Goal: Information Seeking & Learning: Learn about a topic

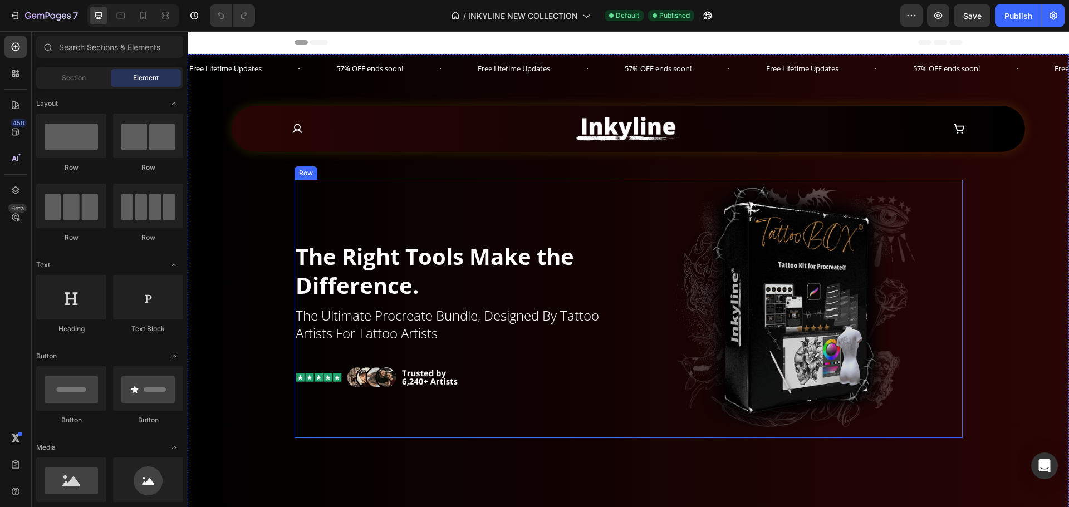
click at [359, 317] on h2 "the ultimate procreate bundle, designed by tattoo artists for tattoo artists" at bounding box center [460, 324] width 330 height 37
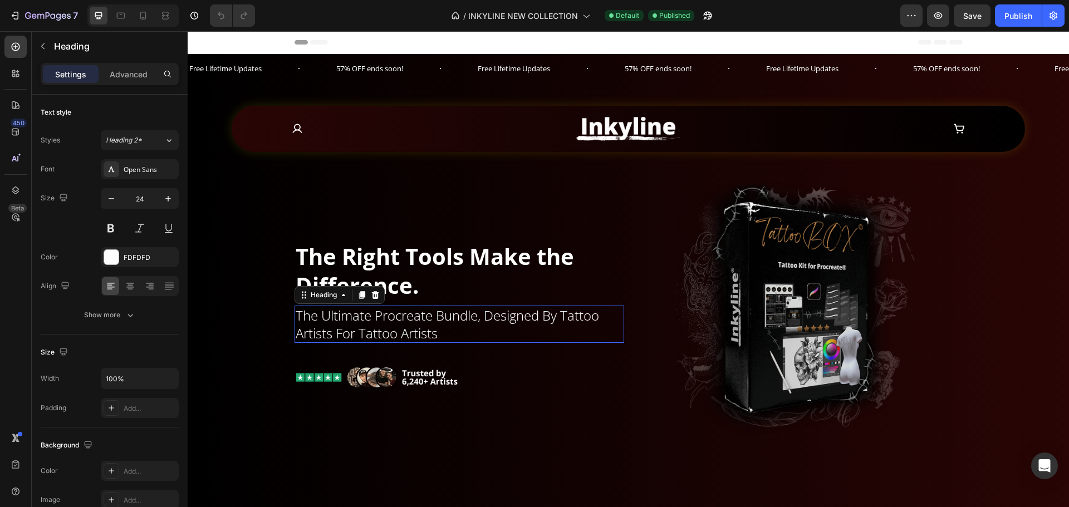
click at [359, 317] on p "the ultimate procreate bundle, designed by tattoo artists for tattoo artists" at bounding box center [459, 324] width 327 height 35
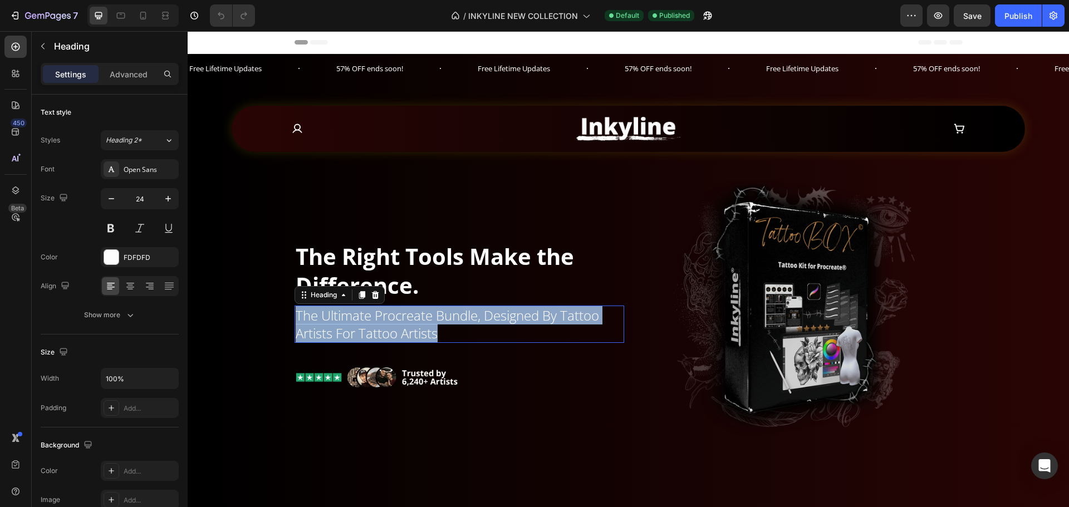
click at [359, 317] on p "the ultimate procreate bundle, designed by tattoo artists for tattoo artists" at bounding box center [459, 324] width 327 height 35
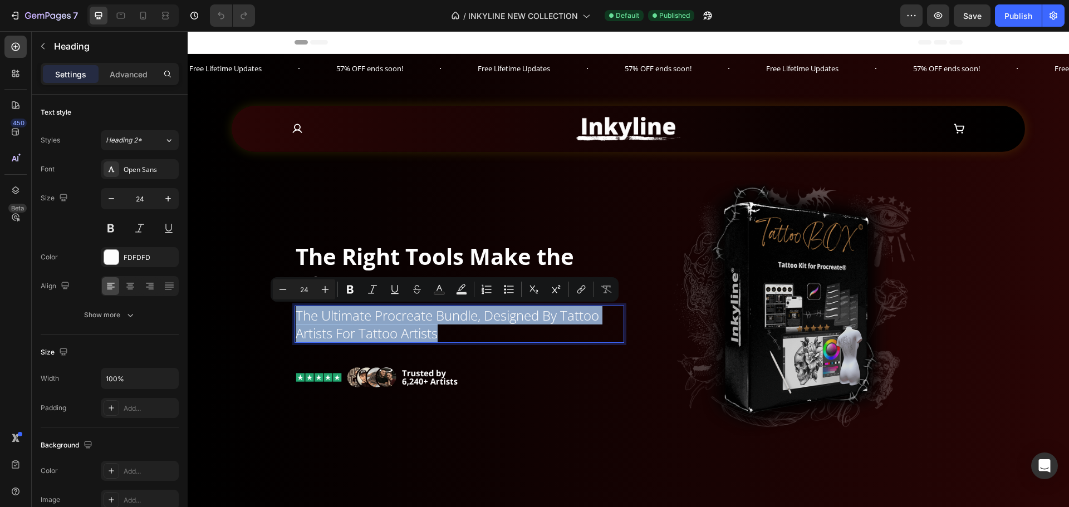
click at [484, 319] on p "the ultimate procreate bundle, designed by tattoo artists for tattoo artists" at bounding box center [459, 324] width 327 height 35
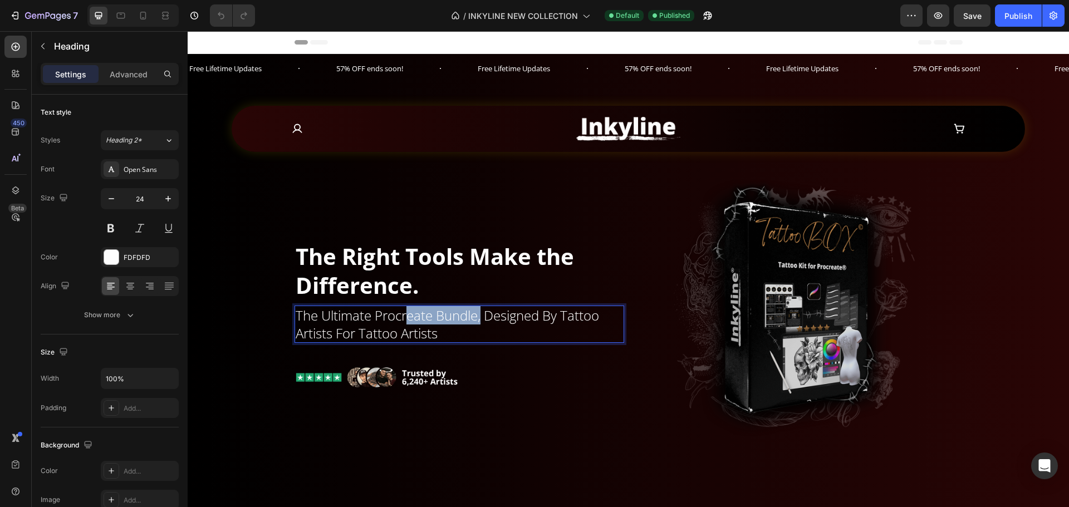
drag, startPoint x: 479, startPoint y: 317, endPoint x: 404, endPoint y: 318, distance: 75.7
click at [404, 318] on p "the ultimate procreate bundle, designed by tattoo artists for tattoo artists" at bounding box center [459, 324] width 327 height 35
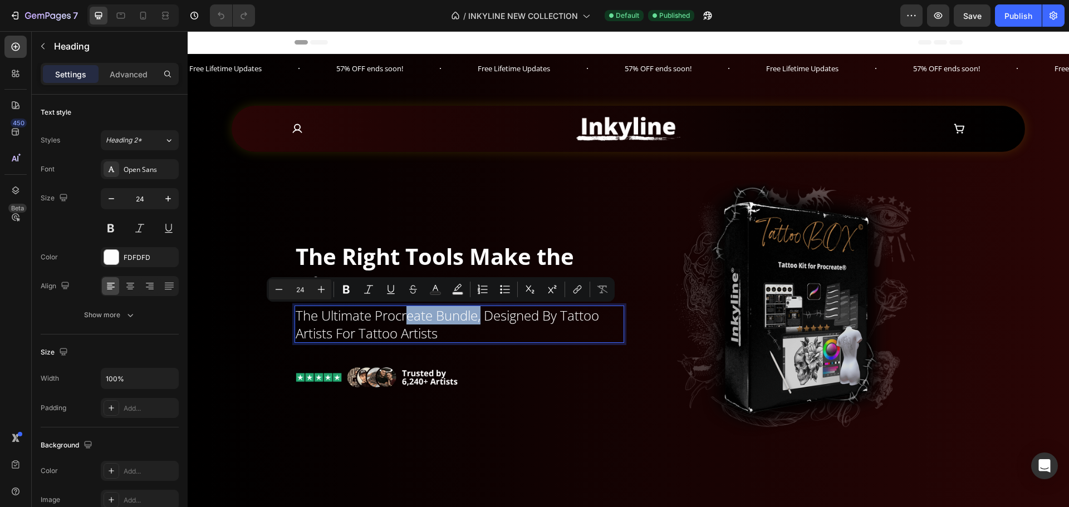
click at [425, 321] on p "the ultimate procreate bundle, designed by tattoo artists for tattoo artists" at bounding box center [459, 324] width 327 height 35
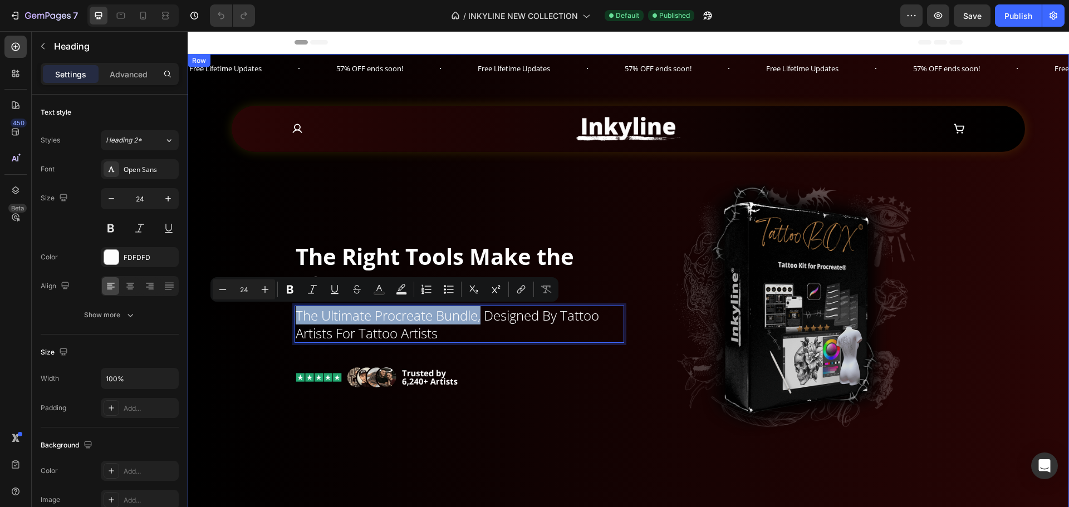
drag, startPoint x: 479, startPoint y: 316, endPoint x: 250, endPoint y: 321, distance: 228.9
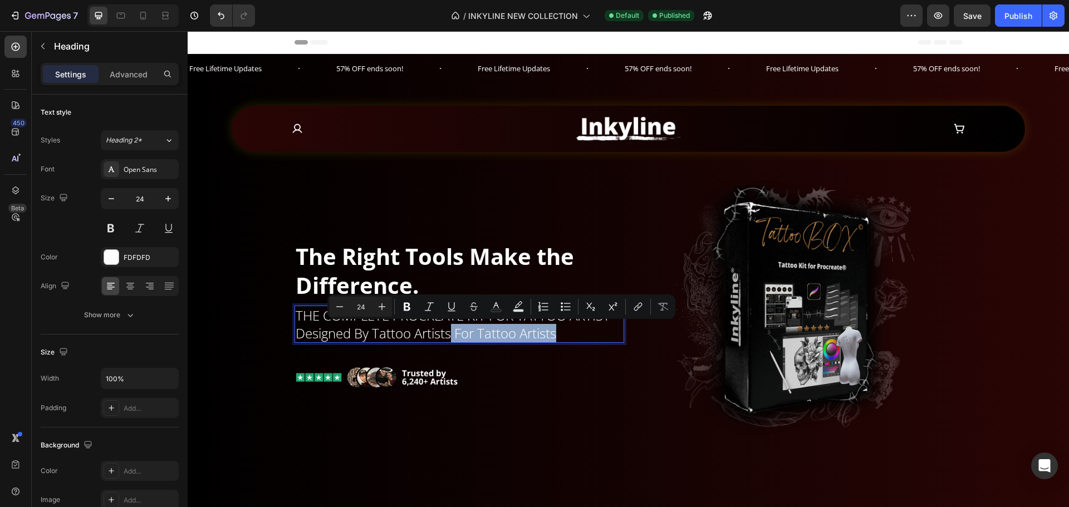
drag, startPoint x: 576, startPoint y: 333, endPoint x: 448, endPoint y: 332, distance: 128.1
click at [448, 332] on p "THE COMPLETE PROCREATE KIT FOR TATTOO ARTIST designed by tattoo artists for tat…" at bounding box center [459, 324] width 327 height 35
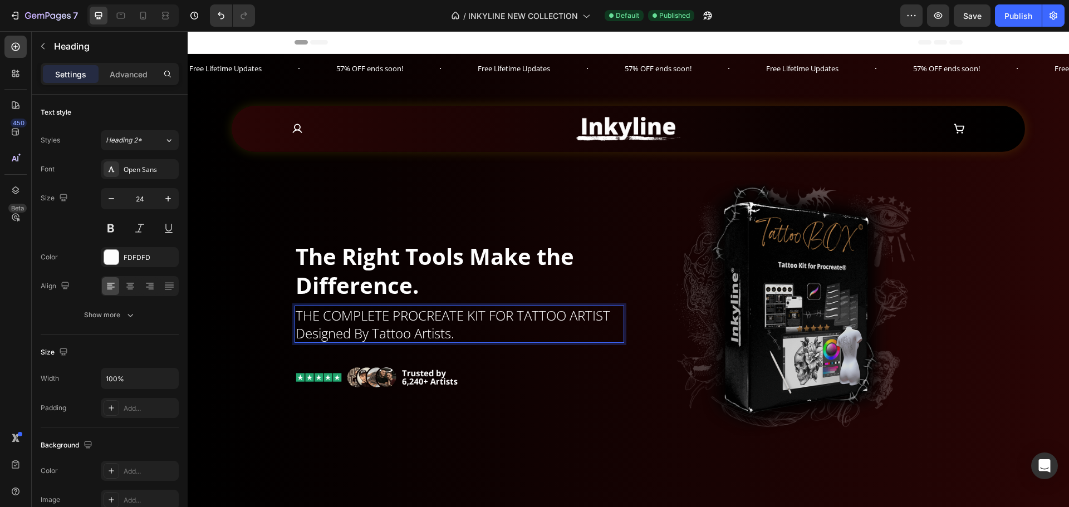
click at [296, 334] on p "THE COMPLETE PROCREATE KIT FOR TATTOO ARTIST designed by tattoo artists." at bounding box center [459, 324] width 327 height 35
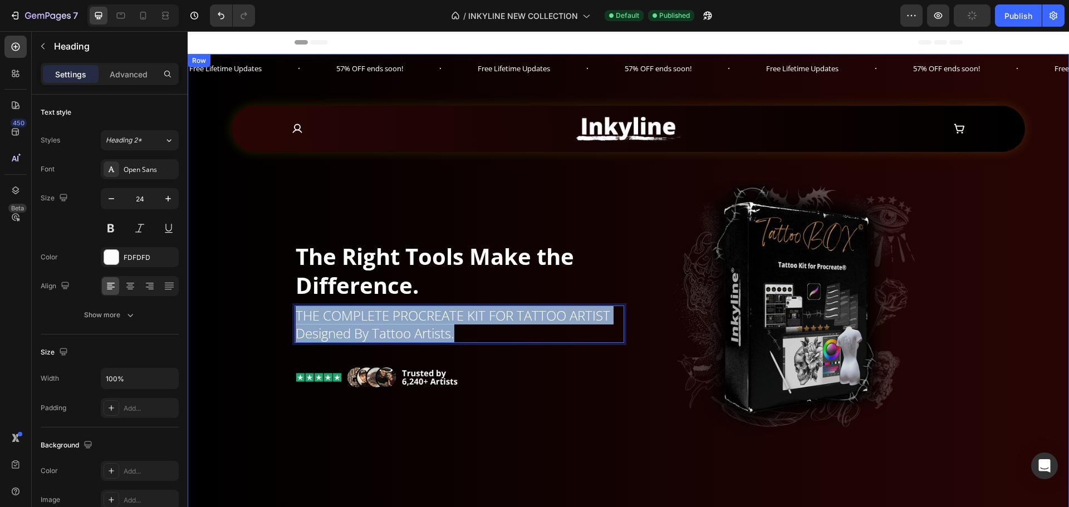
drag, startPoint x: 479, startPoint y: 334, endPoint x: 274, endPoint y: 303, distance: 207.8
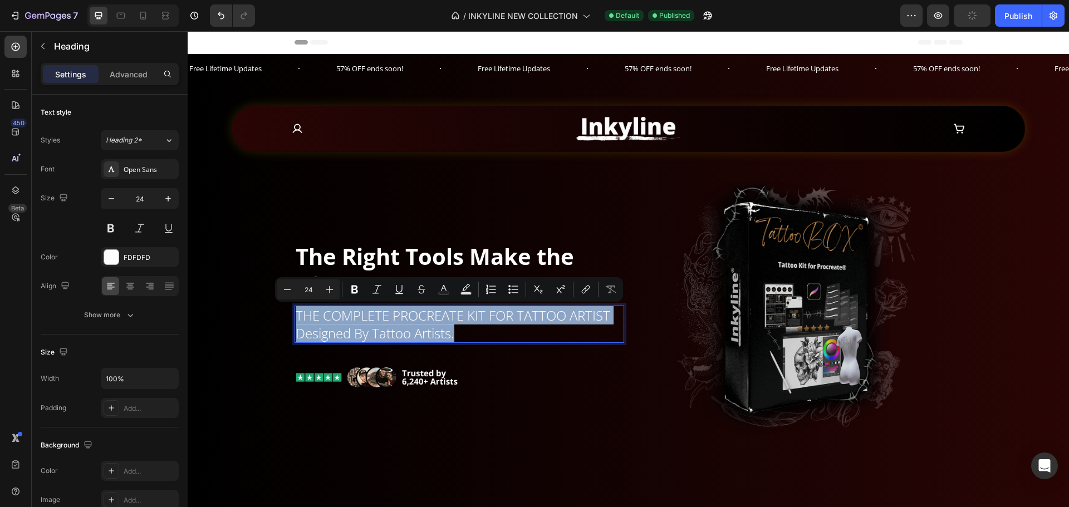
copy p "THE COMPLETE PROCREATE KIT FOR TATTOO ARTIST designed by tattoo artists."
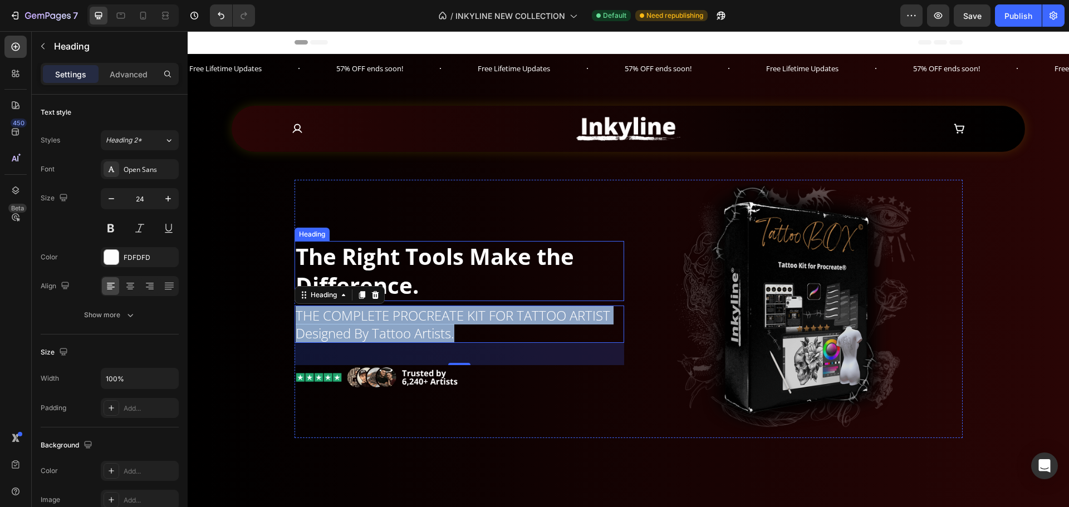
click at [465, 268] on h2 "The Right Tools Make the Difference." at bounding box center [460, 271] width 330 height 60
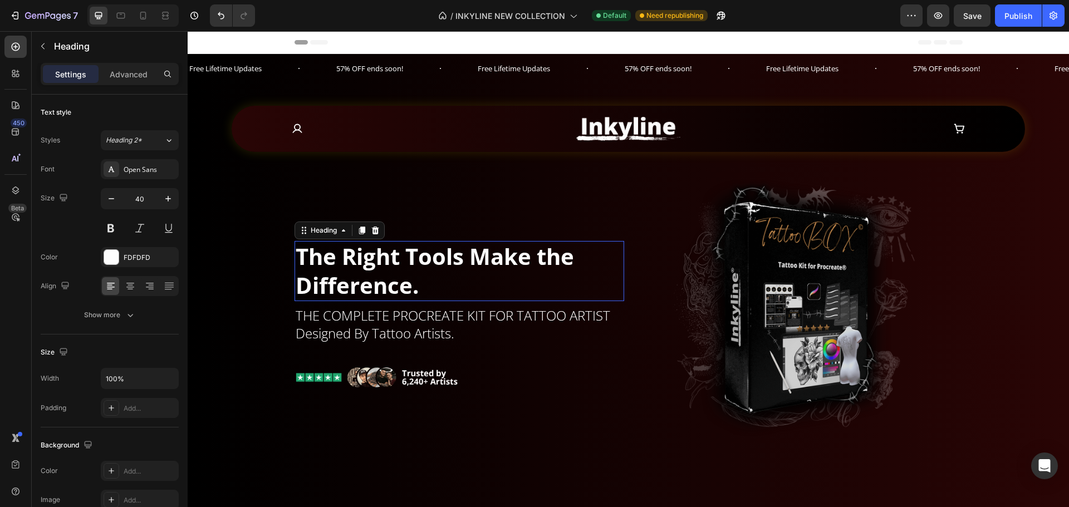
click at [464, 267] on h2 "The Right Tools Make the Difference." at bounding box center [460, 271] width 330 height 60
click at [464, 267] on p "The Right Tools Make the Difference." at bounding box center [459, 271] width 327 height 58
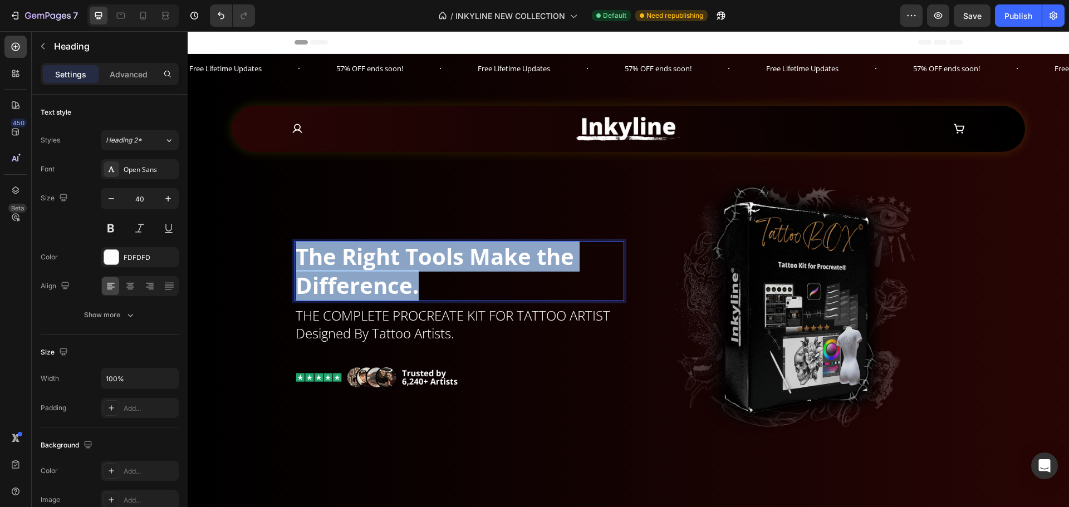
click at [464, 267] on p "The Right Tools Make the Difference." at bounding box center [459, 271] width 327 height 58
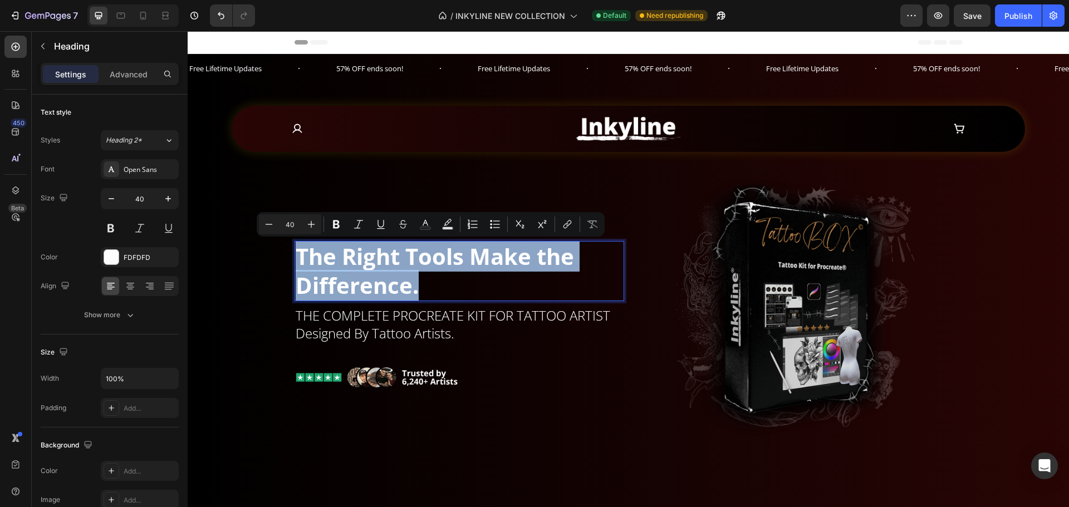
click at [429, 279] on p "The Right Tools Make the Difference." at bounding box center [459, 271] width 327 height 58
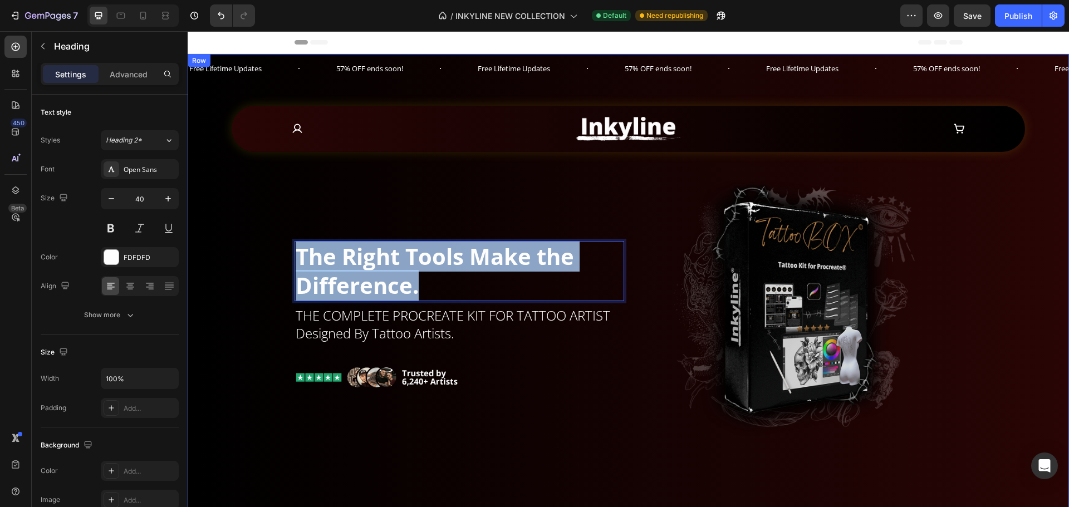
drag, startPoint x: 427, startPoint y: 294, endPoint x: 254, endPoint y: 248, distance: 179.2
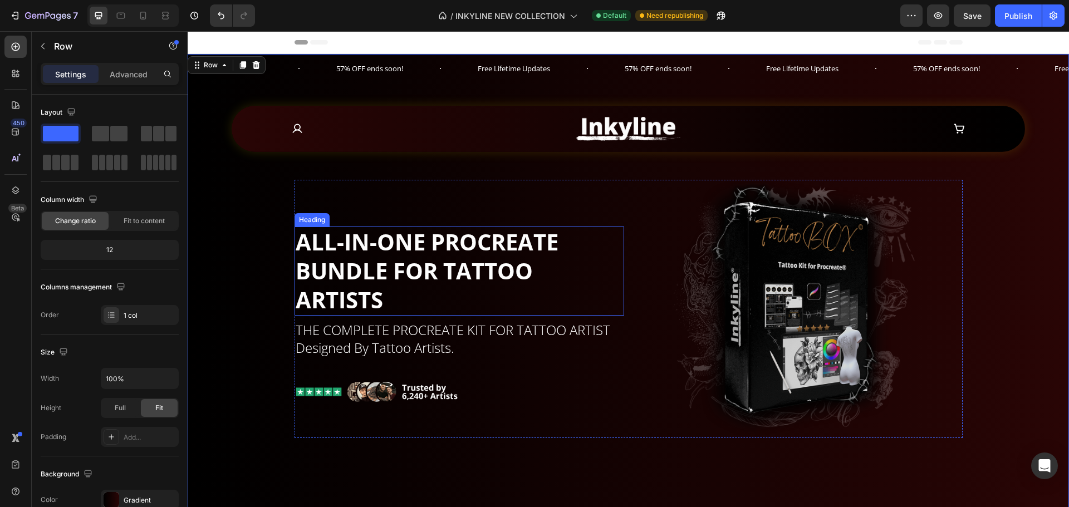
click at [370, 285] on p "ALL-IN-ONE PROCREATE BUNDLE FOR TATTOO ARTISTS" at bounding box center [459, 271] width 327 height 87
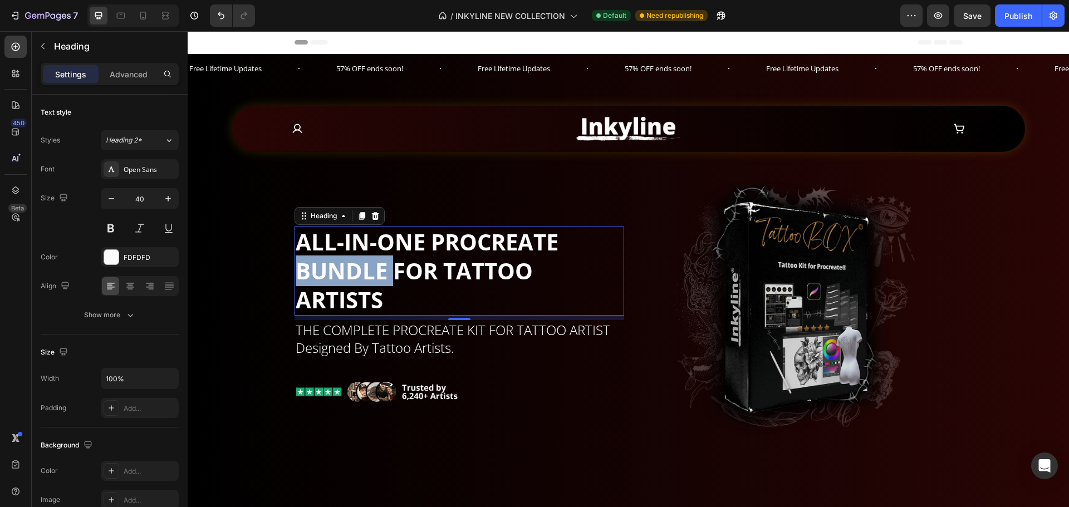
click at [362, 265] on p "ALL-IN-ONE PROCREATE BUNDLE FOR TATTOO ARTISTS" at bounding box center [459, 271] width 327 height 87
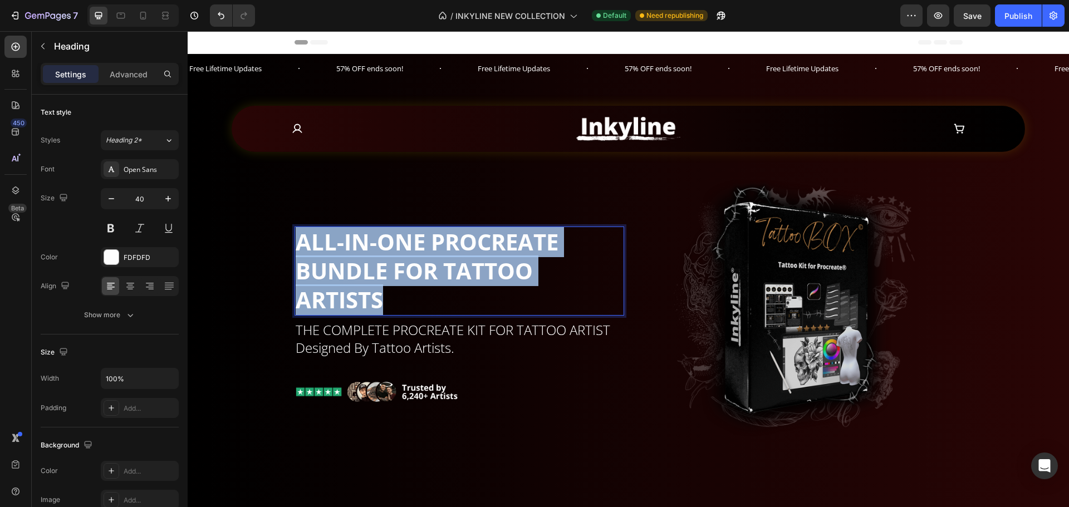
click at [362, 265] on p "ALL-IN-ONE PROCREATE BUNDLE FOR TATTOO ARTISTS" at bounding box center [459, 271] width 327 height 87
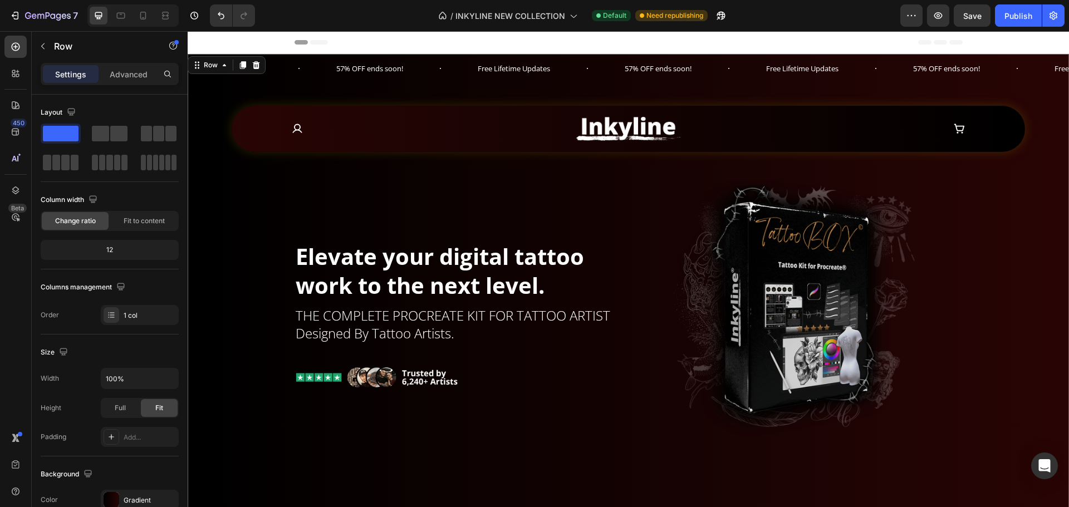
click at [381, 278] on strong "Elevate your digital tattoo work to the next level." at bounding box center [440, 271] width 288 height 60
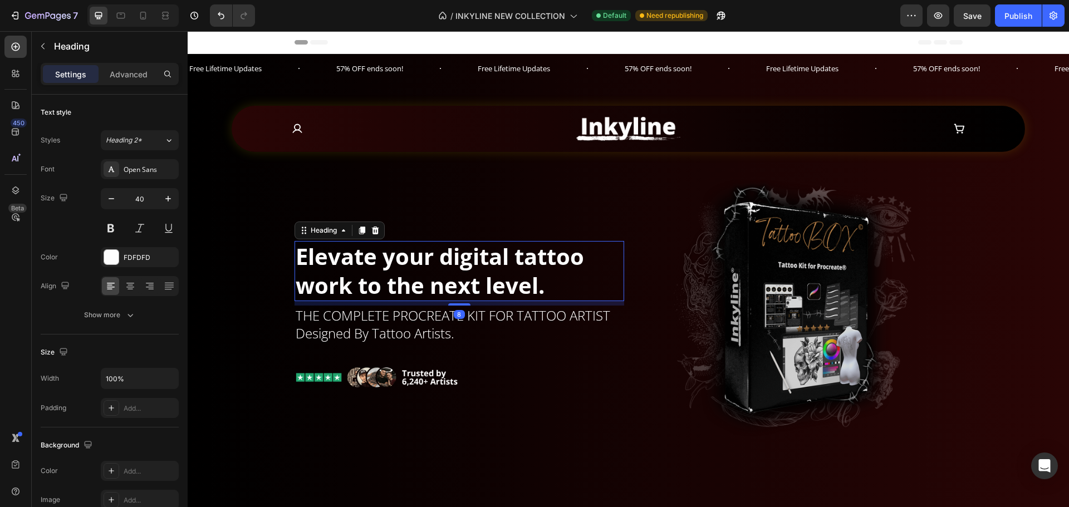
click at [362, 323] on p "THE COMPLETE PROCREATE KIT FOR TATTOO ARTIST designed by tattoo artists." at bounding box center [459, 324] width 327 height 35
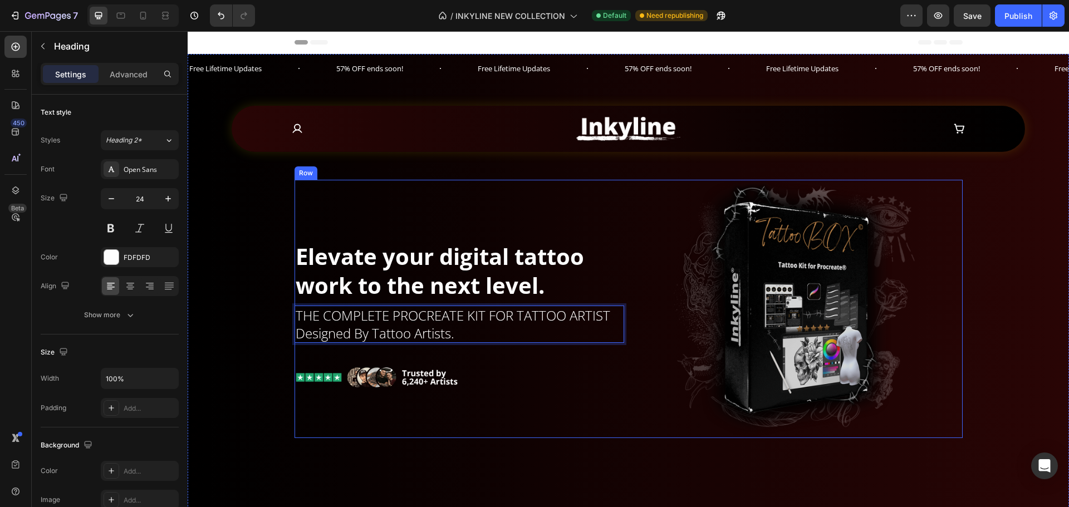
drag, startPoint x: 363, startPoint y: 316, endPoint x: 363, endPoint y: 234, distance: 82.4
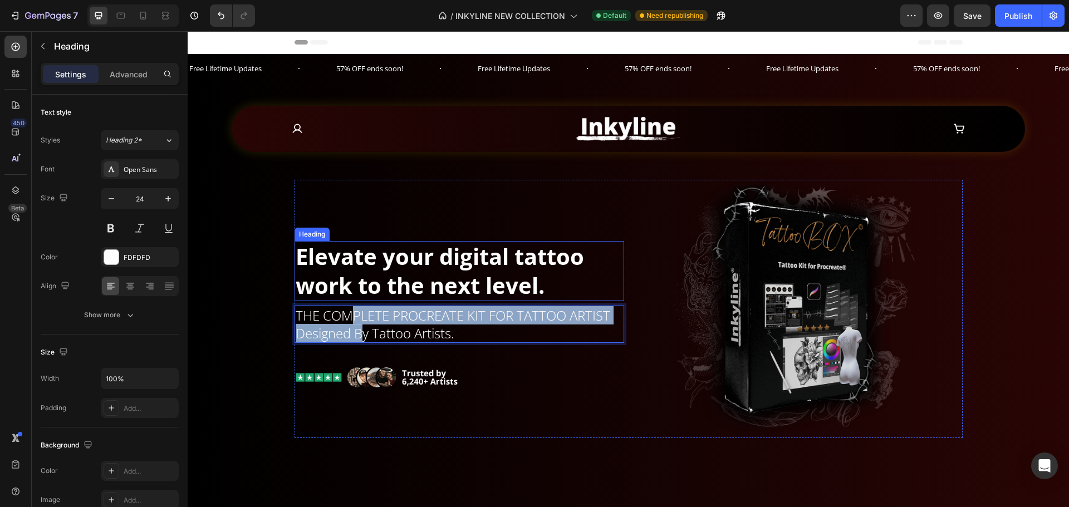
drag, startPoint x: 357, startPoint y: 326, endPoint x: 351, endPoint y: 235, distance: 91.0
click at [351, 235] on div "⁠⁠⁠⁠⁠⁠⁠ Elevate your digital tattoo work to the next level. Heading THE COMPLET…" at bounding box center [460, 309] width 330 height 258
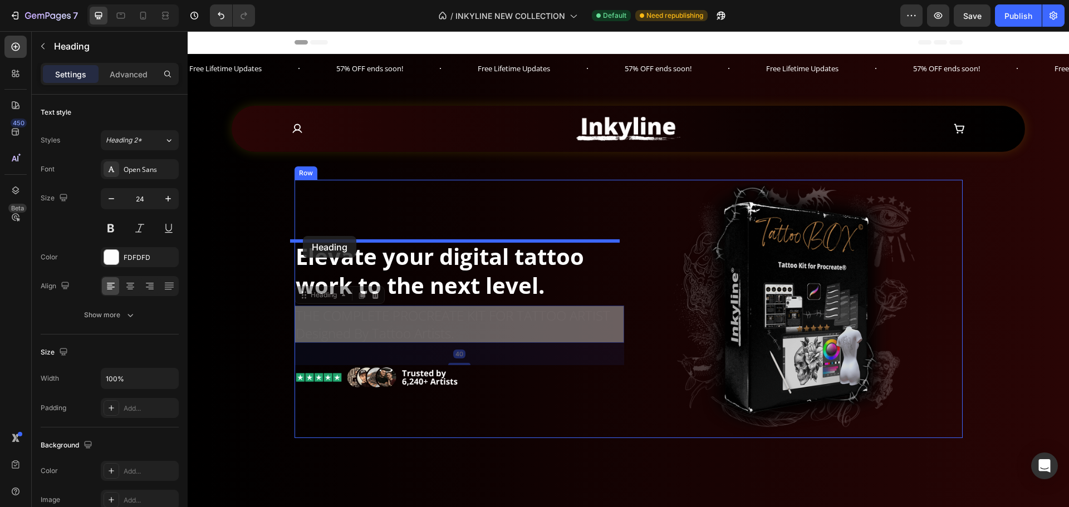
drag, startPoint x: 303, startPoint y: 326, endPoint x: 303, endPoint y: 236, distance: 89.7
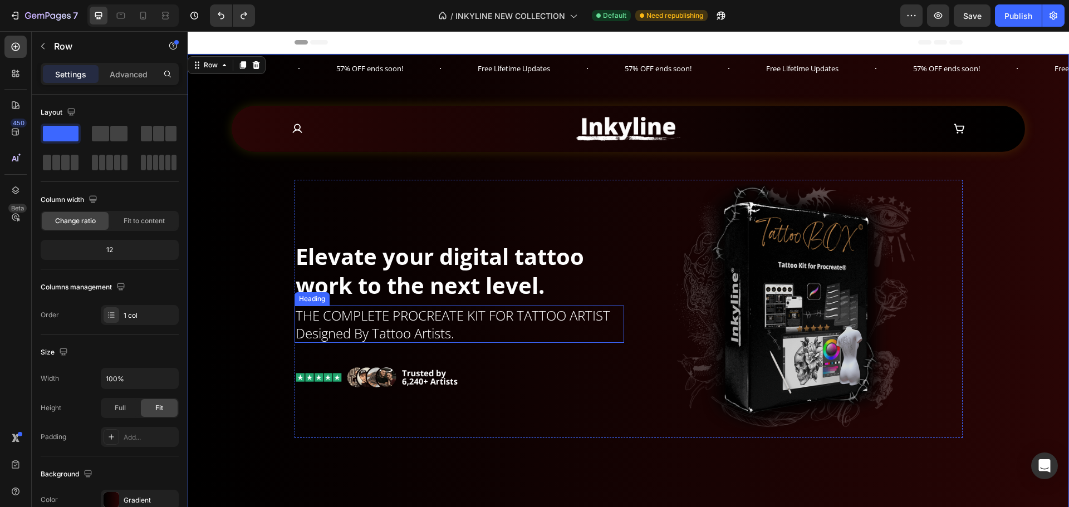
click at [432, 336] on p "THE COMPLETE PROCREATE KIT FOR TATTOO ARTIST designed by tattoo artists." at bounding box center [459, 324] width 327 height 35
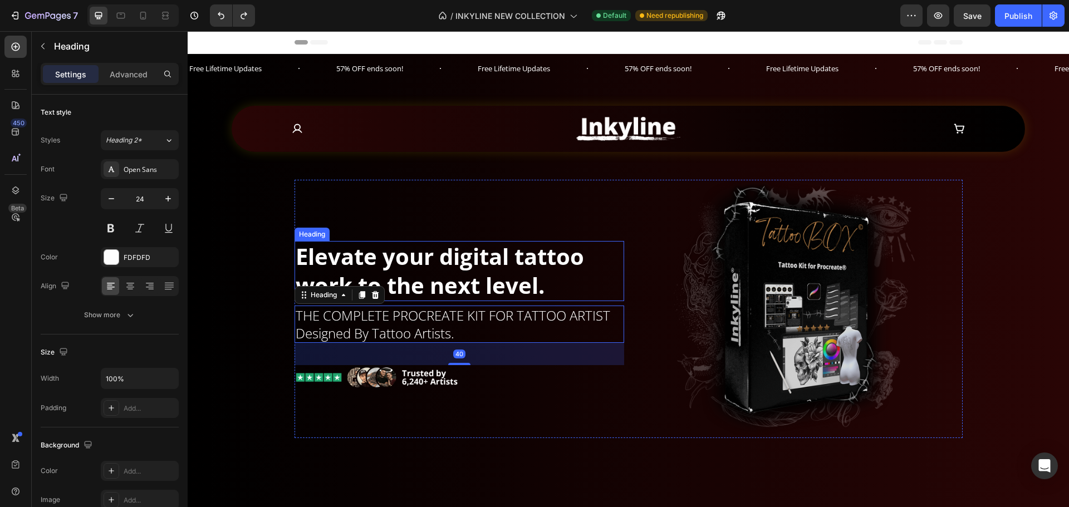
click at [470, 284] on strong "Elevate your digital tattoo work to the next level." at bounding box center [440, 271] width 288 height 60
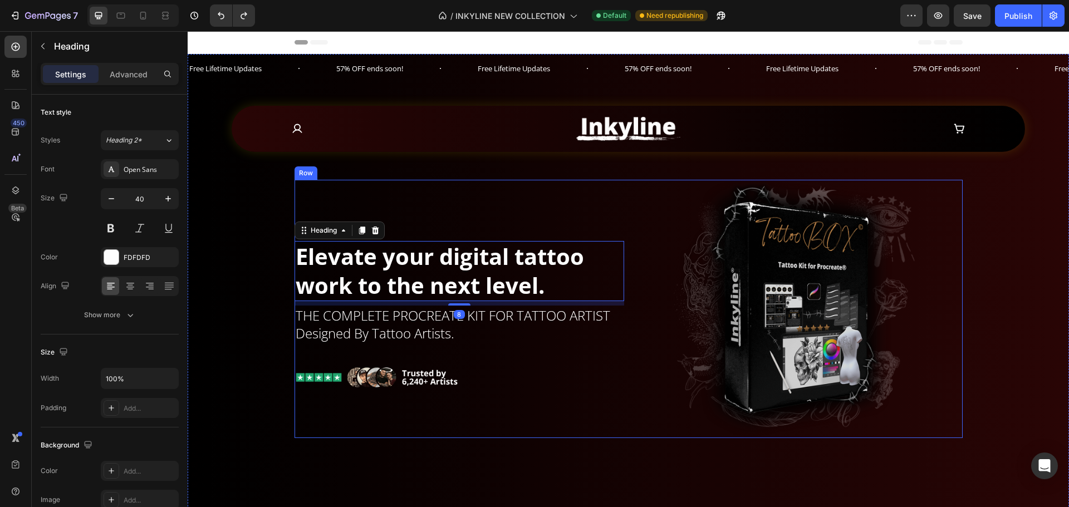
click at [473, 323] on p "THE COMPLETE PROCREATE KIT FOR TATTOO ARTIST designed by tattoo artists." at bounding box center [459, 324] width 327 height 35
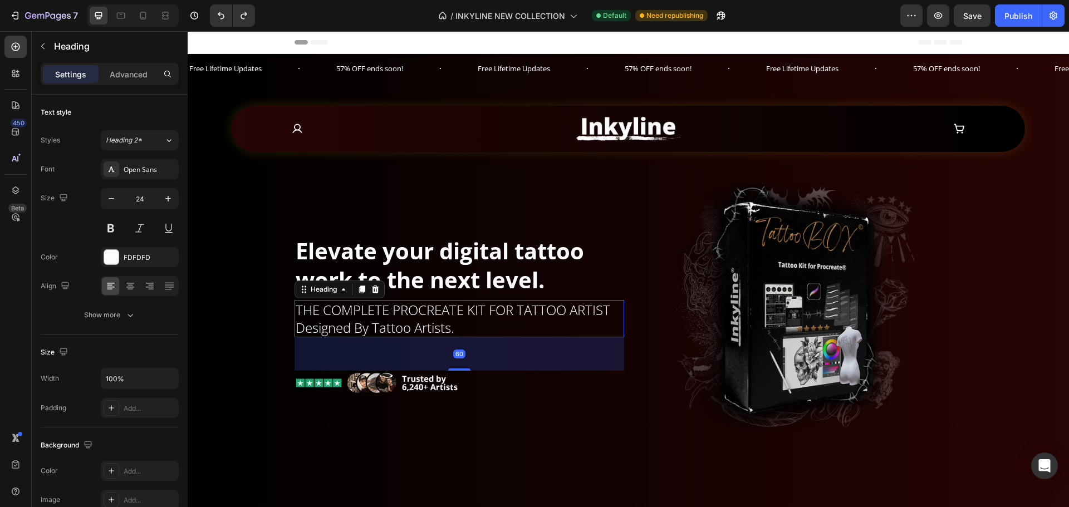
drag, startPoint x: 460, startPoint y: 364, endPoint x: 471, endPoint y: 375, distance: 15.8
click at [471, 375] on div "⁠⁠⁠⁠⁠⁠⁠ Elevate your digital tattoo work to the next level. Heading THE COMPLET…" at bounding box center [460, 309] width 330 height 258
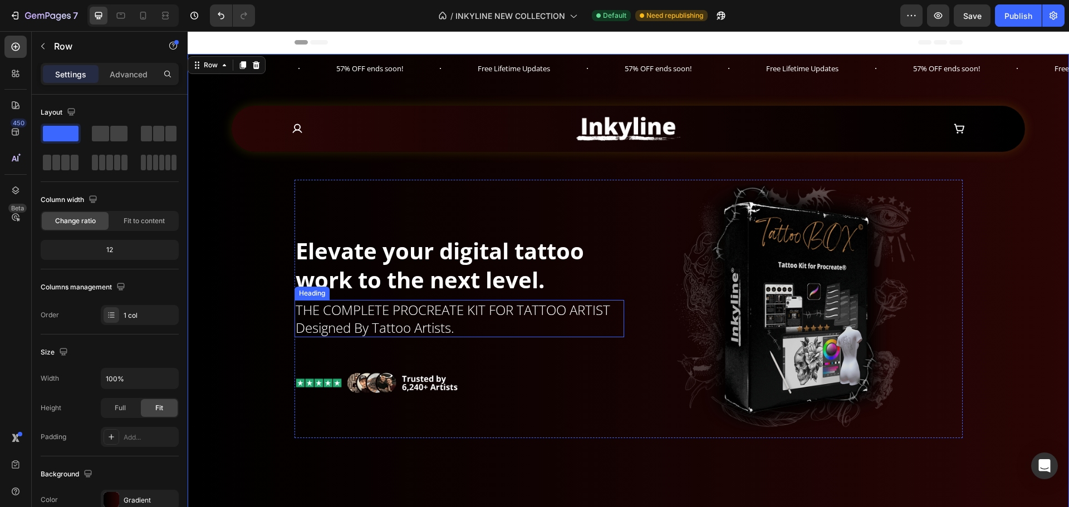
click at [394, 317] on p "THE COMPLETE PROCREATE KIT FOR TATTOO ARTIST designed by tattoo artists." at bounding box center [459, 318] width 327 height 35
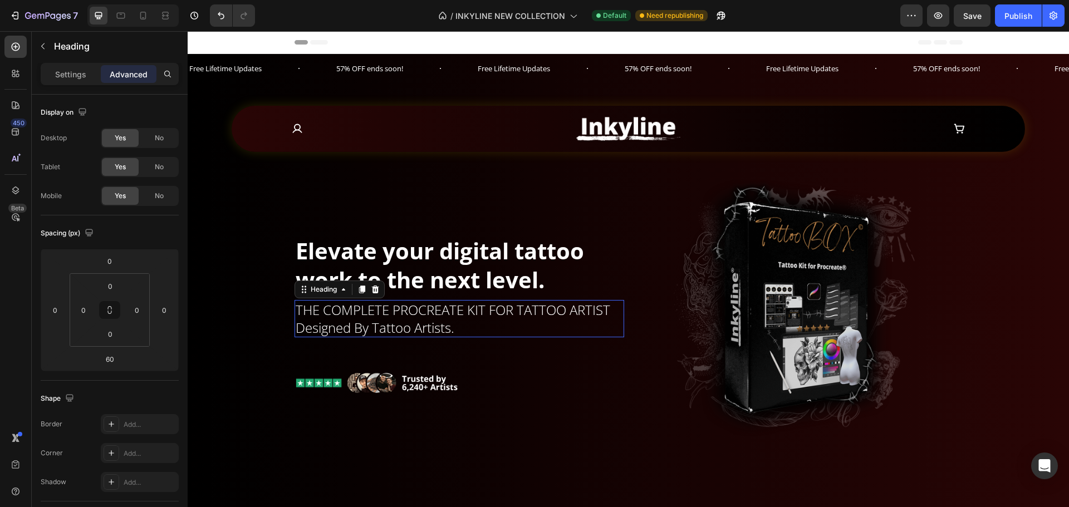
click at [394, 317] on p "THE COMPLETE PROCREATE KIT FOR TATTOO ARTIST designed by tattoo artists." at bounding box center [459, 318] width 327 height 35
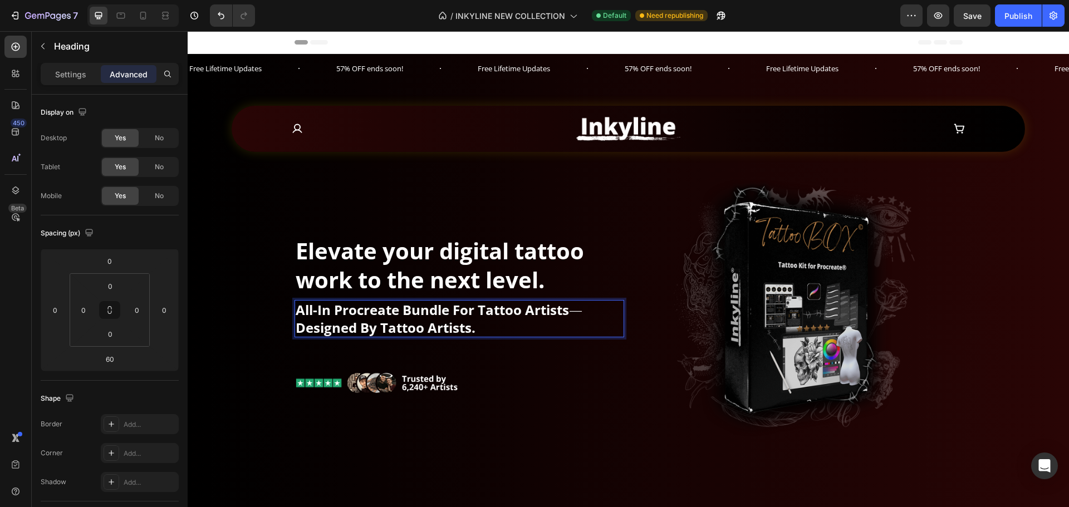
click at [399, 315] on strong "All-In Procreate Bundle for Tattoo Artists" at bounding box center [432, 310] width 273 height 18
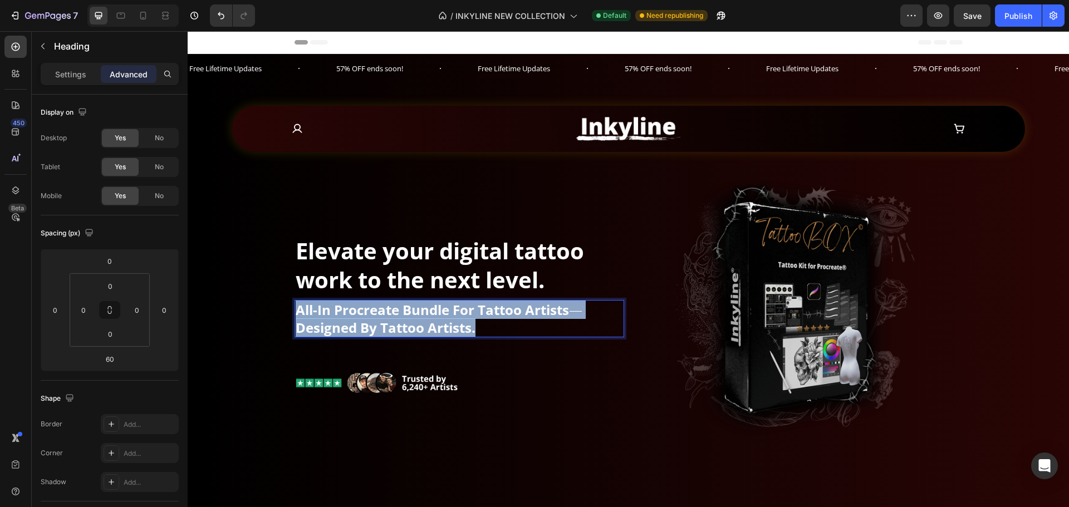
click at [399, 315] on strong "All-In Procreate Bundle for Tattoo Artists" at bounding box center [432, 310] width 273 height 18
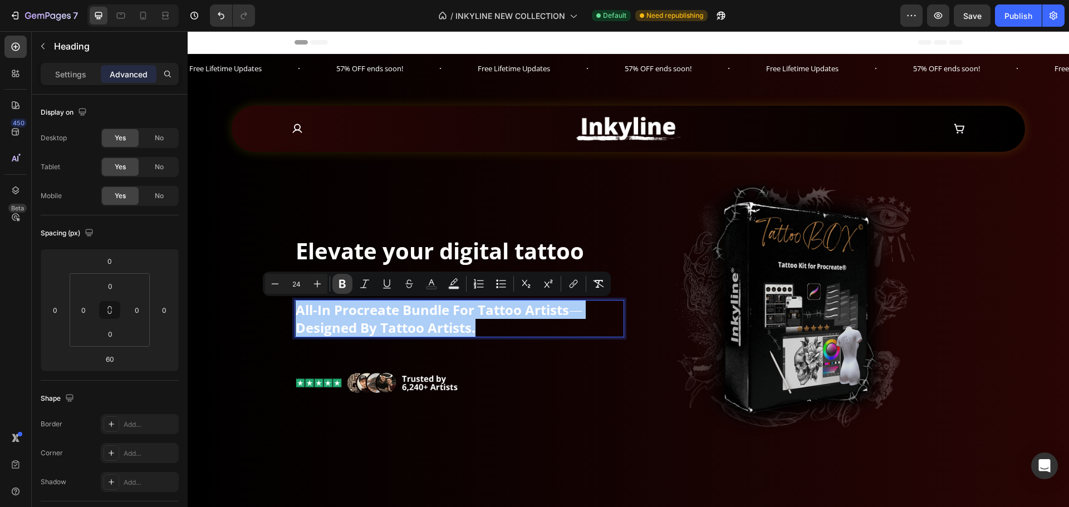
click at [346, 284] on icon "Editor contextual toolbar" at bounding box center [342, 283] width 11 height 11
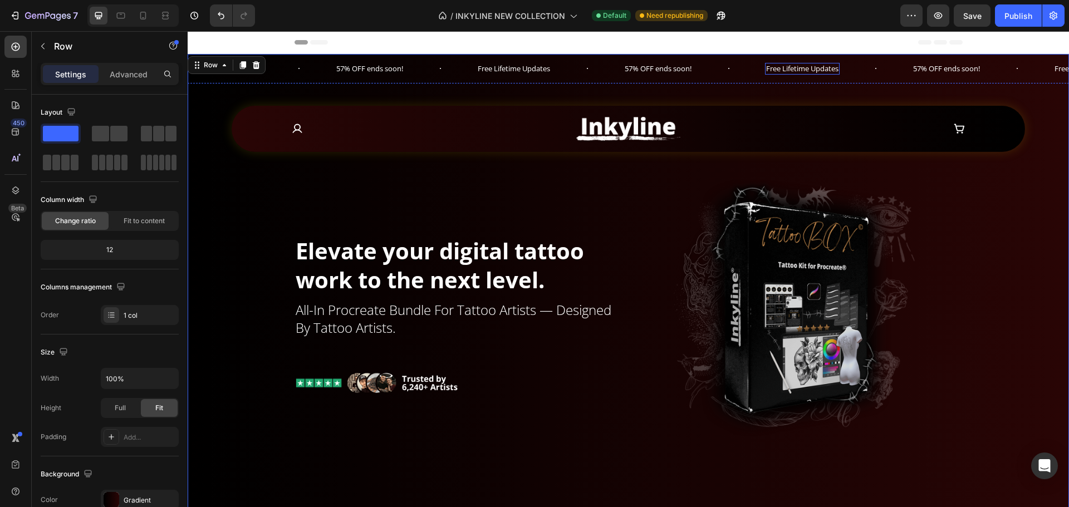
click at [787, 69] on p "Free Lifetime Updates" at bounding box center [802, 68] width 72 height 9
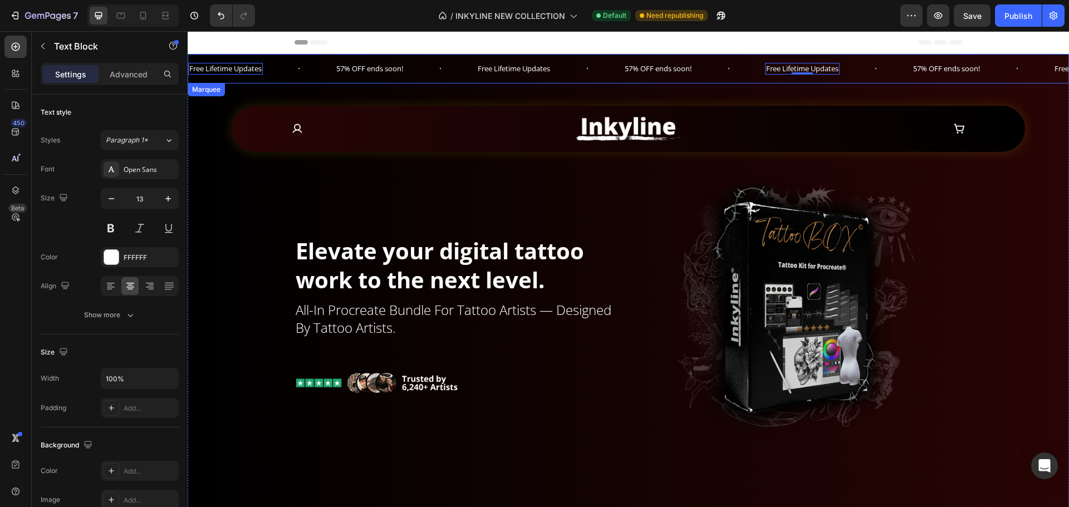
click at [458, 77] on div "Free Lifetime Updates Text Block 0 57% OFF ends soon! Text Block Free Lifetime …" at bounding box center [629, 69] width 882 height 30
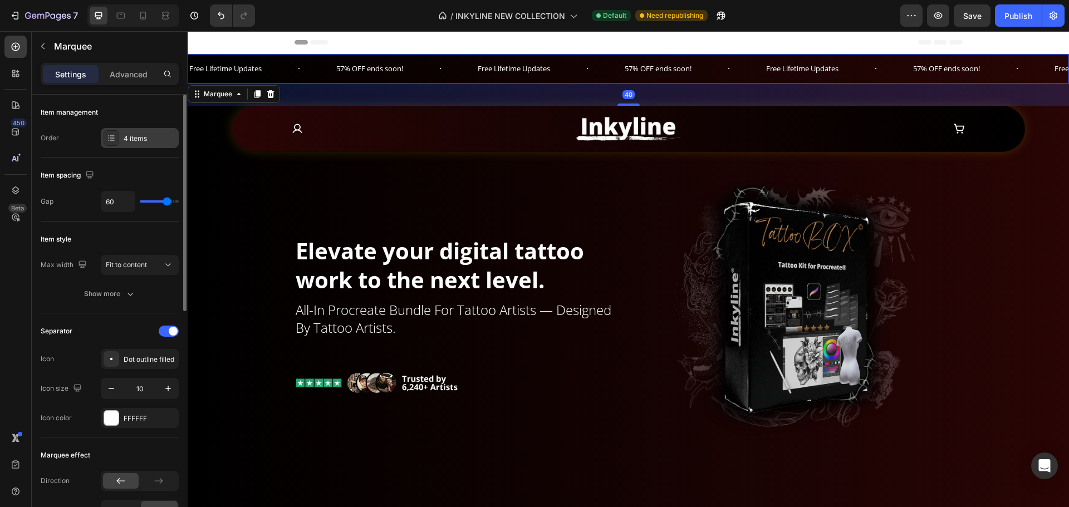
click at [123, 141] on div "4 items" at bounding box center [140, 138] width 78 height 20
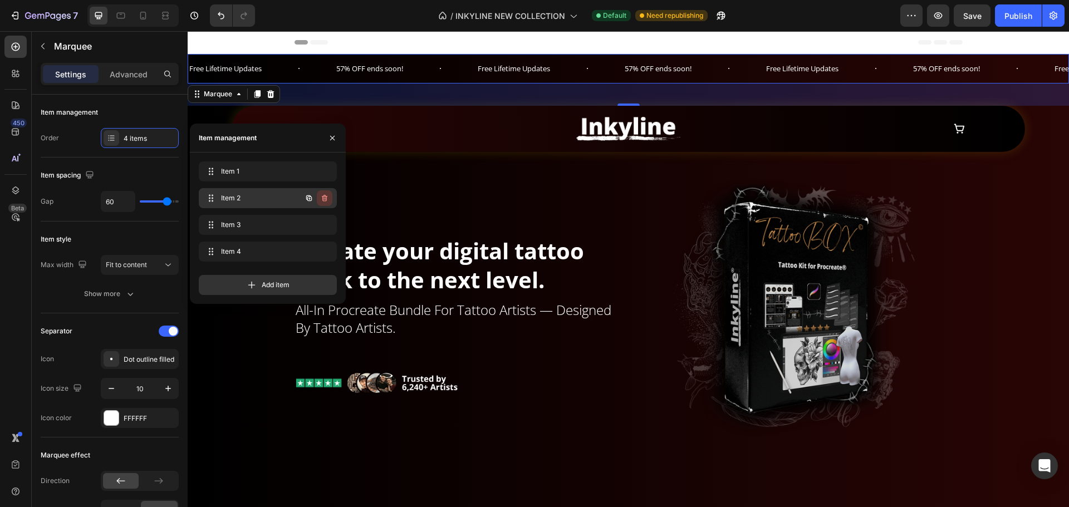
click at [329, 197] on button "button" at bounding box center [325, 198] width 16 height 16
click at [329, 197] on button "Delete" at bounding box center [317, 198] width 31 height 16
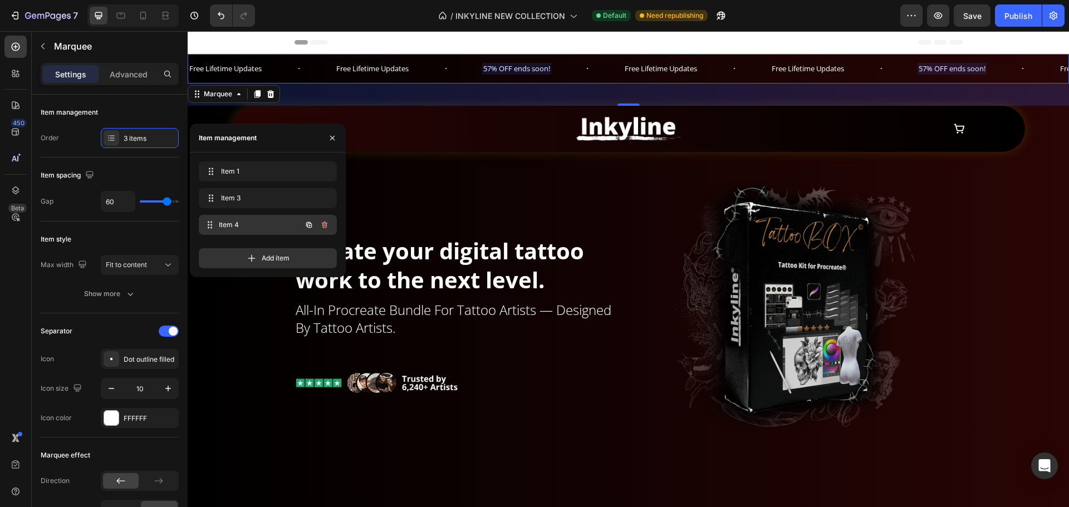
click at [251, 227] on span "Item 4" at bounding box center [260, 225] width 82 height 10
click at [804, 69] on p "Free Lifetime Updates" at bounding box center [808, 68] width 72 height 9
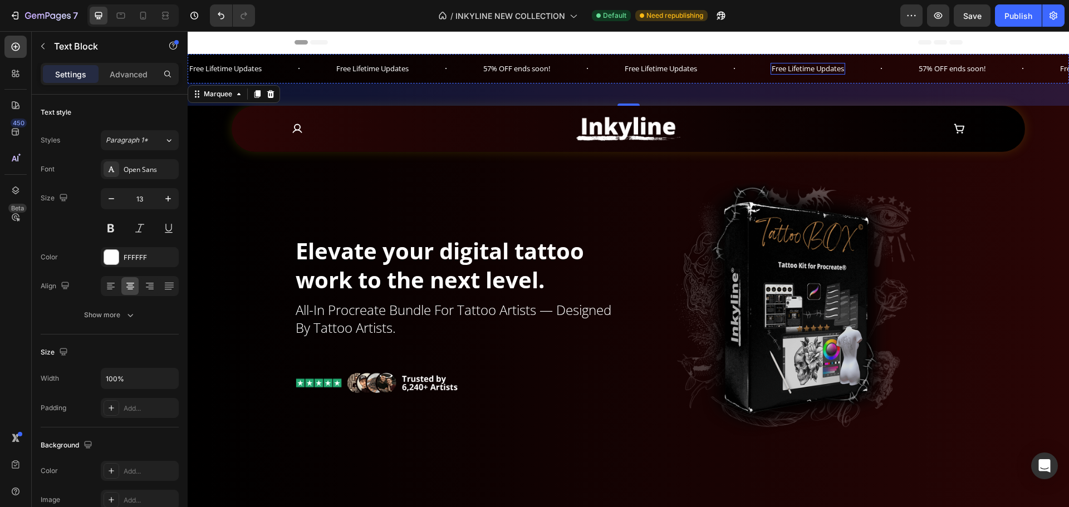
click at [804, 69] on p "Free Lifetime Updates" at bounding box center [808, 68] width 72 height 9
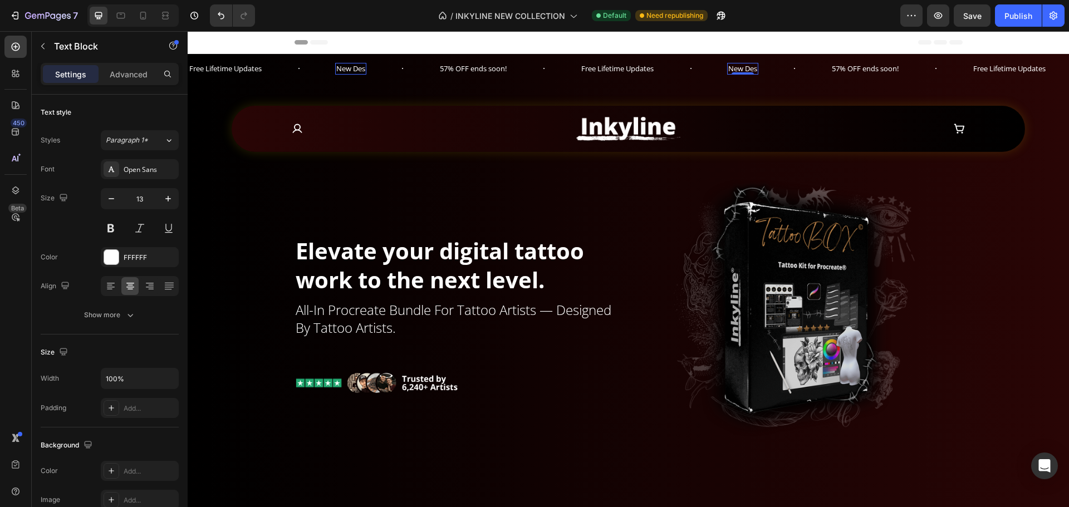
click at [749, 68] on p "New Des" at bounding box center [742, 68] width 29 height 9
click at [793, 65] on p "New Designs Drop" at bounding box center [790, 68] width 61 height 9
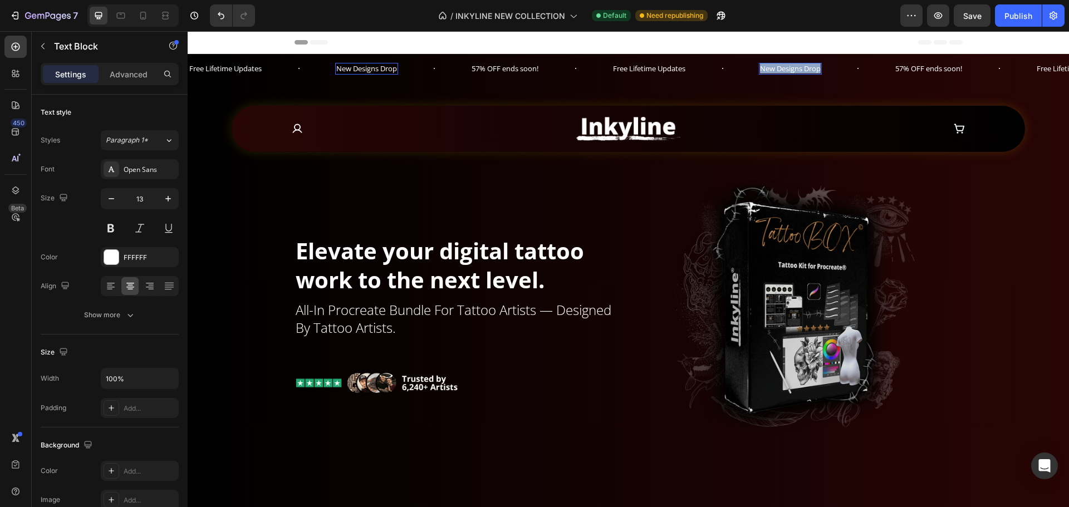
click at [793, 65] on p "New Designs Drop" at bounding box center [790, 68] width 61 height 9
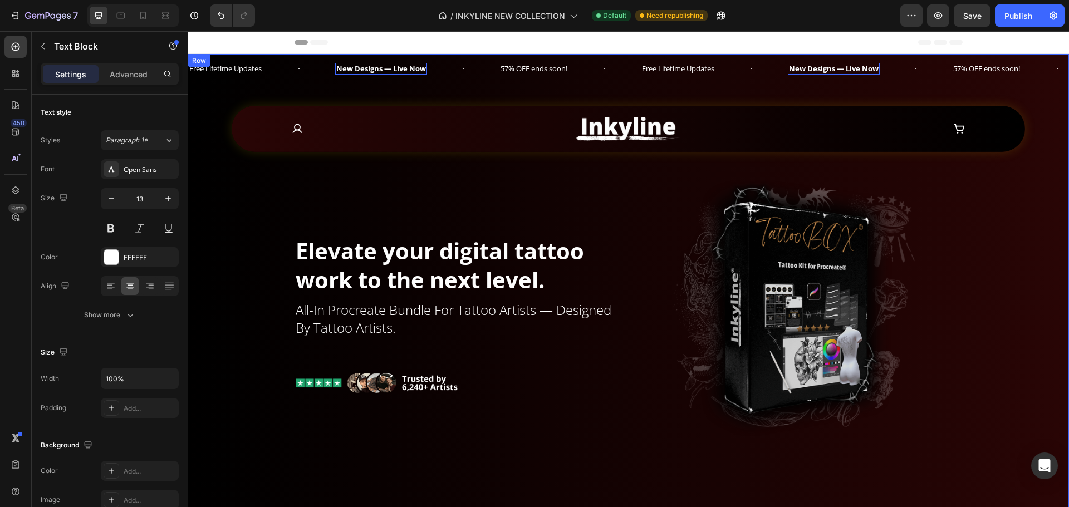
click at [728, 94] on div "Free Lifetime Updates Text Block New Designs — Live Now Text Block 0 57% OFF en…" at bounding box center [629, 80] width 882 height 52
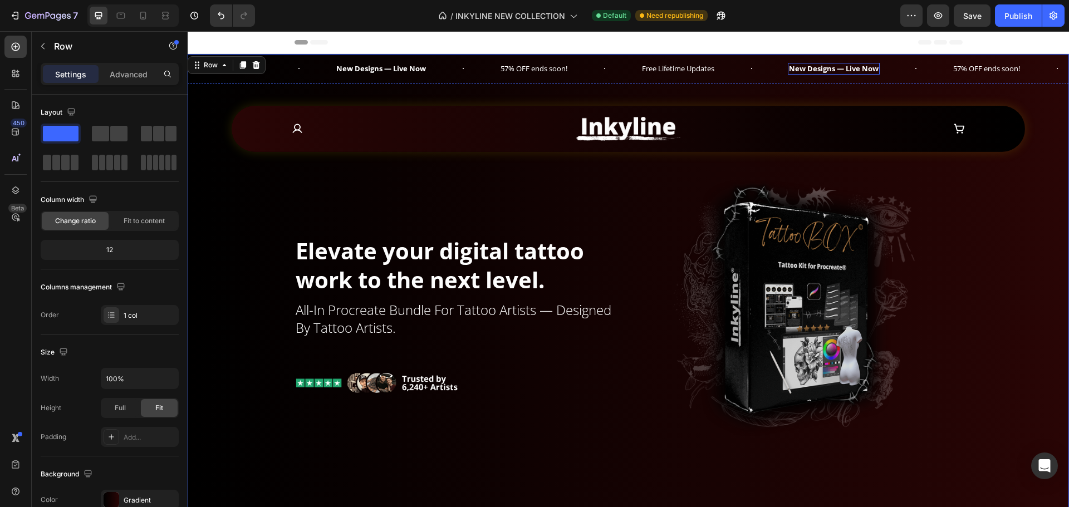
click at [849, 66] on strong "New Designs — Live Now" at bounding box center [834, 68] width 90 height 10
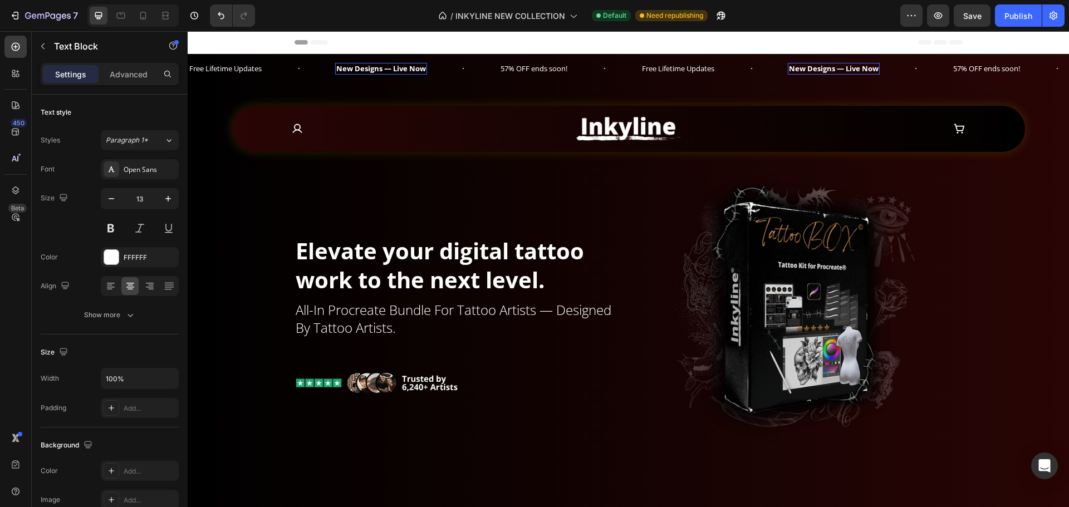
click at [848, 70] on strong "New Designs — Live Now" at bounding box center [834, 68] width 90 height 10
click at [850, 87] on div "Free Lifetime Updates Text Block New Designs Live Now Text Block 0 57% OFF ends…" at bounding box center [629, 80] width 882 height 52
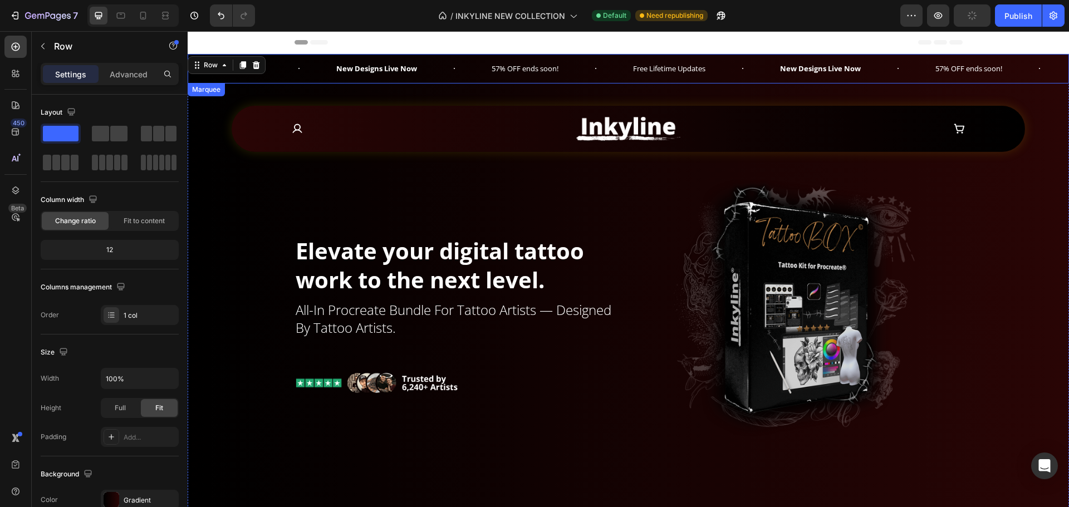
click at [817, 72] on strong "New Designs Live Now" at bounding box center [820, 68] width 81 height 10
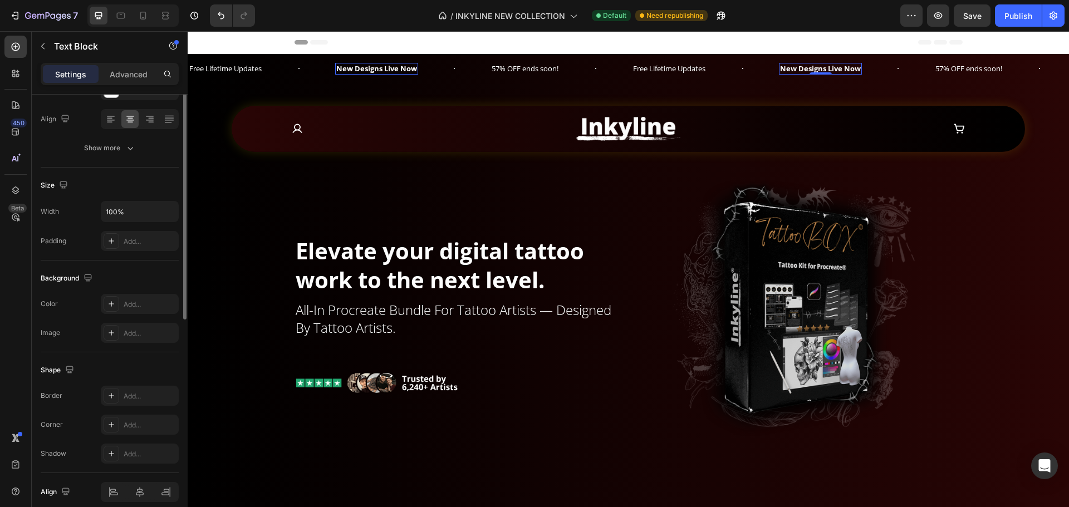
scroll to position [56, 0]
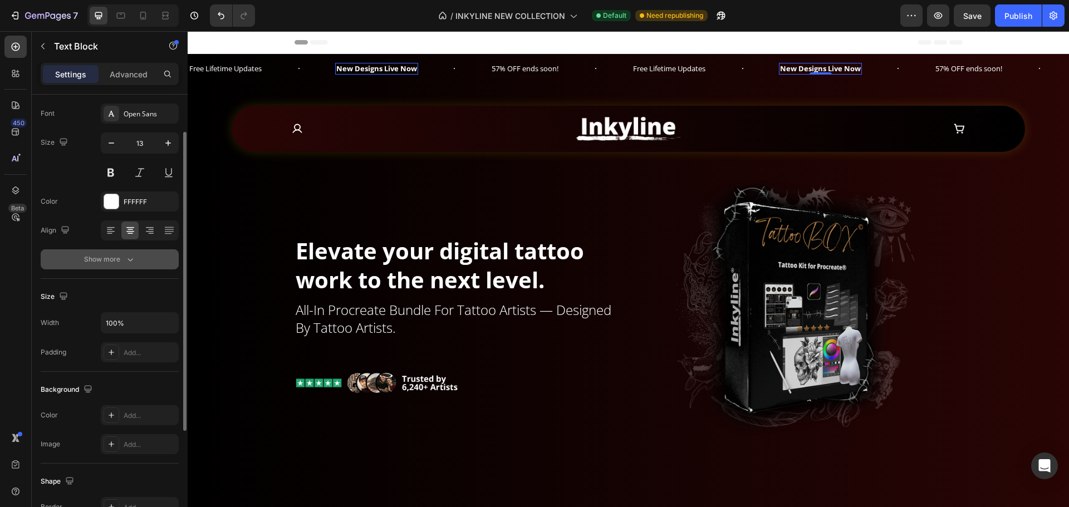
click at [101, 259] on div "Show more" at bounding box center [110, 259] width 52 height 11
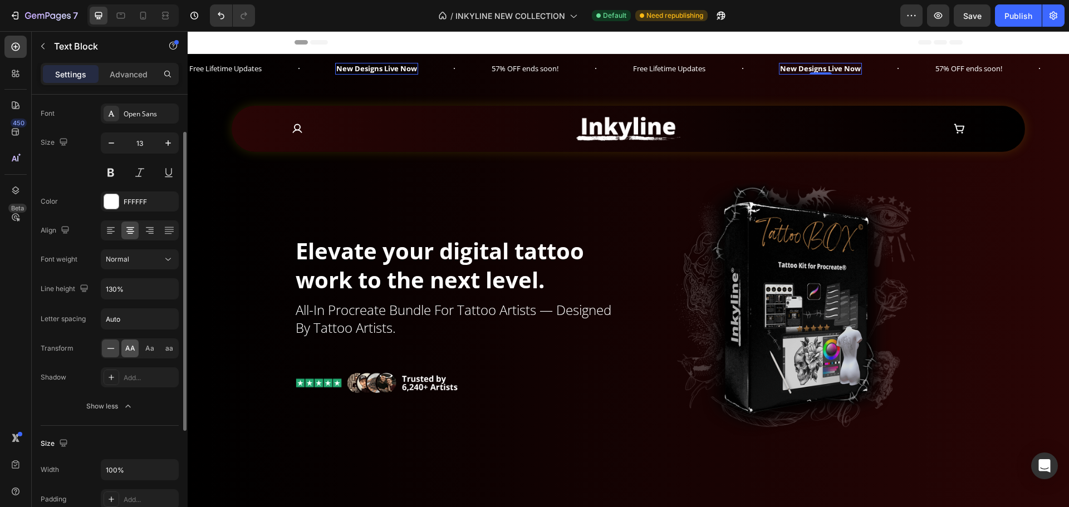
click at [136, 352] on div "AA" at bounding box center [129, 349] width 17 height 18
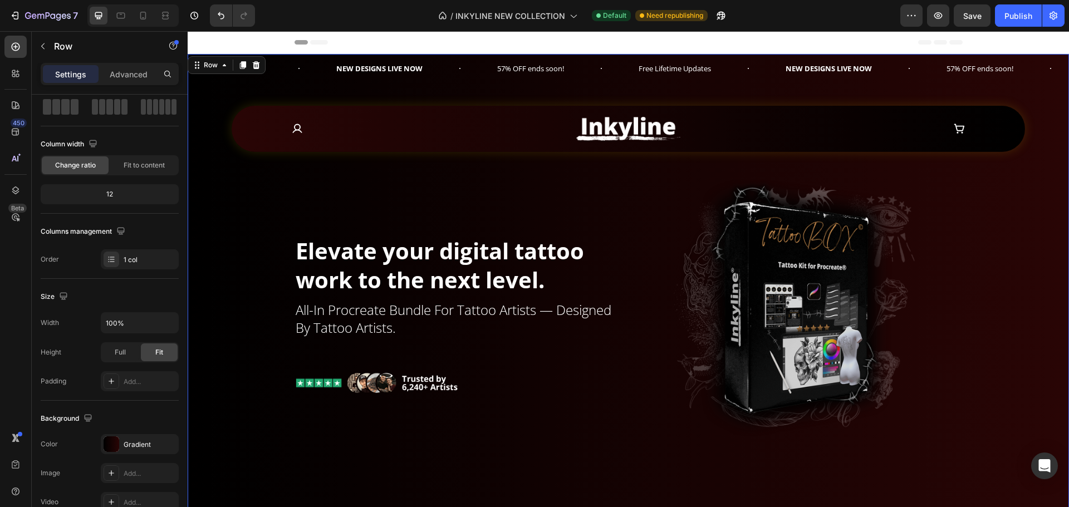
scroll to position [0, 0]
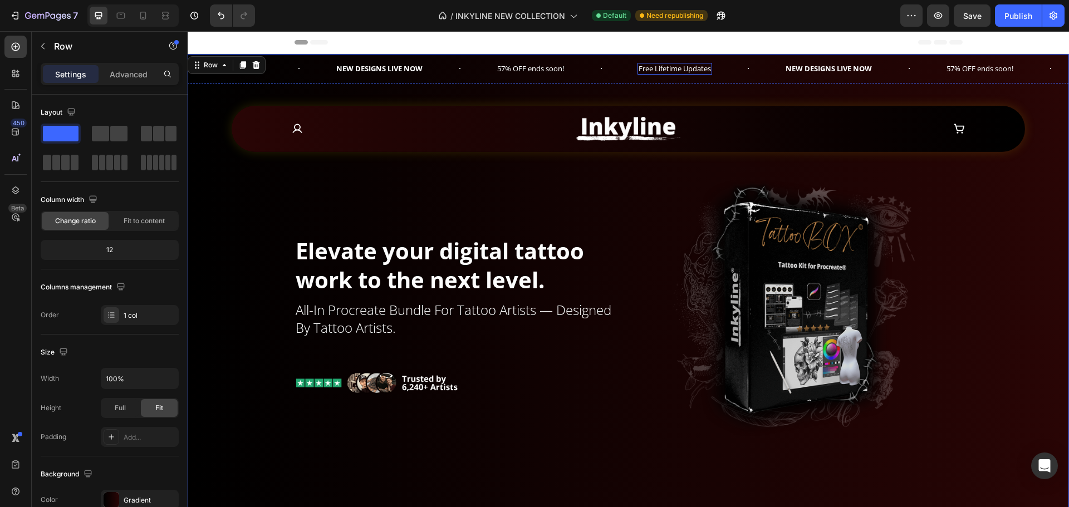
click at [657, 68] on p "Free Lifetime Updates" at bounding box center [675, 68] width 72 height 9
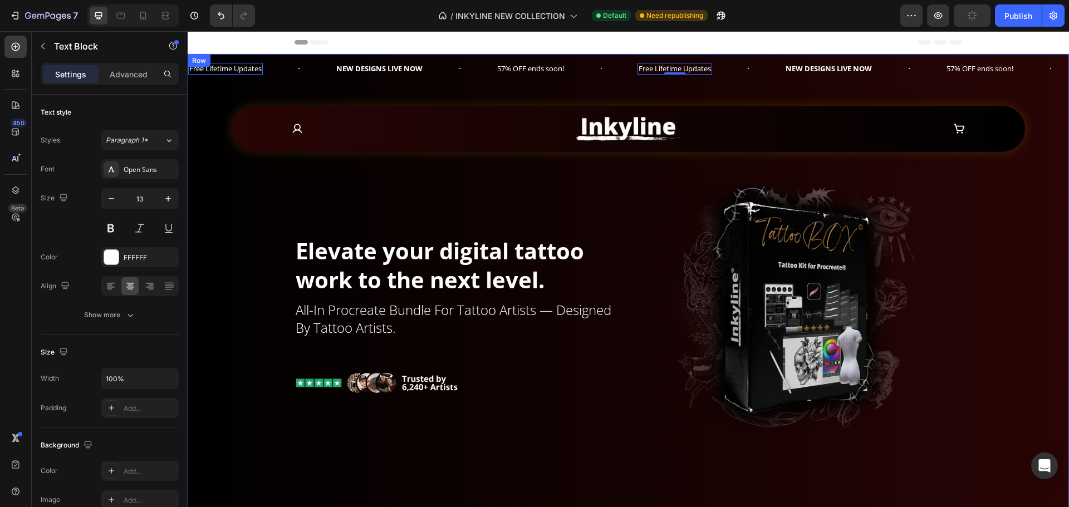
click at [505, 79] on div "Free Lifetime Updates Text Block 0 New Designs Live Now Text Block 57% OFF ends…" at bounding box center [629, 69] width 882 height 30
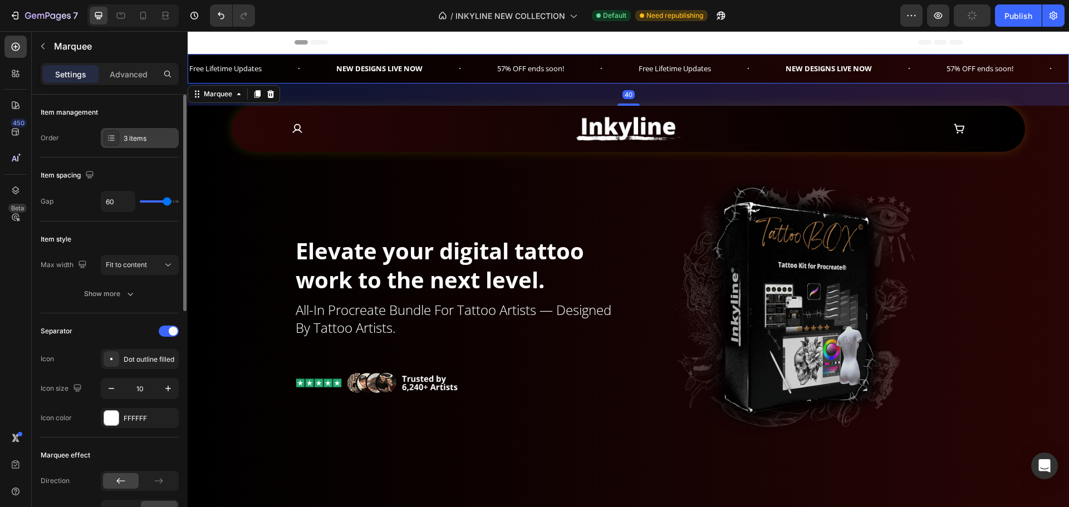
click at [133, 135] on div "3 items" at bounding box center [150, 139] width 52 height 10
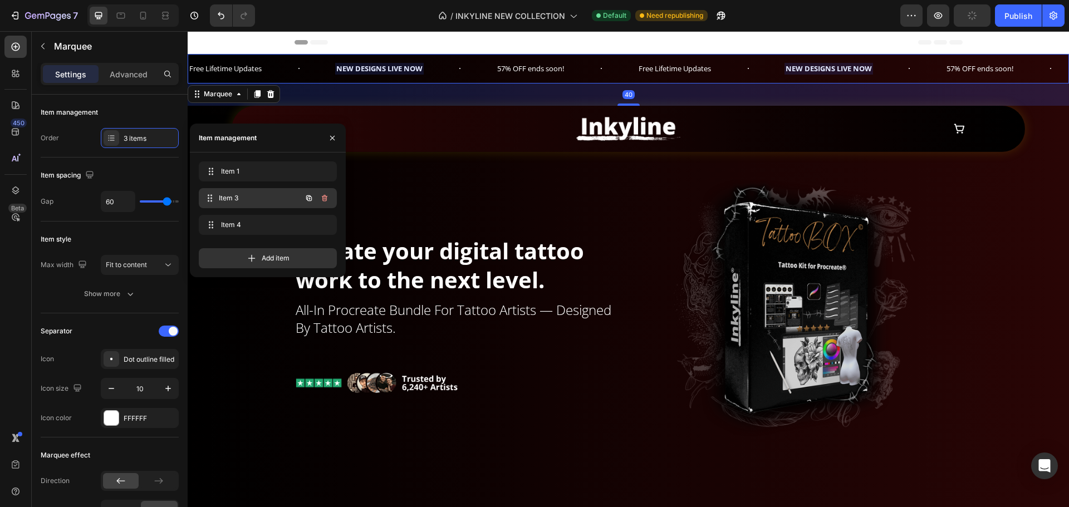
click at [222, 200] on span "Item 3" at bounding box center [260, 198] width 82 height 10
click at [227, 217] on div "Item 4 Item 4" at bounding box center [268, 225] width 138 height 20
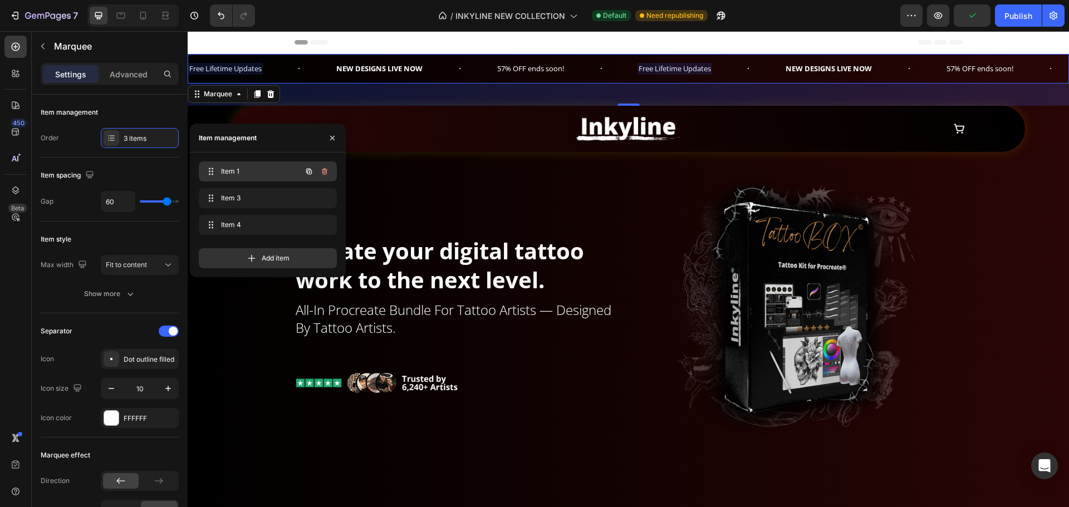
click at [249, 163] on div "Item 1 Item 1" at bounding box center [268, 171] width 138 height 20
click at [327, 171] on icon "button" at bounding box center [325, 171] width 6 height 7
click at [326, 172] on div "Delete" at bounding box center [317, 172] width 21 height 10
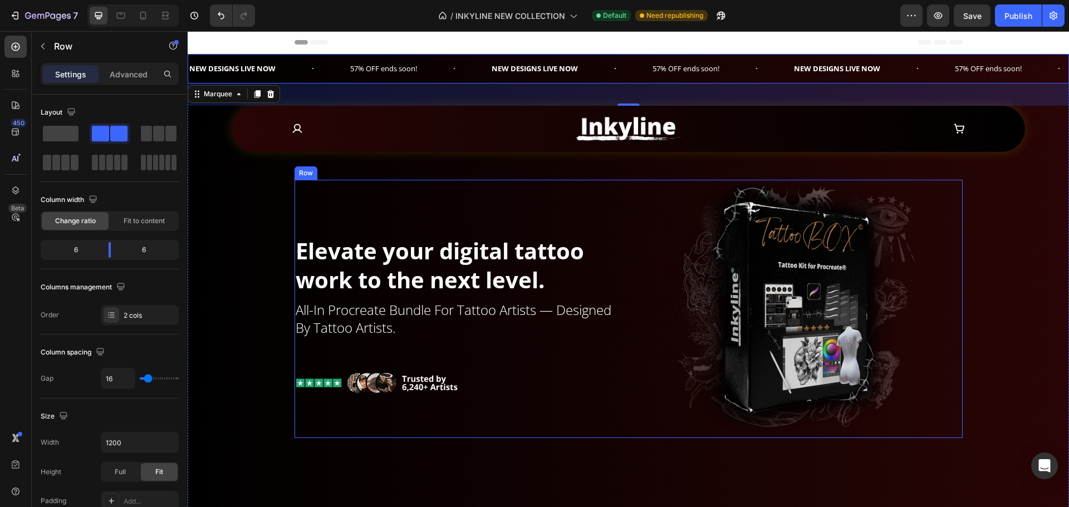
click at [484, 194] on div "⁠⁠⁠⁠⁠⁠⁠ Elevate your digital tattoo work to the next level. Heading All-In Proc…" at bounding box center [460, 309] width 330 height 258
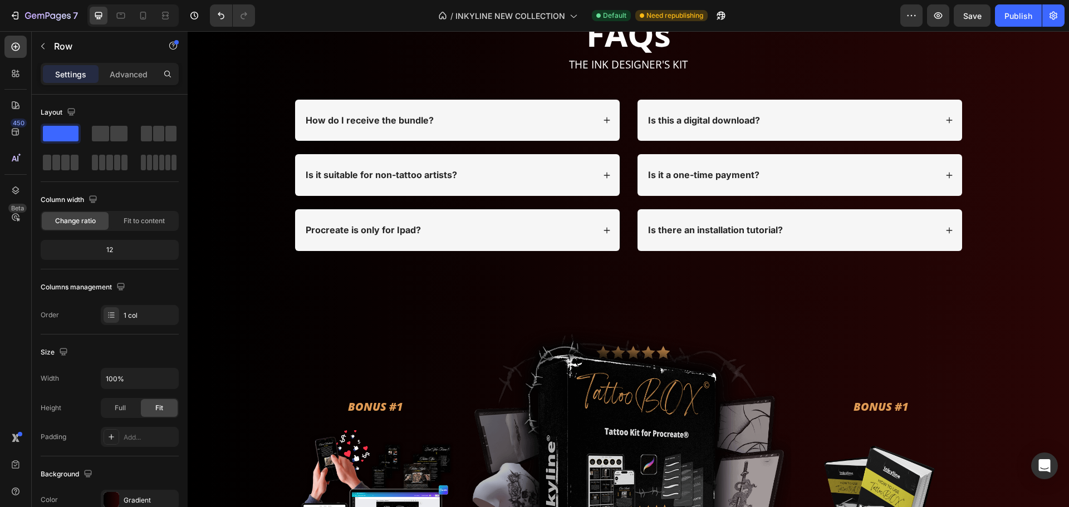
scroll to position [3479, 0]
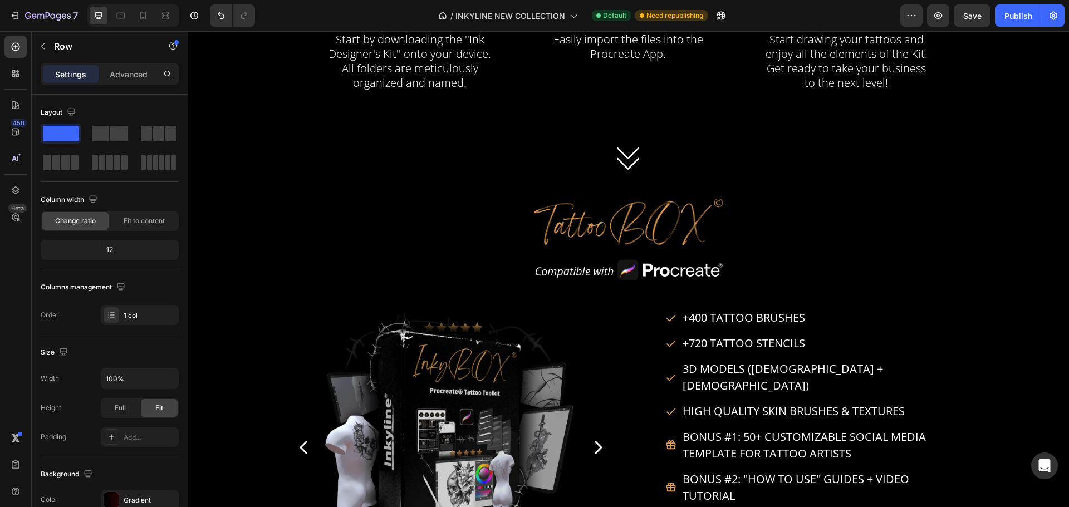
click at [628, 290] on img at bounding box center [628, 272] width 195 height 35
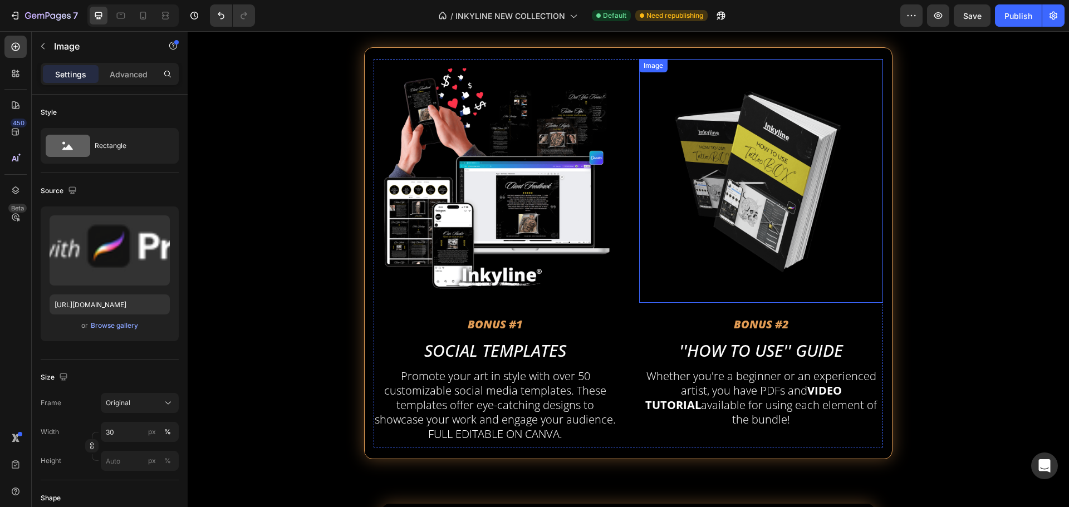
scroll to position [3096, 0]
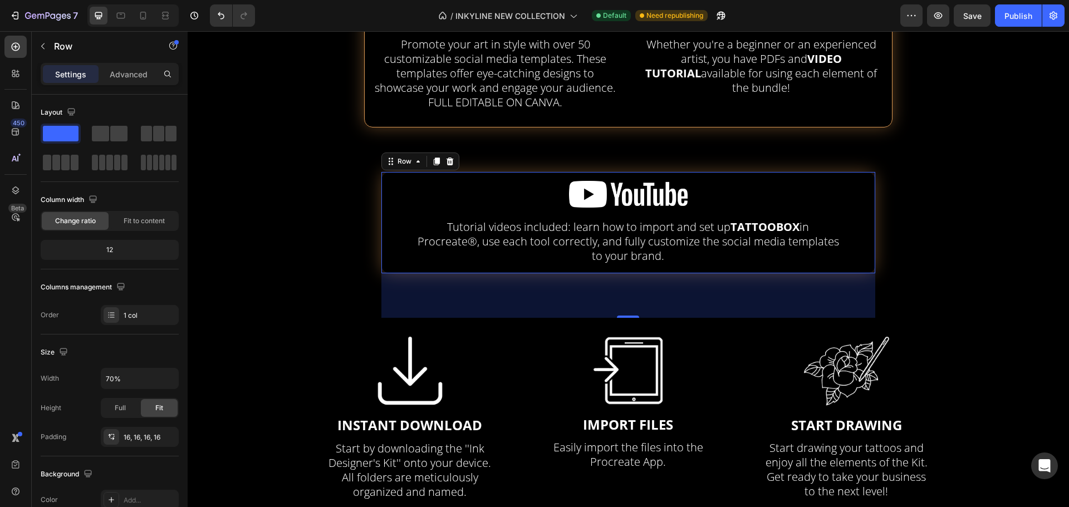
click at [505, 173] on div "Image Tutorial videos included: learn how to import and set up TATTOOBOX in Pro…" at bounding box center [627, 222] width 493 height 101
click at [437, 159] on icon at bounding box center [437, 162] width 6 height 8
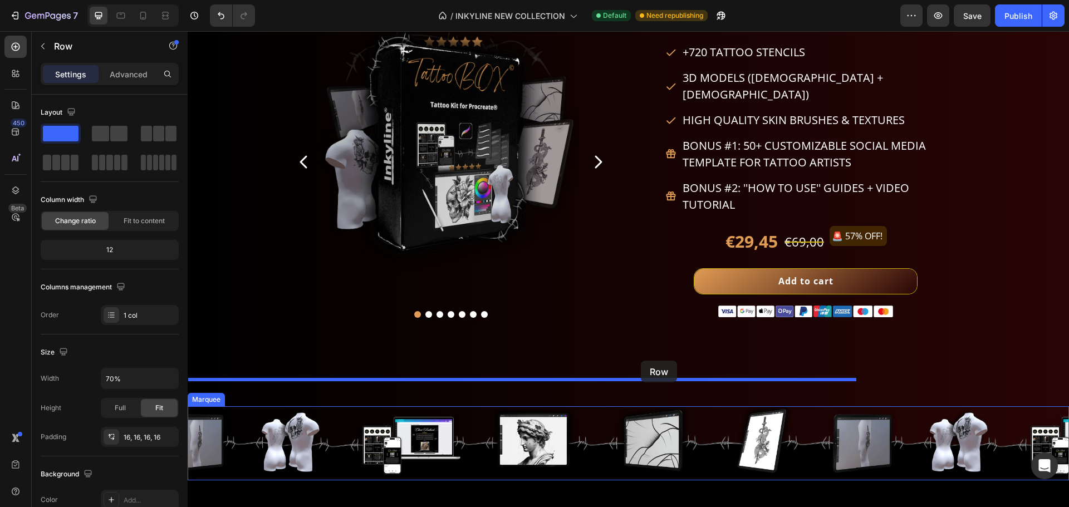
scroll to position [1553, 0]
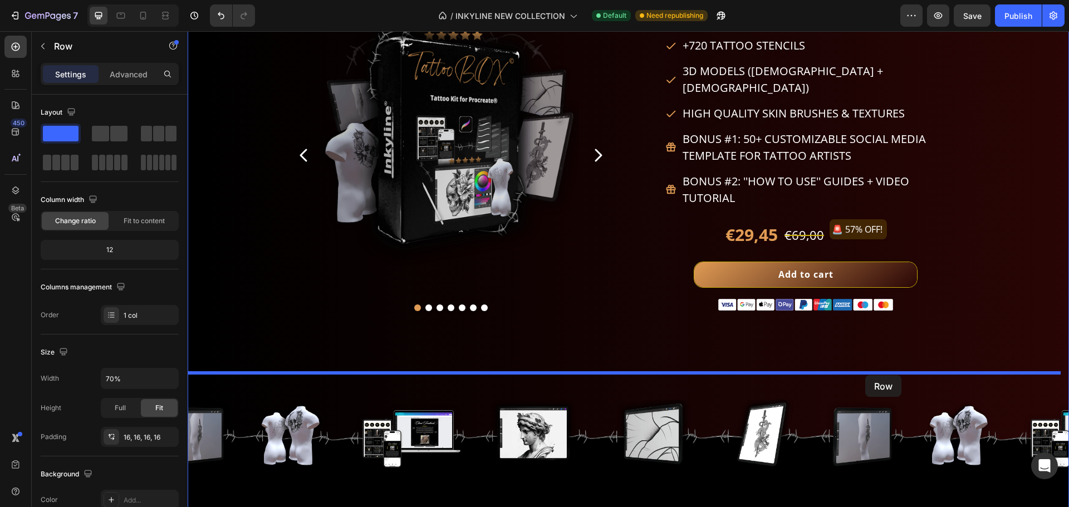
drag, startPoint x: 399, startPoint y: 302, endPoint x: 865, endPoint y: 375, distance: 471.8
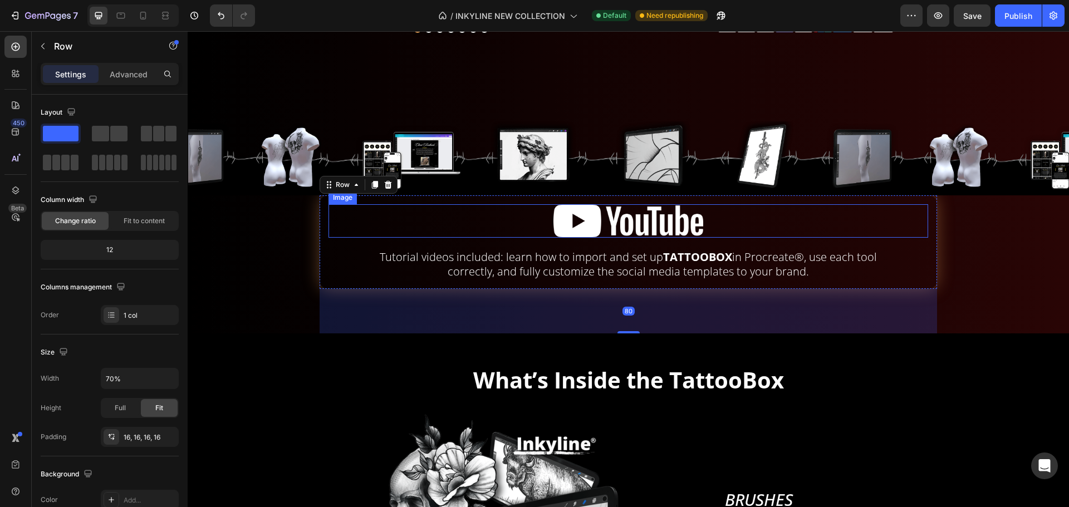
scroll to position [1720, 0]
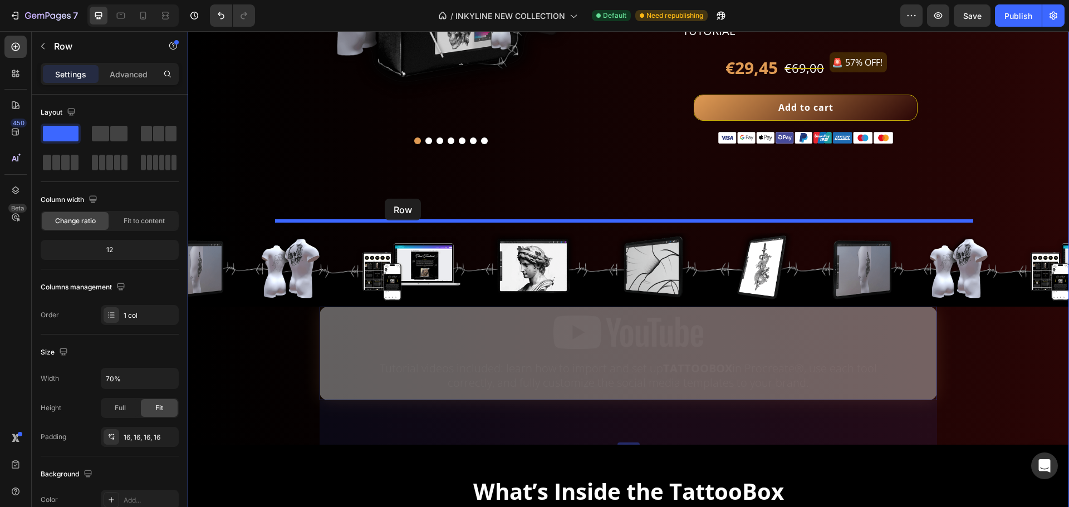
drag, startPoint x: 341, startPoint y: 284, endPoint x: 385, endPoint y: 199, distance: 95.9
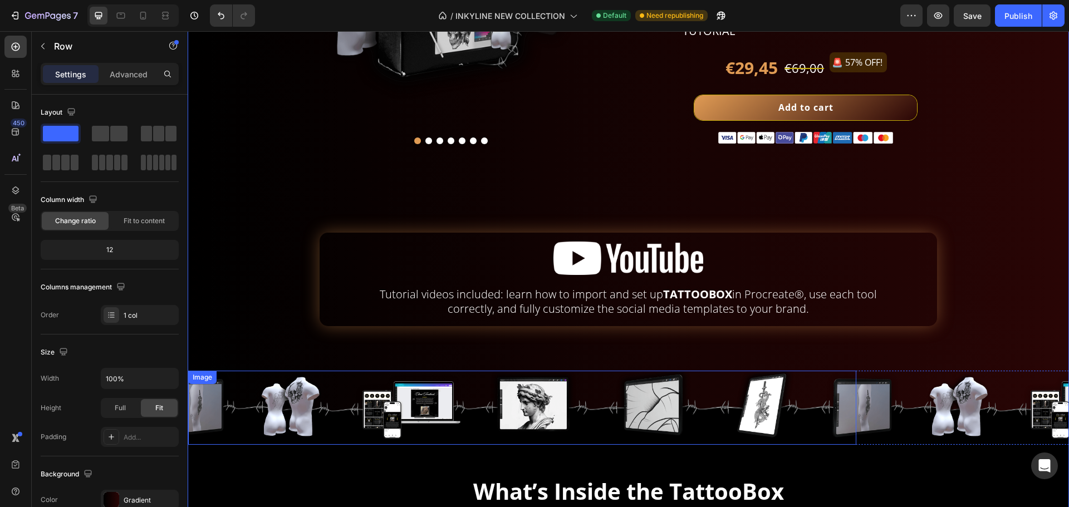
click at [345, 371] on img at bounding box center [522, 408] width 668 height 74
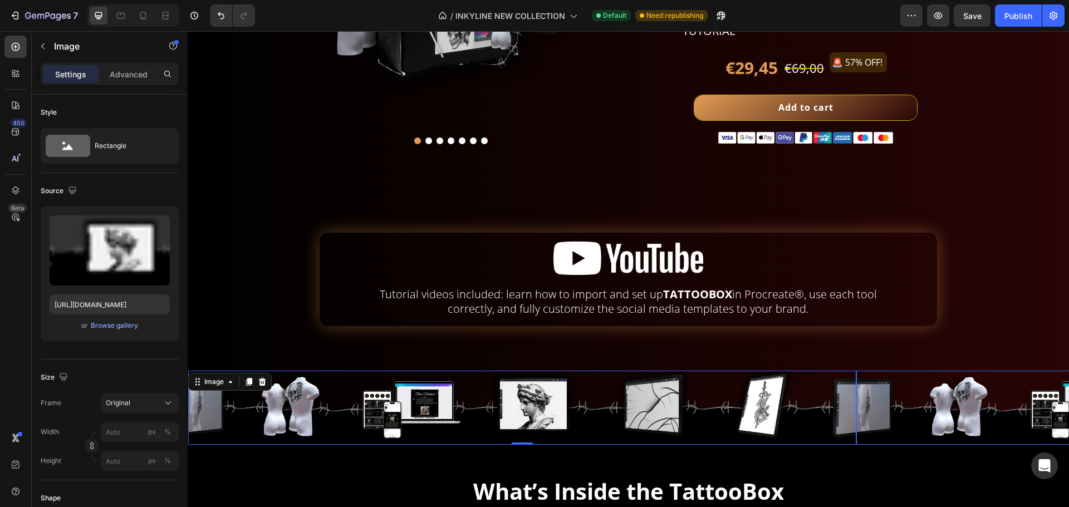
click at [201, 373] on div "Image" at bounding box center [230, 382] width 84 height 18
click at [208, 375] on div "Image" at bounding box center [214, 381] width 46 height 13
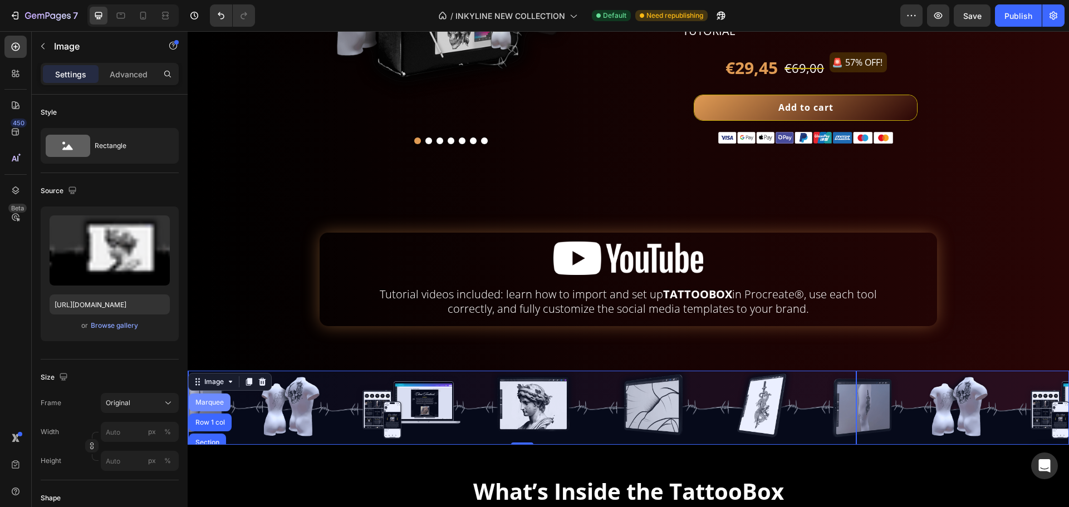
click at [211, 399] on div "Marquee" at bounding box center [209, 402] width 33 height 7
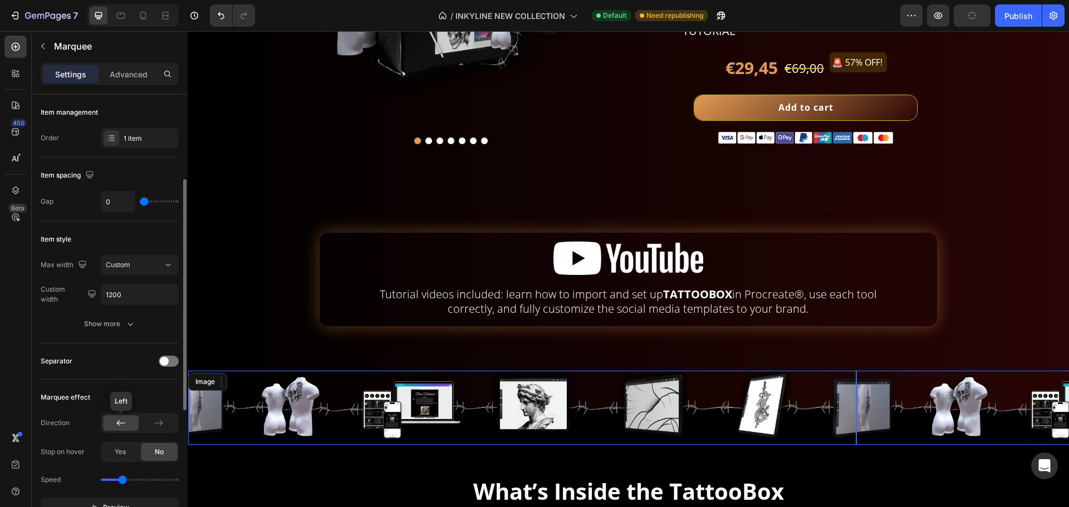
scroll to position [111, 0]
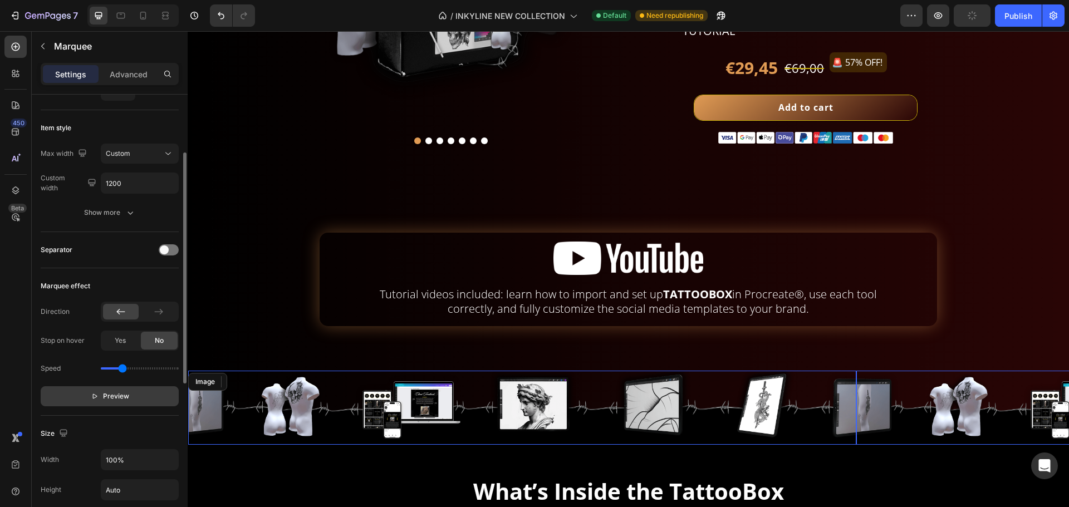
click at [137, 399] on button "Preview" at bounding box center [110, 396] width 138 height 20
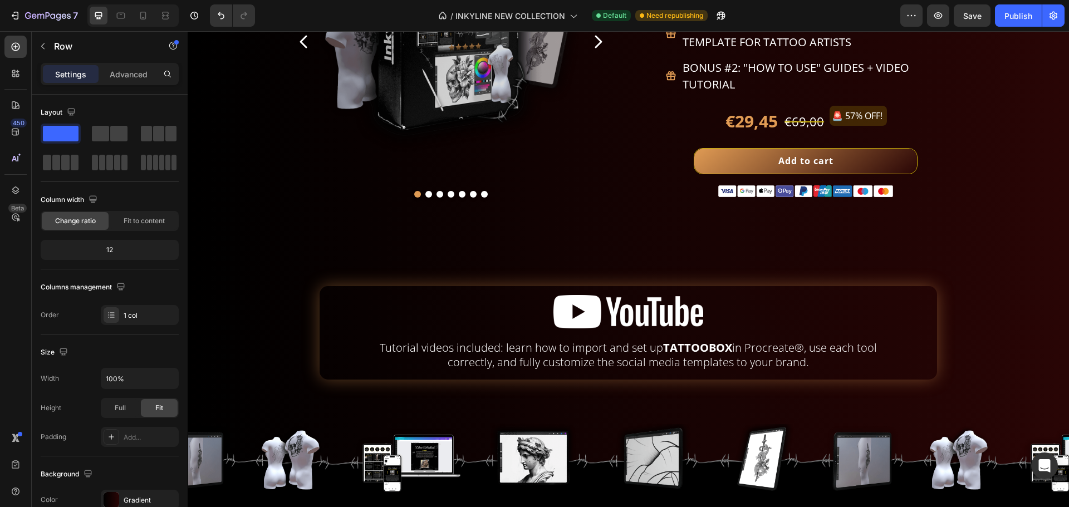
scroll to position [1672, 0]
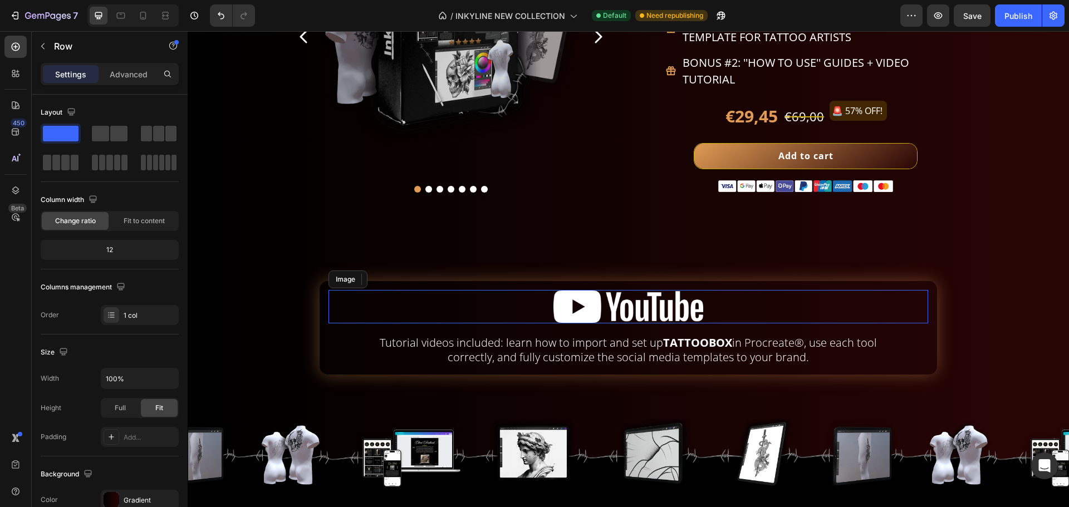
click at [628, 297] on img at bounding box center [629, 306] width 150 height 33
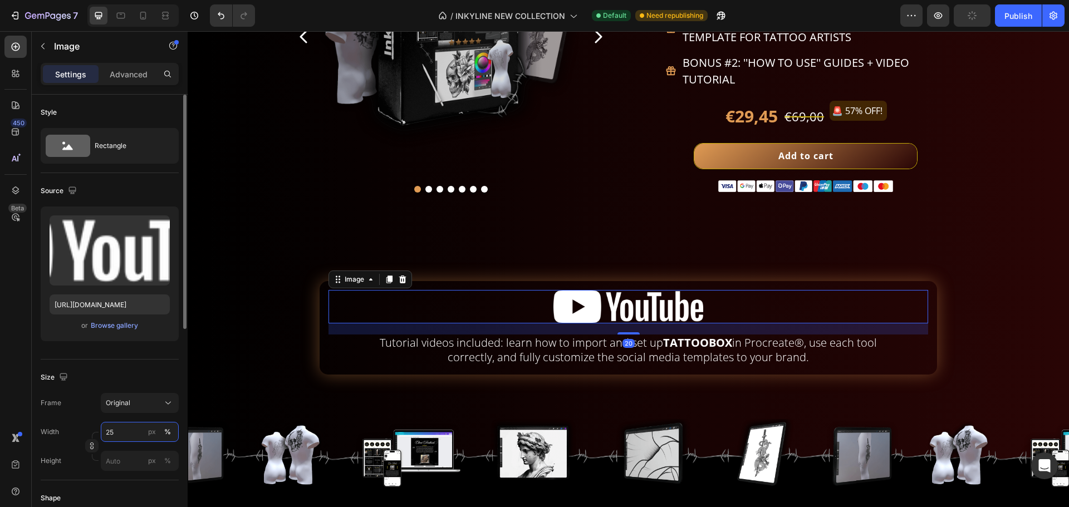
click at [126, 429] on input "25" at bounding box center [140, 432] width 78 height 20
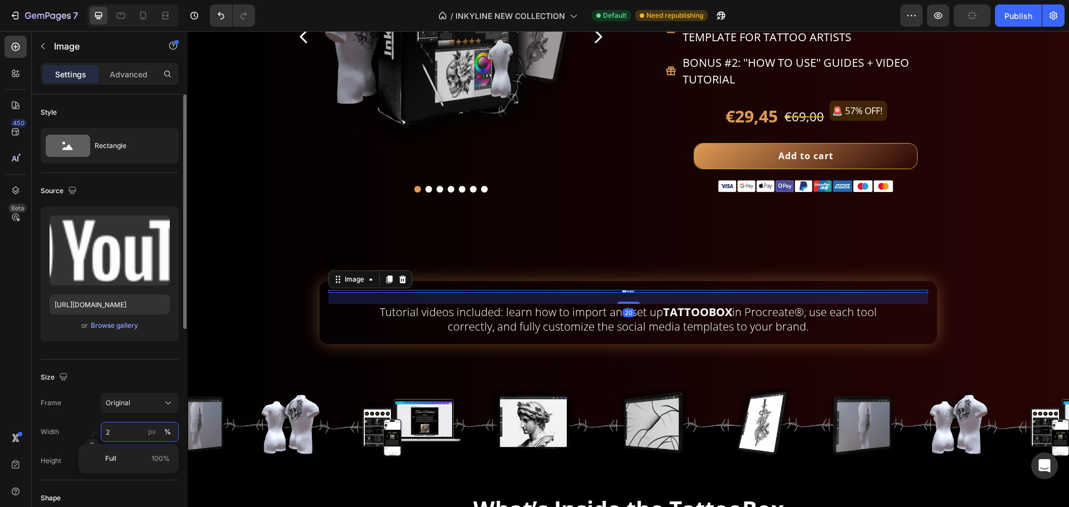
type input "20"
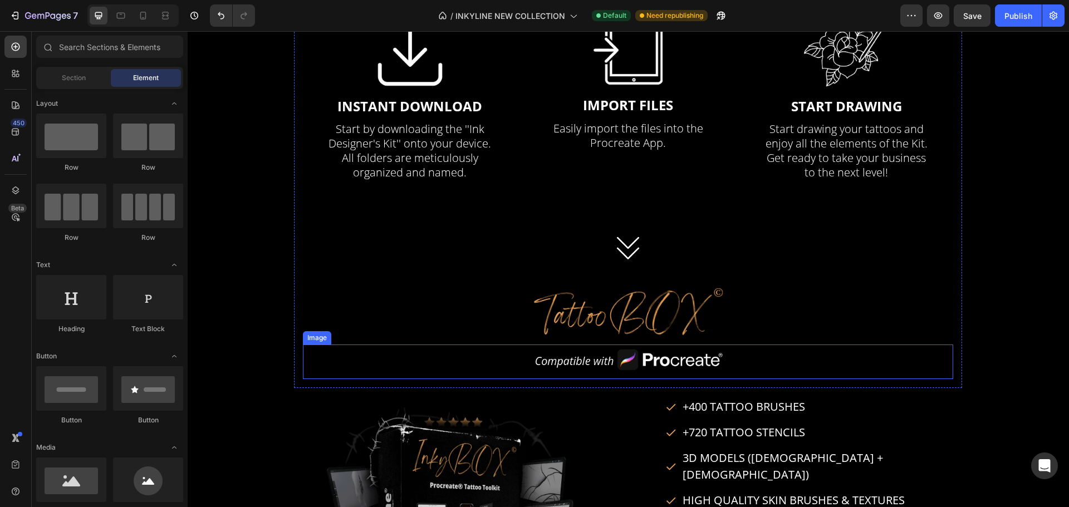
scroll to position [3626, 0]
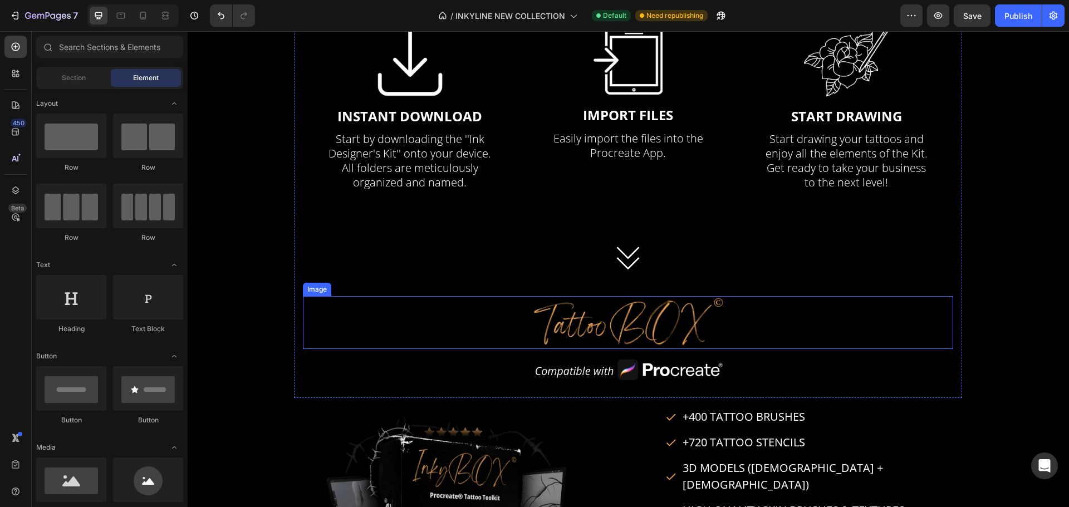
click at [675, 303] on img at bounding box center [628, 322] width 195 height 53
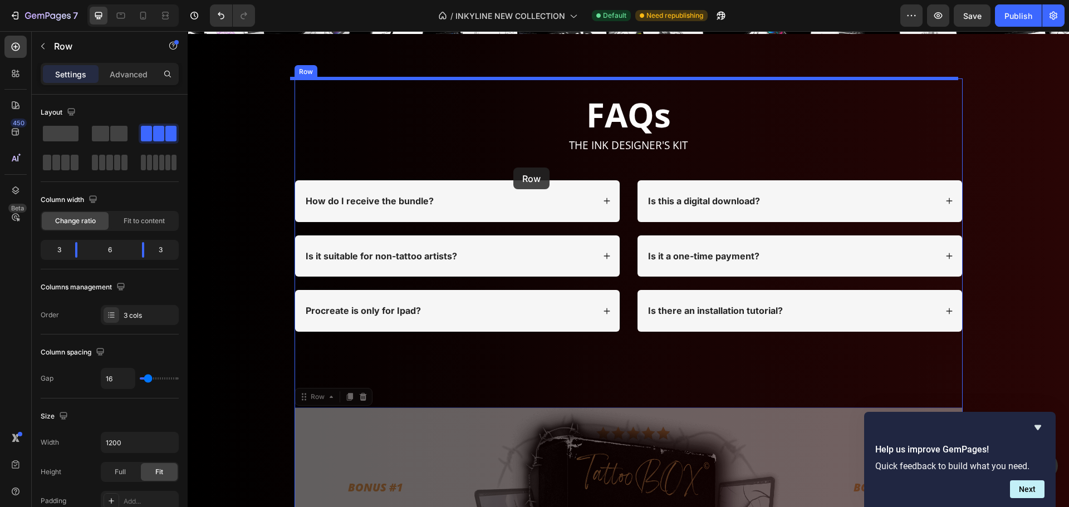
scroll to position [4104, 0]
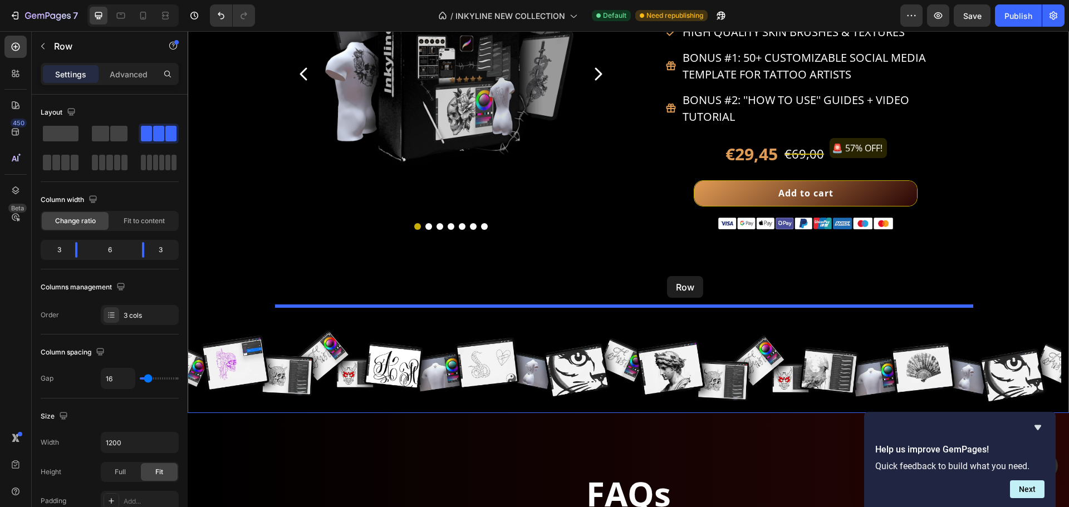
drag, startPoint x: 460, startPoint y: 312, endPoint x: 667, endPoint y: 276, distance: 210.2
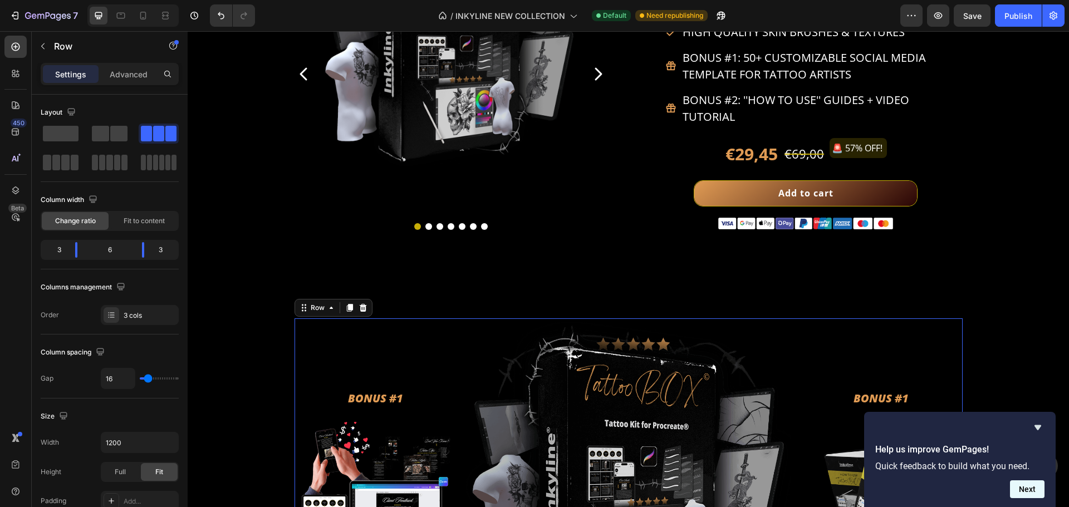
click at [1023, 491] on button "Next" at bounding box center [1027, 490] width 35 height 18
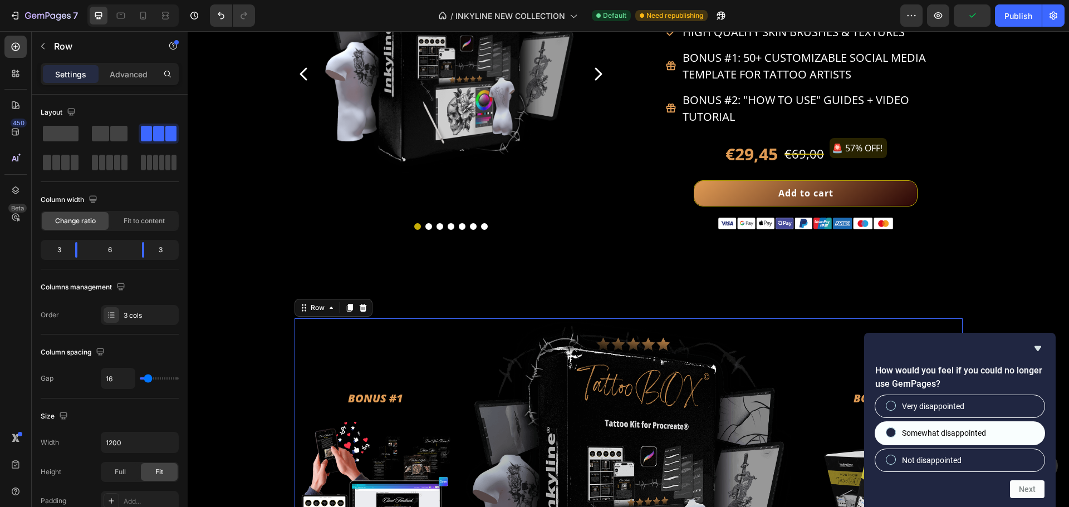
click at [930, 426] on label "Somewhat disappointed" at bounding box center [959, 433] width 169 height 22
click at [895, 429] on input "Somewhat disappointed" at bounding box center [891, 432] width 7 height 7
radio input "true"
click at [1022, 488] on button "Next" at bounding box center [1027, 490] width 35 height 18
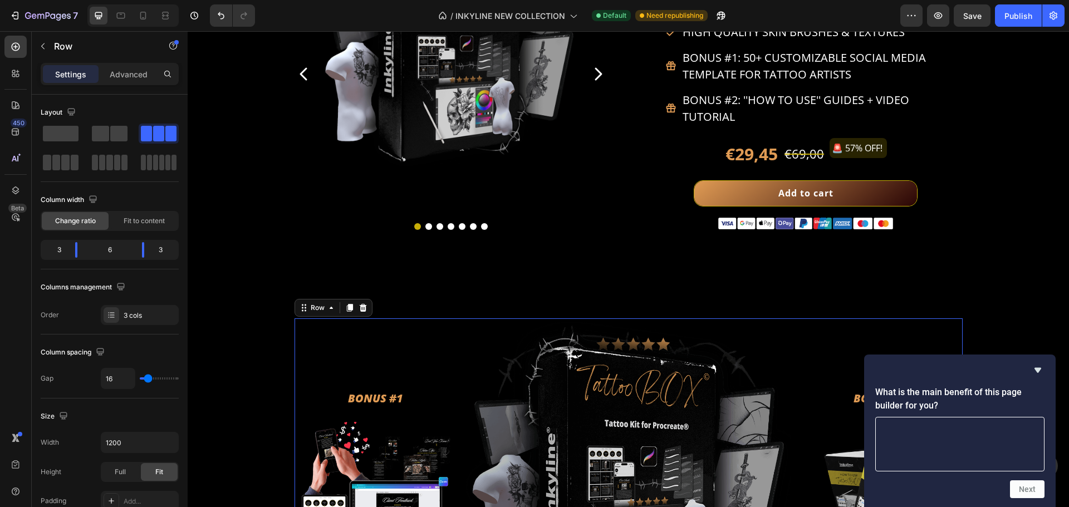
click at [996, 426] on textarea at bounding box center [959, 444] width 169 height 55
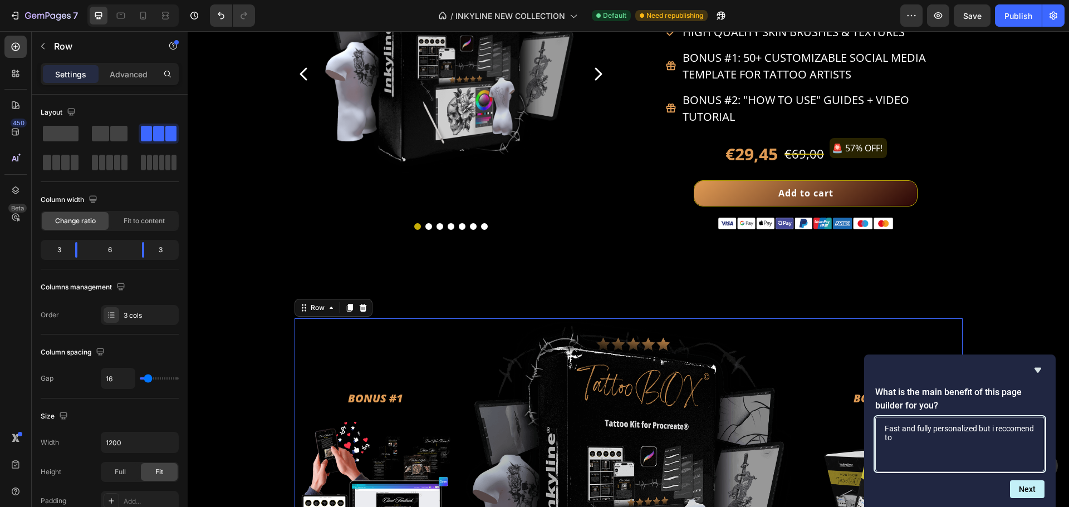
click at [910, 440] on textarea "Fast and fully personalized but i reccomend to" at bounding box center [959, 444] width 169 height 55
type textarea "Fast and fully personalized but i reccomend to add FREE animations"
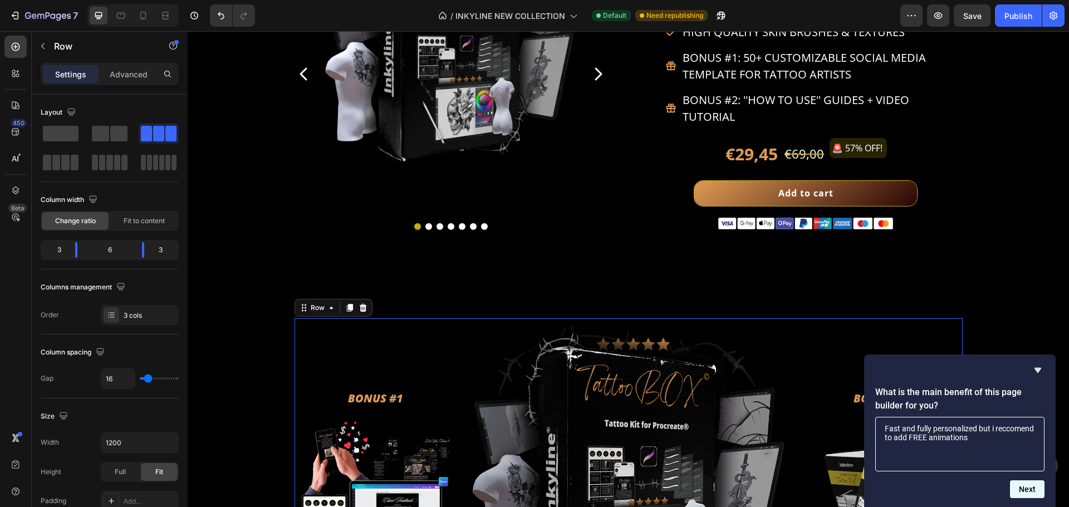
click at [1029, 493] on button "Next" at bounding box center [1027, 490] width 35 height 18
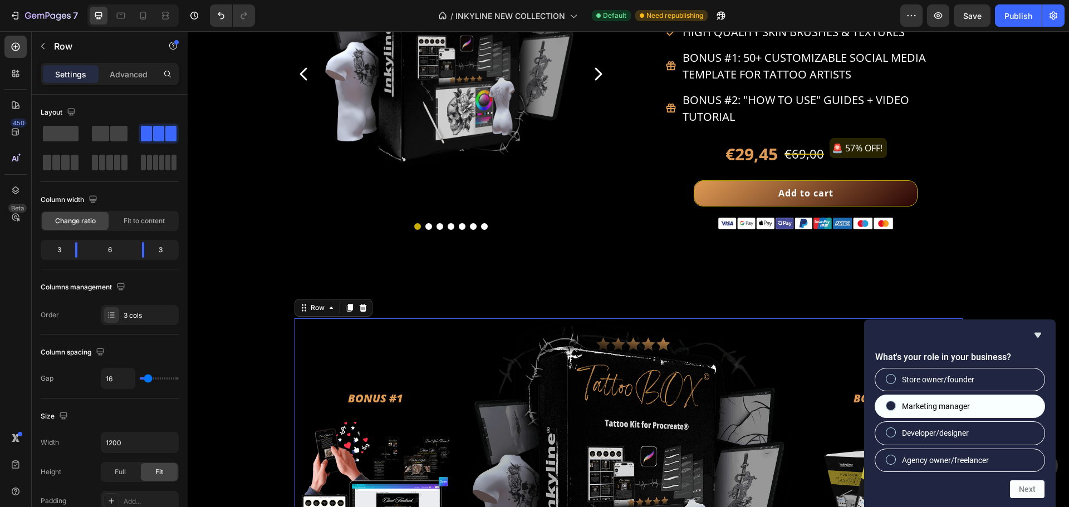
click at [973, 410] on label "Marketing manager" at bounding box center [959, 406] width 169 height 22
click at [895, 410] on input "Marketing manager" at bounding box center [891, 406] width 7 height 7
radio input "true"
click at [1004, 488] on div "Next" at bounding box center [959, 490] width 169 height 18
click at [1022, 489] on button "Next" at bounding box center [1027, 490] width 35 height 18
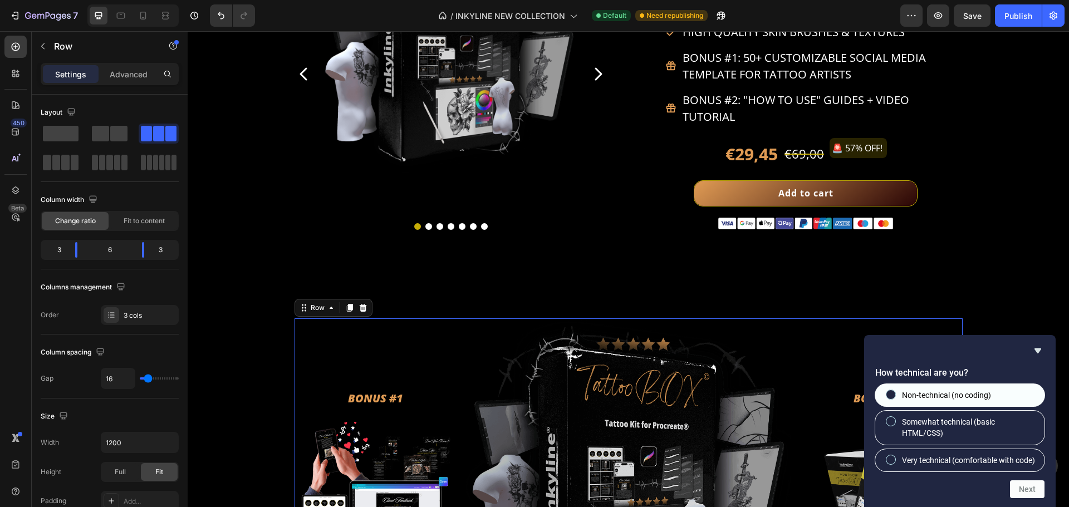
click at [995, 388] on label "Non-technical (no coding)" at bounding box center [959, 395] width 169 height 22
click at [895, 391] on input "Non-technical (no coding)" at bounding box center [891, 394] width 7 height 7
radio input "true"
click at [1022, 491] on button "Next" at bounding box center [1027, 490] width 35 height 18
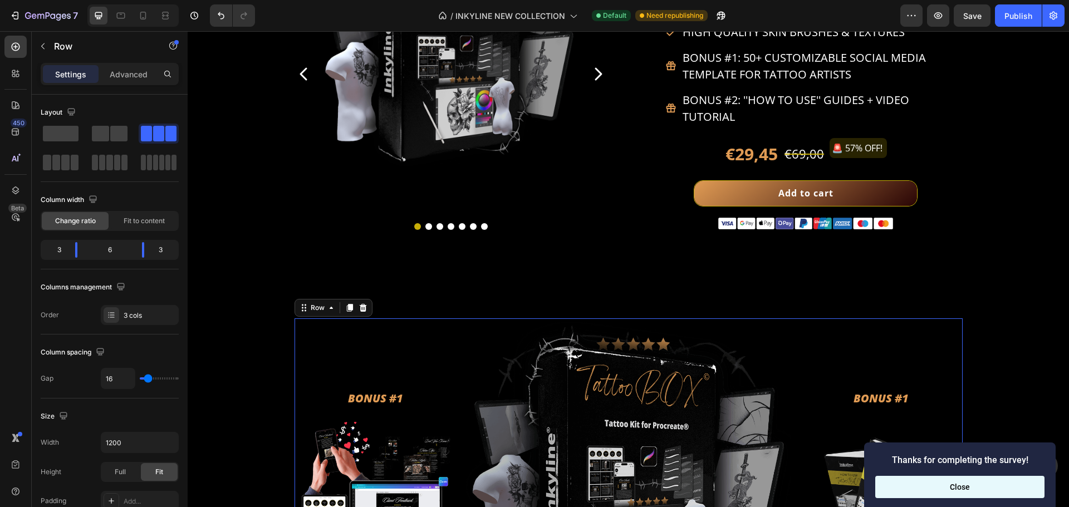
click at [1007, 489] on button "Close" at bounding box center [959, 487] width 169 height 22
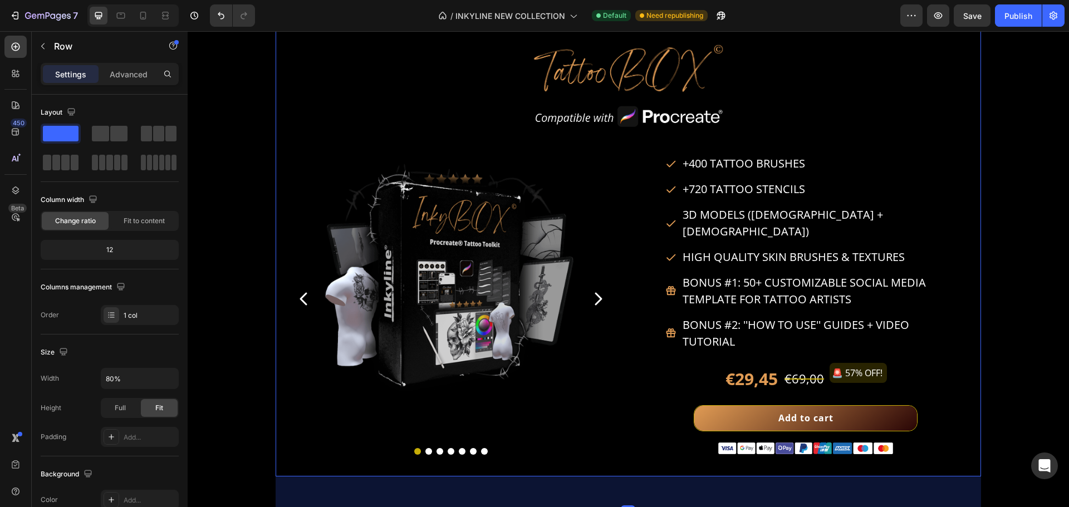
scroll to position [3881, 0]
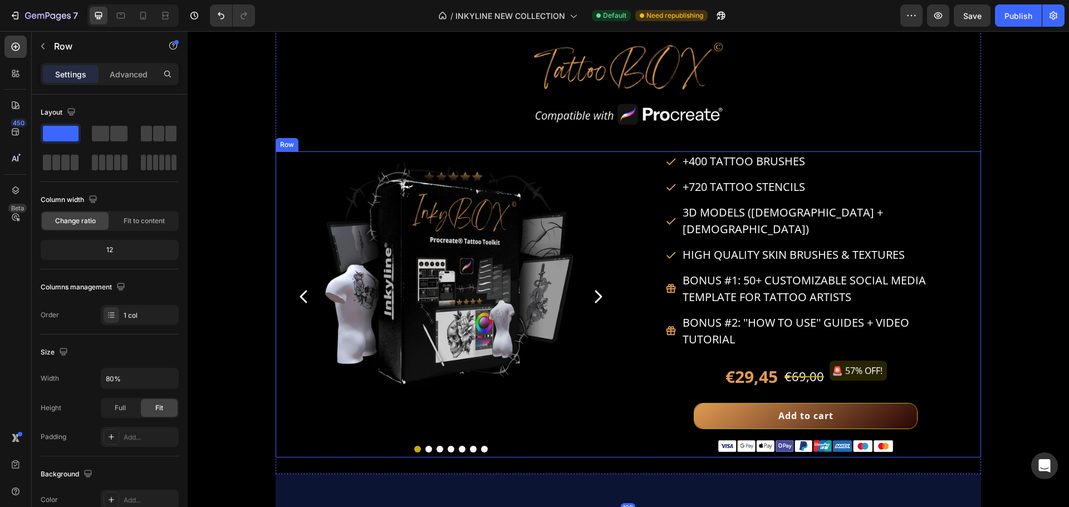
click at [621, 158] on div "Image Video Image Image Image Image Image Carousel" at bounding box center [451, 304] width 350 height 297
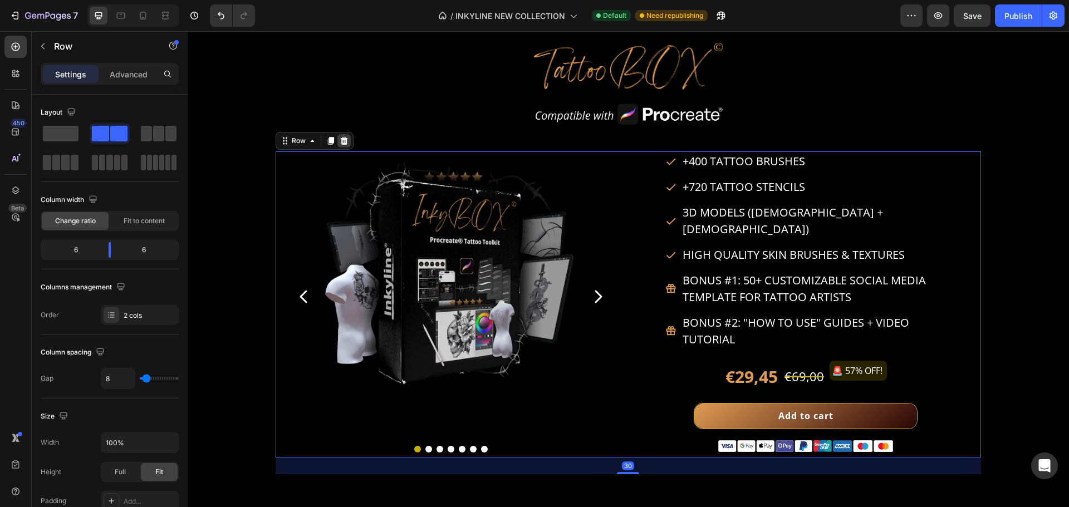
click at [342, 139] on icon at bounding box center [344, 140] width 9 height 9
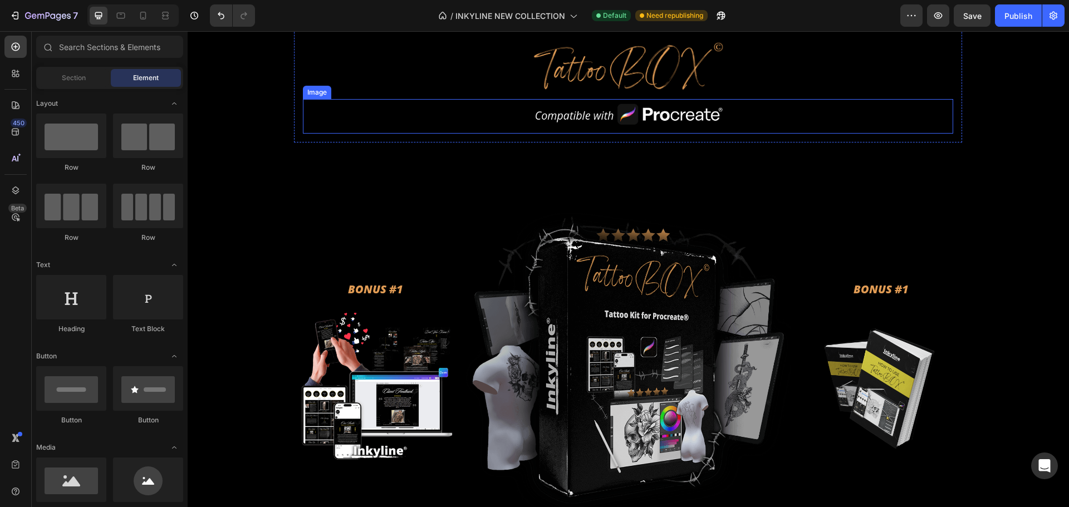
click at [474, 123] on div at bounding box center [628, 116] width 650 height 35
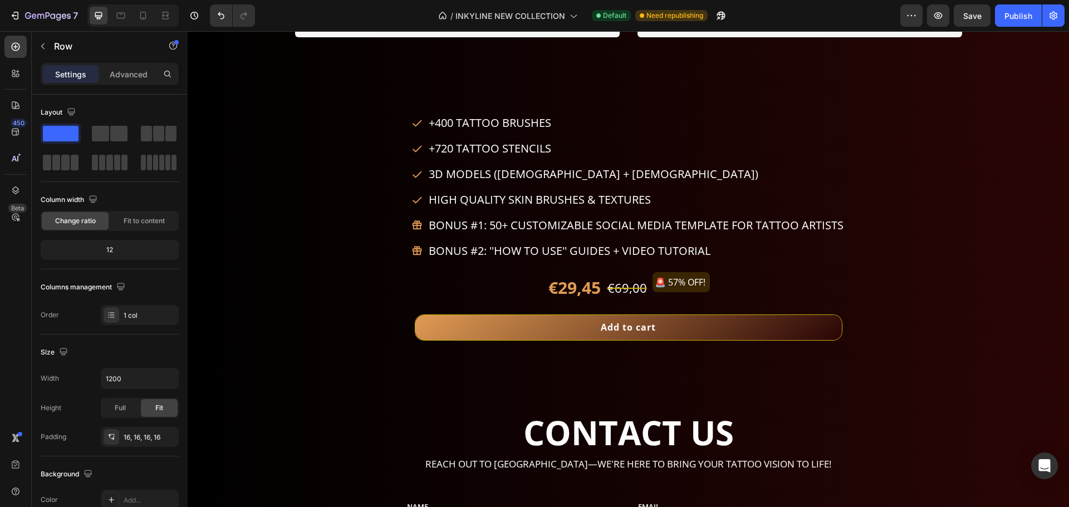
scroll to position [4717, 0]
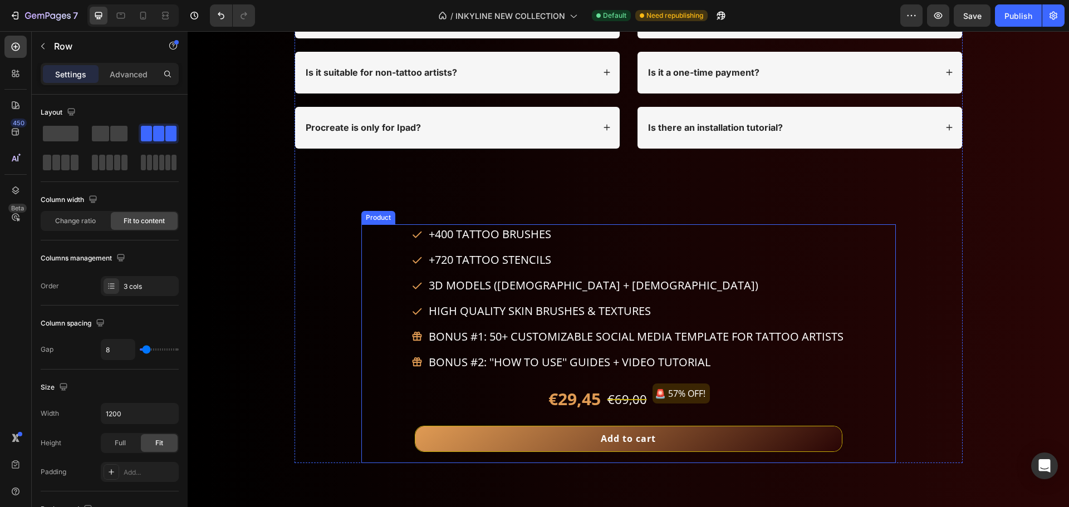
click at [364, 389] on div "€29,45 Product Price Product Price €69,00 Product Price Product Price 🚨 57% OFF…" at bounding box center [628, 400] width 535 height 32
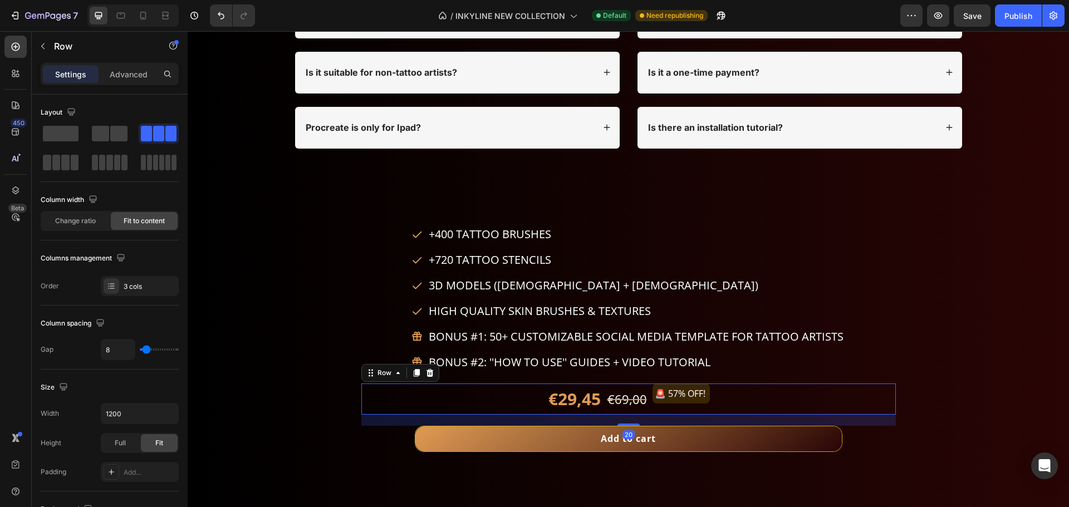
click at [365, 420] on div "20" at bounding box center [628, 420] width 535 height 11
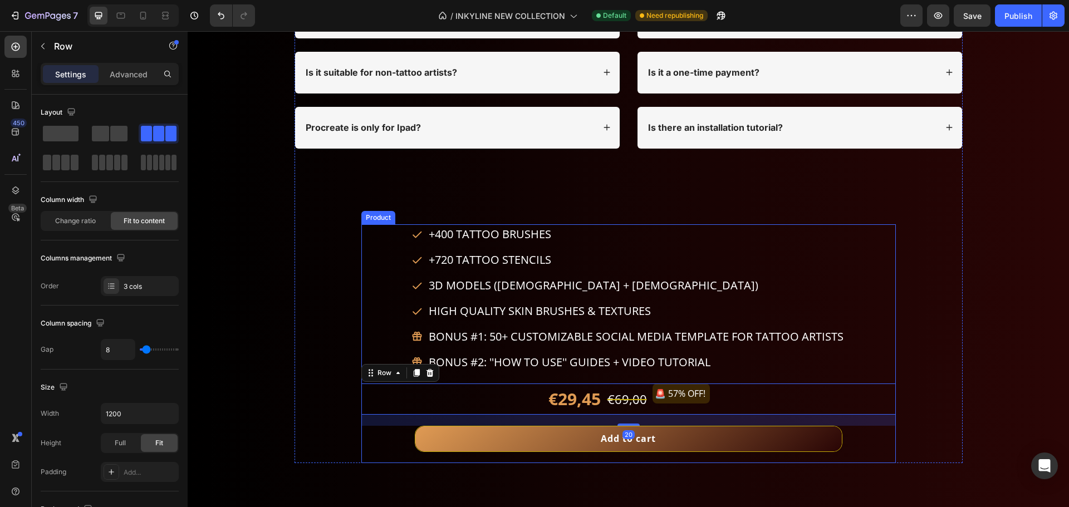
click at [365, 440] on div "€29,45 Product Price Product Price €69,00 Product Price Product Price 🚨 57% OFF…" at bounding box center [628, 424] width 535 height 80
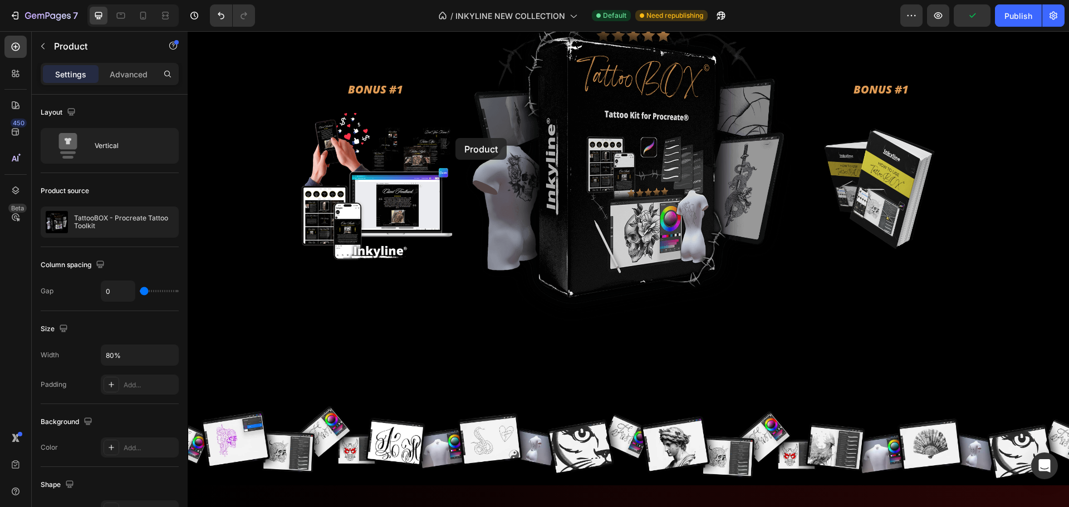
scroll to position [4048, 0]
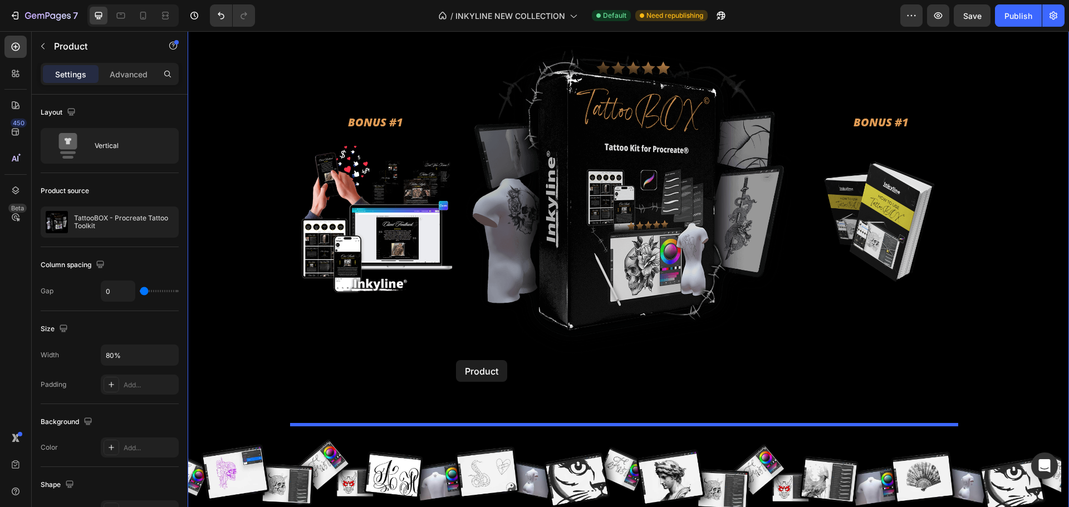
drag, startPoint x: 389, startPoint y: 214, endPoint x: 456, endPoint y: 360, distance: 160.7
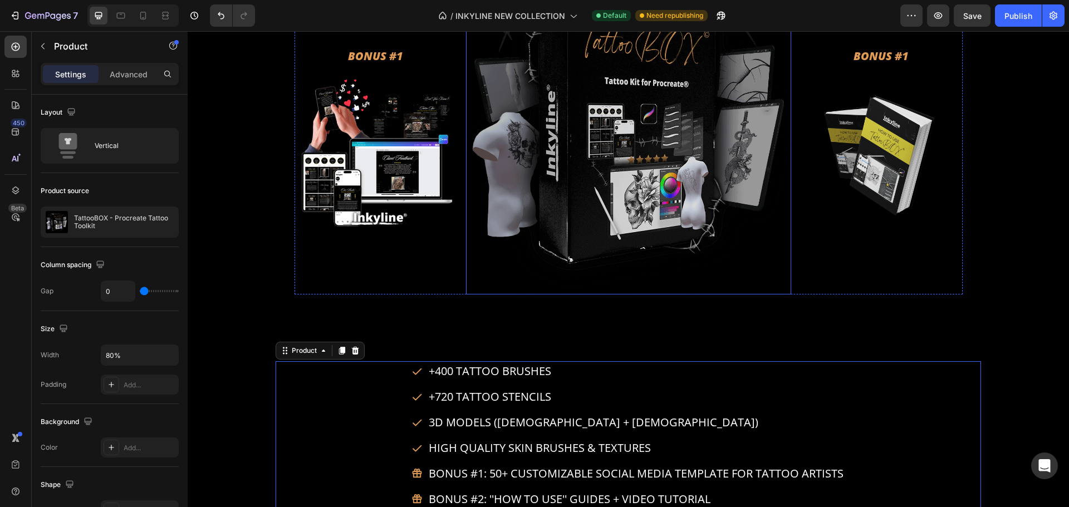
scroll to position [4215, 0]
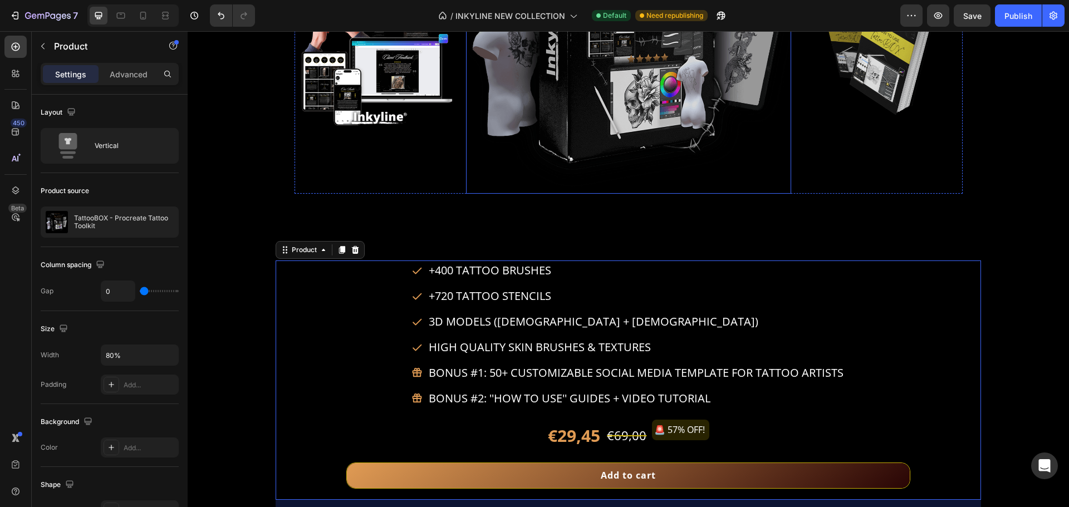
click at [466, 187] on img at bounding box center [628, 34] width 325 height 319
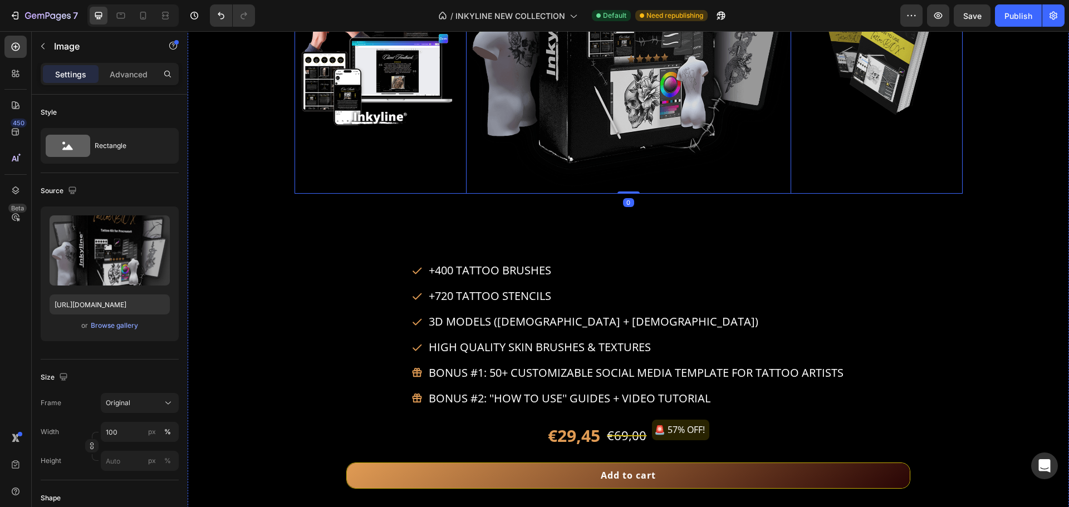
click at [452, 189] on div "BONUS #1 Heading Image" at bounding box center [376, 34] width 163 height 319
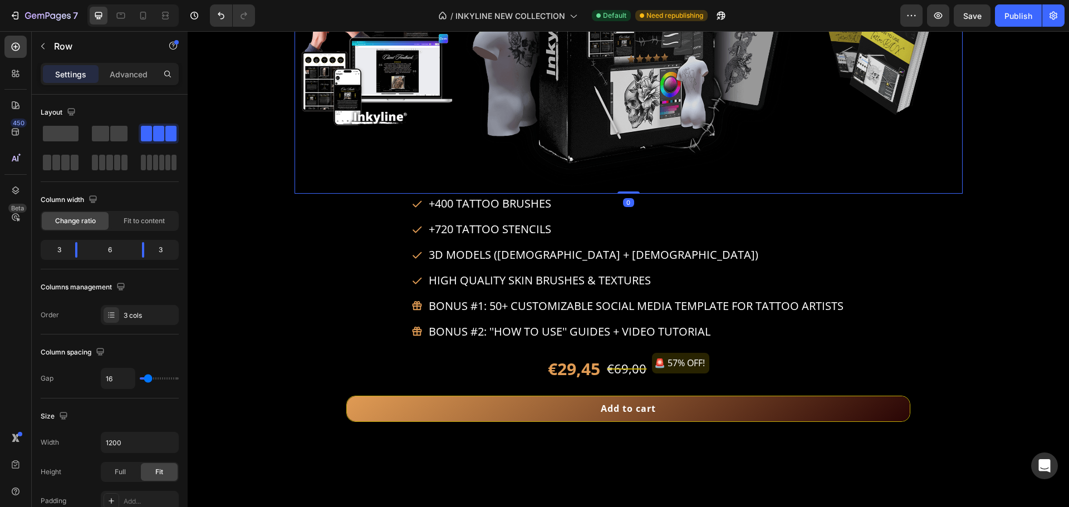
drag, startPoint x: 628, startPoint y: 257, endPoint x: 618, endPoint y: 148, distance: 110.2
click at [618, 148] on div "BONUS #1 Heading Image Image BONUS #1 Heading Image Row 0" at bounding box center [629, 34] width 668 height 319
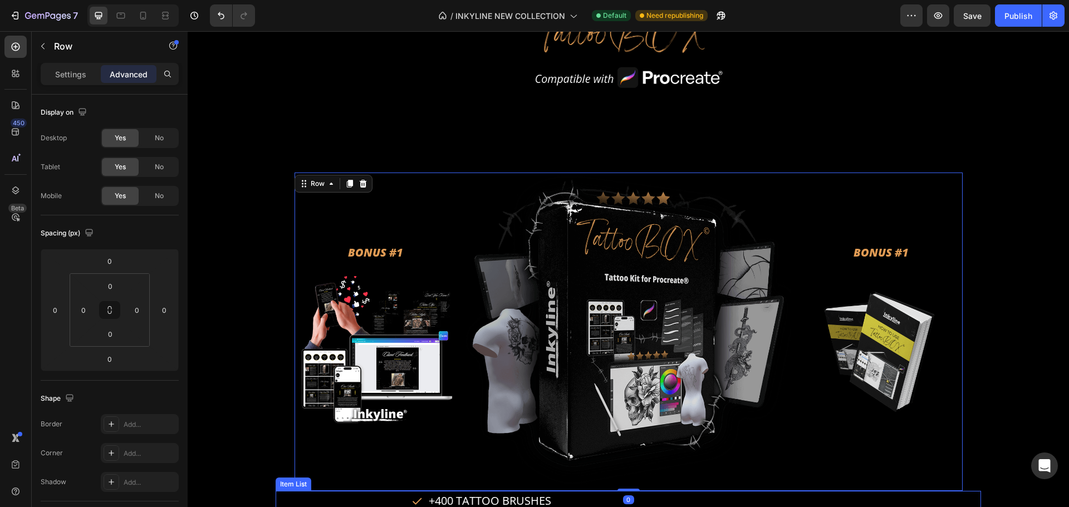
scroll to position [3881, 0]
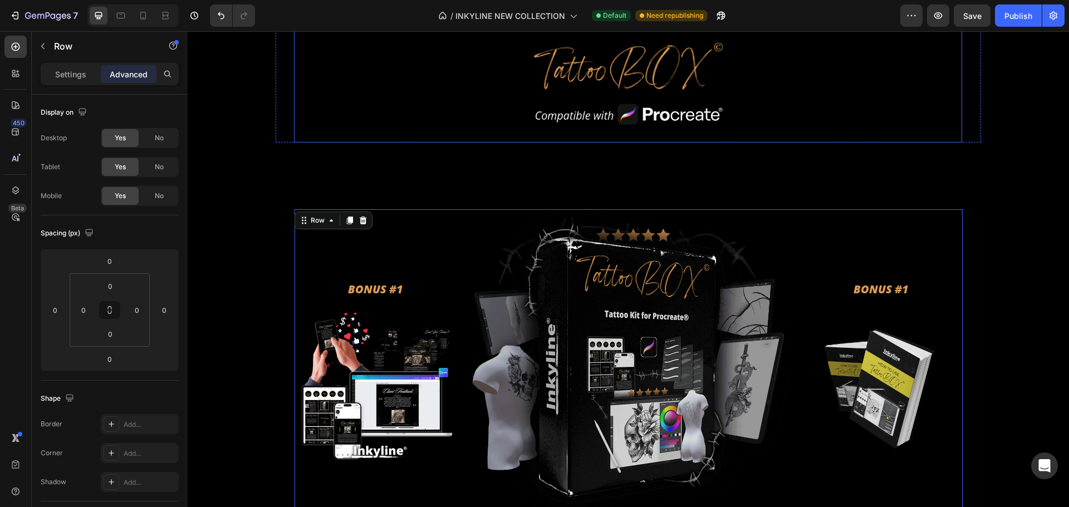
click at [626, 122] on img at bounding box center [628, 116] width 195 height 35
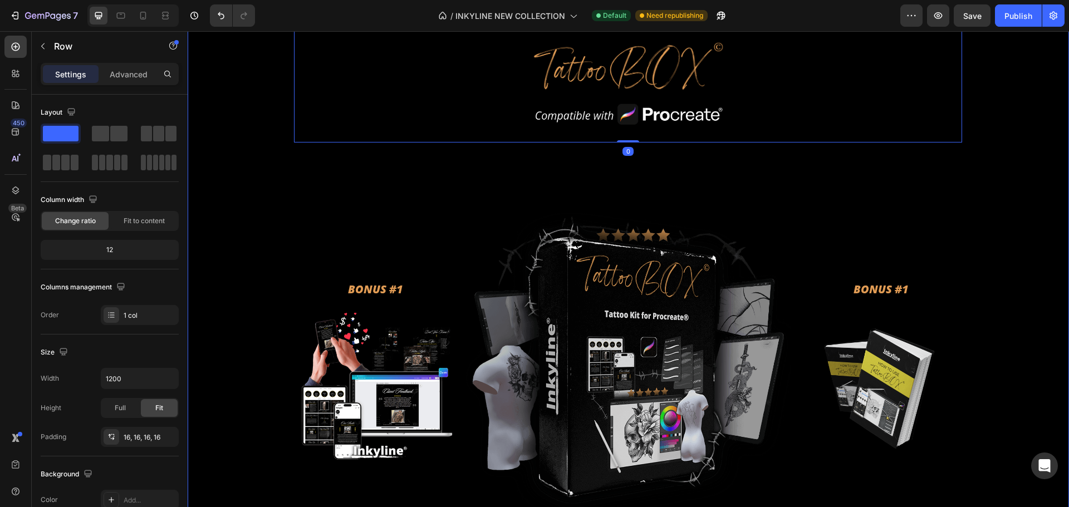
click at [630, 165] on div "Image Image BONUS #1 Heading SOCIAL TEMPLATES Heading Promote your art in style…" at bounding box center [629, 40] width 882 height 1778
drag, startPoint x: 583, startPoint y: 192, endPoint x: 574, endPoint y: 212, distance: 21.9
click at [583, 193] on div "Image Image BONUS #1 Heading SOCIAL TEMPLATES Heading Promote your art in style…" at bounding box center [629, 40] width 882 height 1778
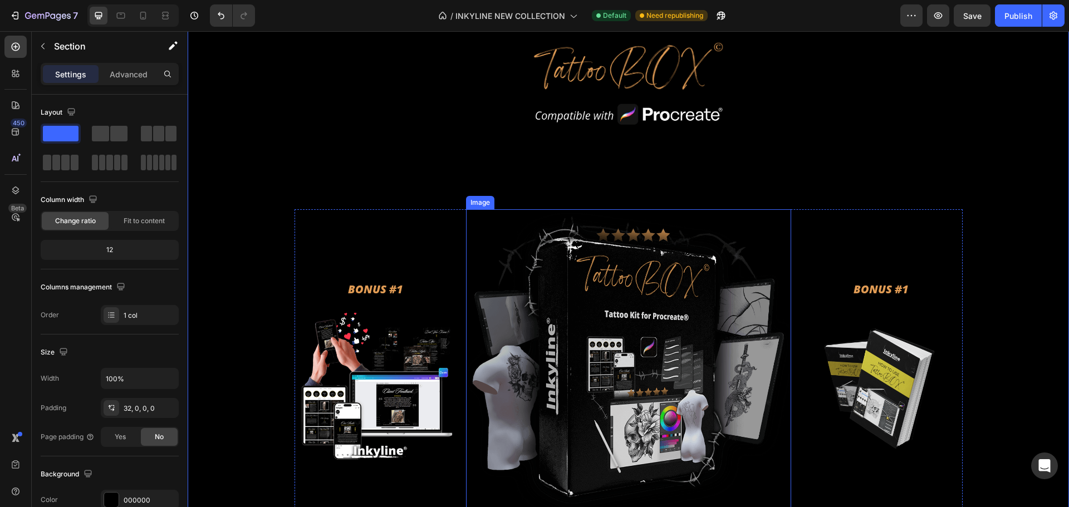
click at [574, 212] on img at bounding box center [628, 368] width 325 height 319
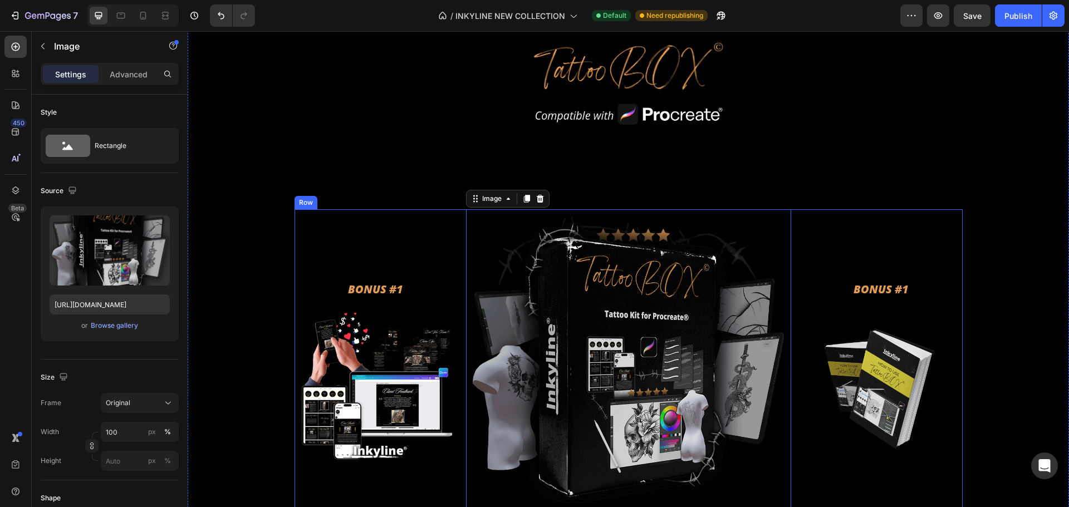
click at [448, 212] on div "BONUS #1 Heading Image" at bounding box center [376, 368] width 163 height 319
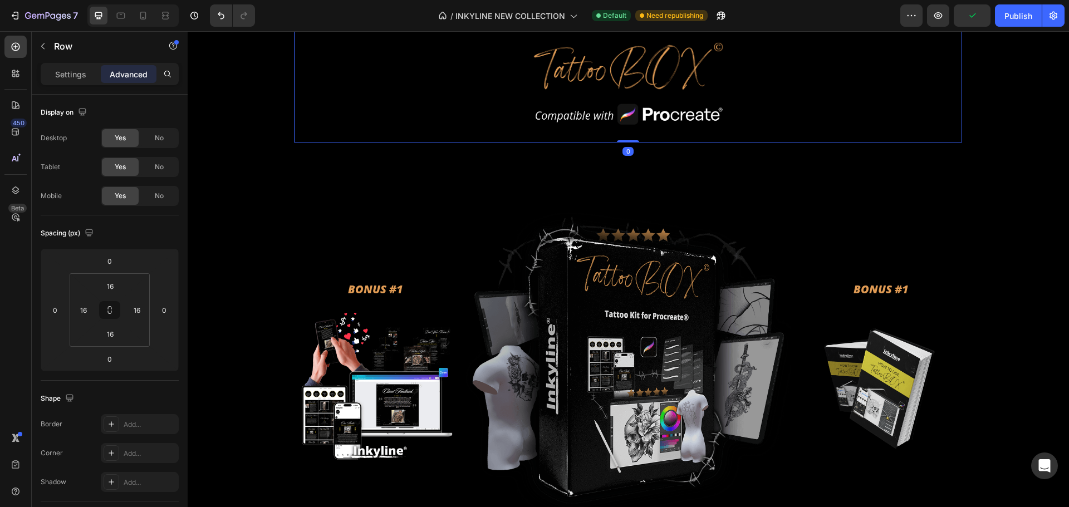
click at [288, 168] on div "Image Image BONUS #1 Heading SOCIAL TEMPLATES Heading Promote your art in style…" at bounding box center [629, 40] width 882 height 1778
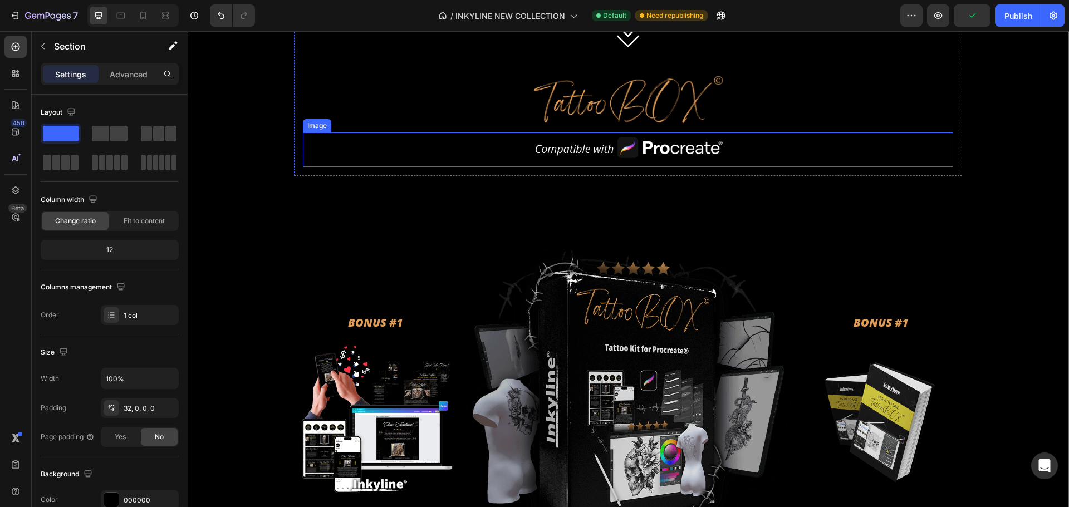
scroll to position [3826, 0]
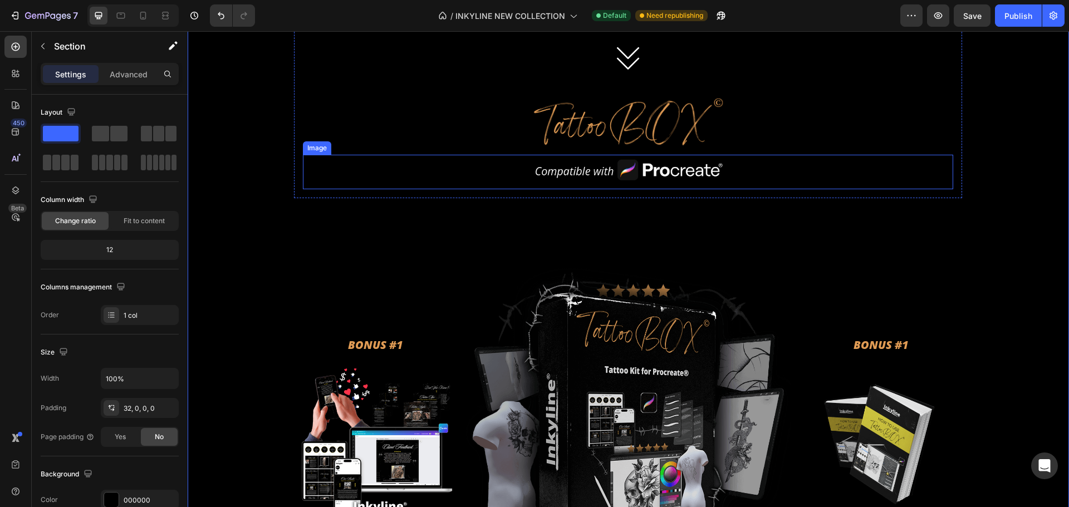
click at [650, 156] on img at bounding box center [628, 172] width 195 height 35
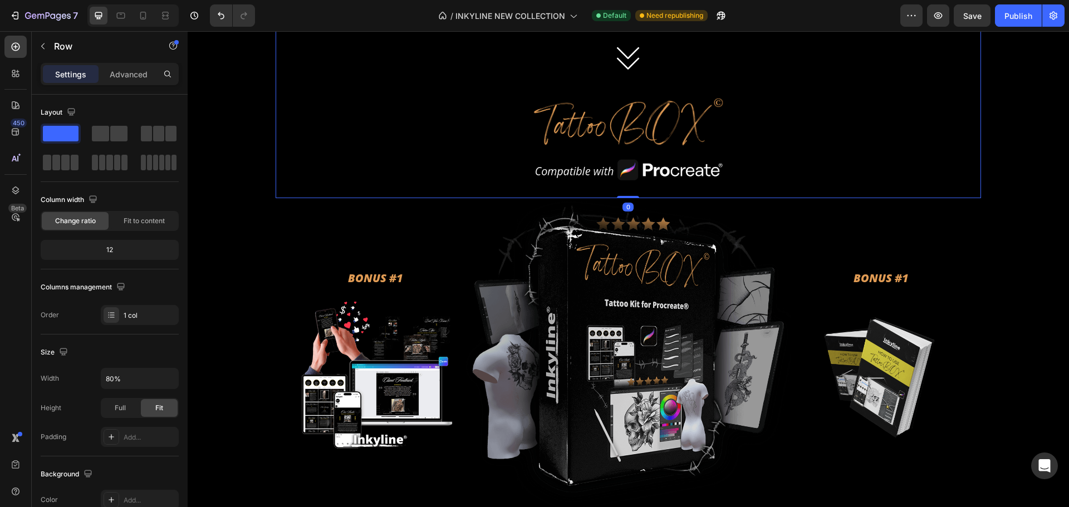
drag, startPoint x: 621, startPoint y: 260, endPoint x: 910, endPoint y: 214, distance: 292.6
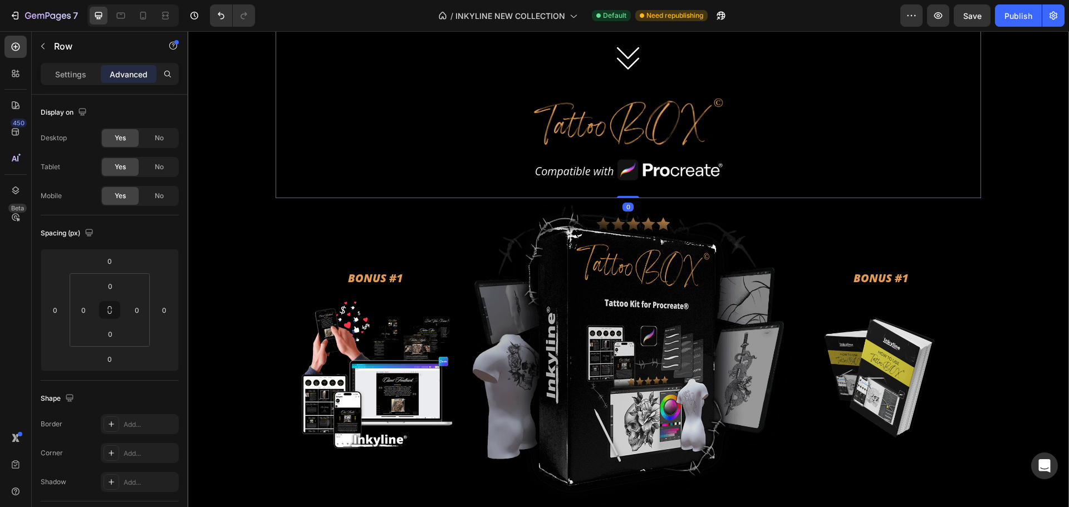
click at [1008, 226] on div "Image Image BONUS #1 Heading SOCIAL TEMPLATES Heading Promote your art in style…" at bounding box center [629, 61] width 882 height 1711
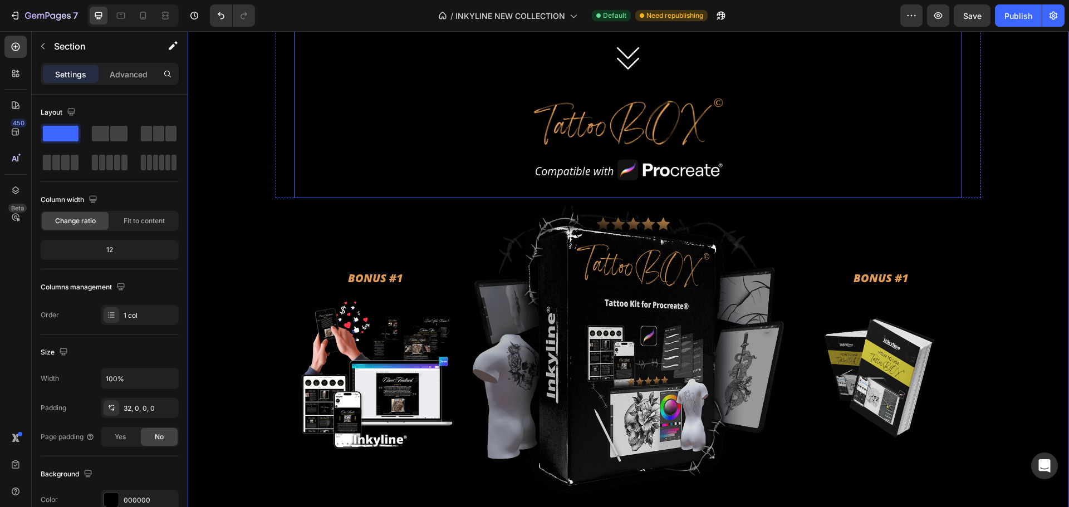
click at [638, 138] on img at bounding box center [628, 122] width 195 height 53
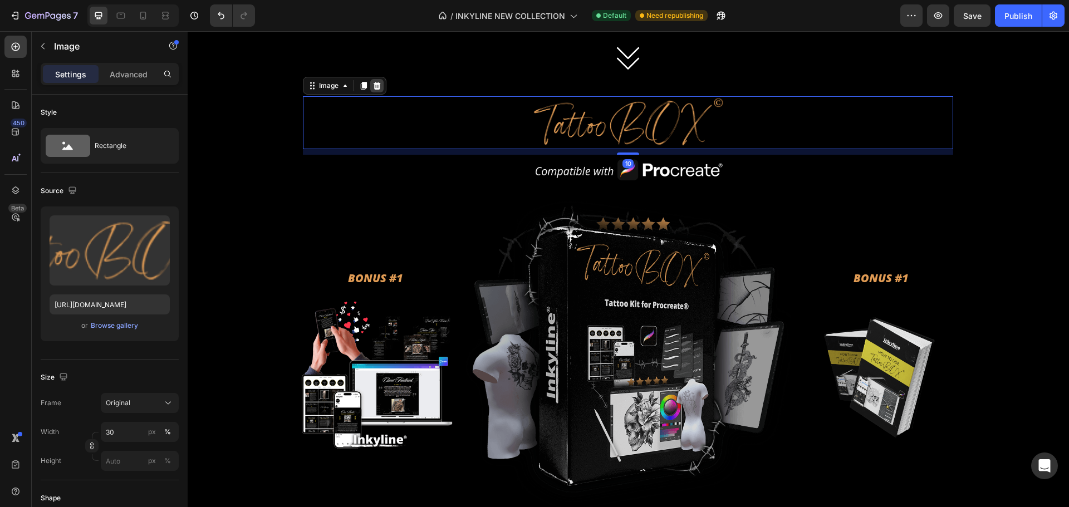
click at [373, 83] on icon at bounding box center [377, 85] width 9 height 9
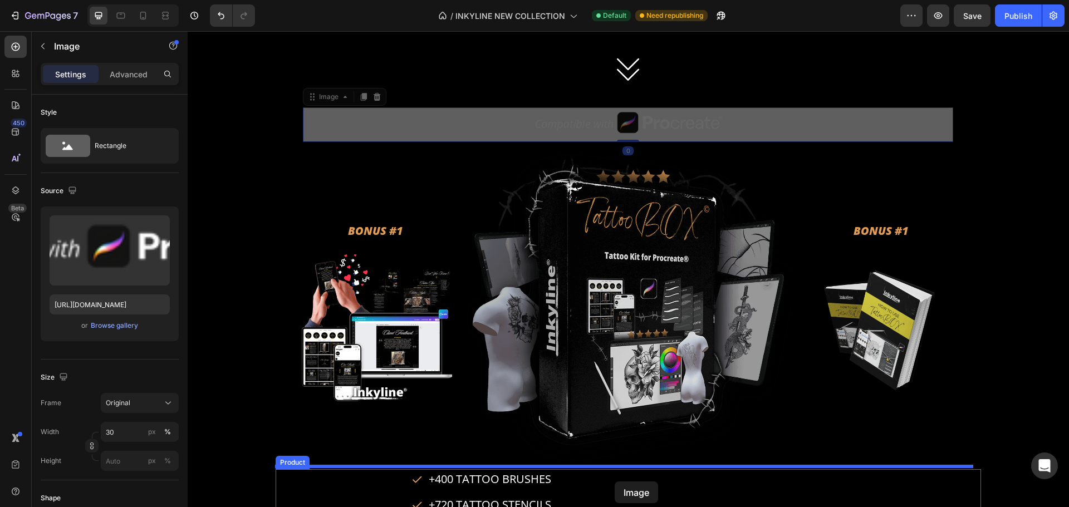
scroll to position [3860, 0]
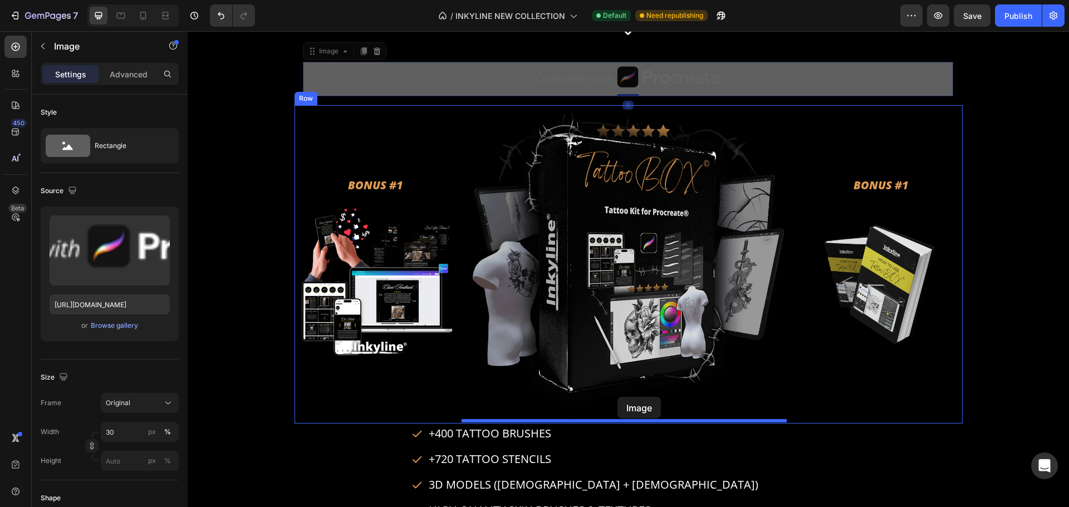
drag, startPoint x: 647, startPoint y: 163, endPoint x: 618, endPoint y: 397, distance: 236.3
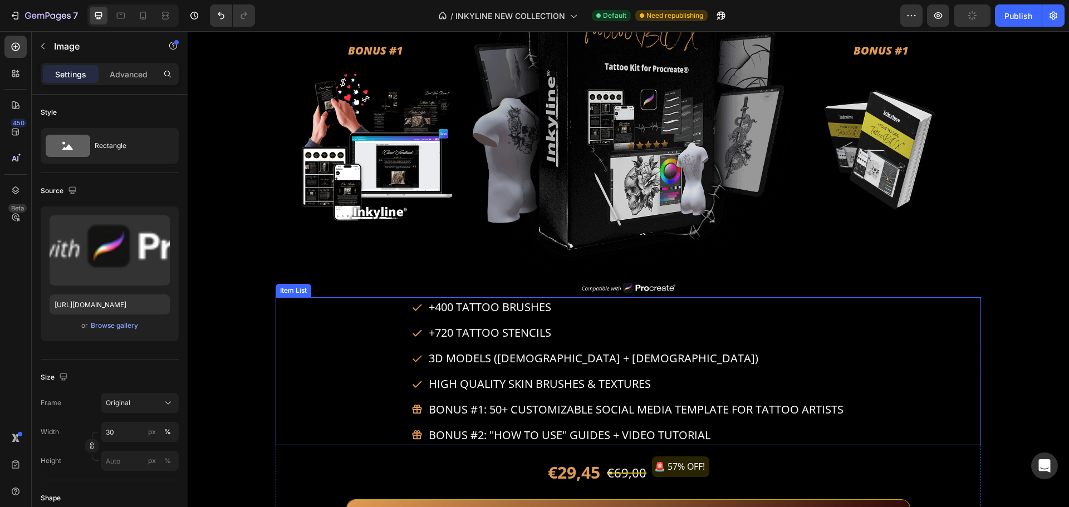
scroll to position [3972, 0]
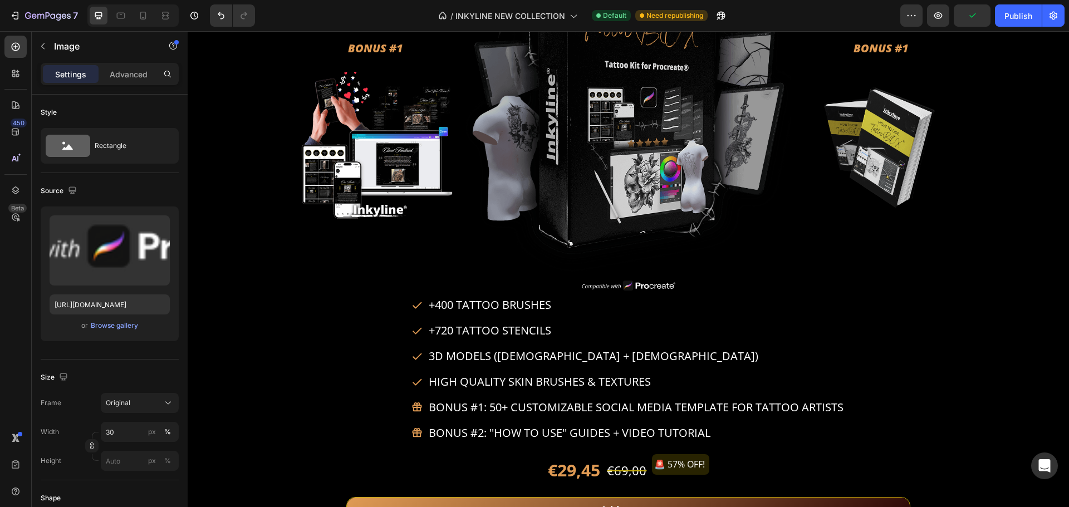
click at [626, 288] on img at bounding box center [628, 286] width 97 height 17
click at [626, 280] on img at bounding box center [628, 286] width 97 height 17
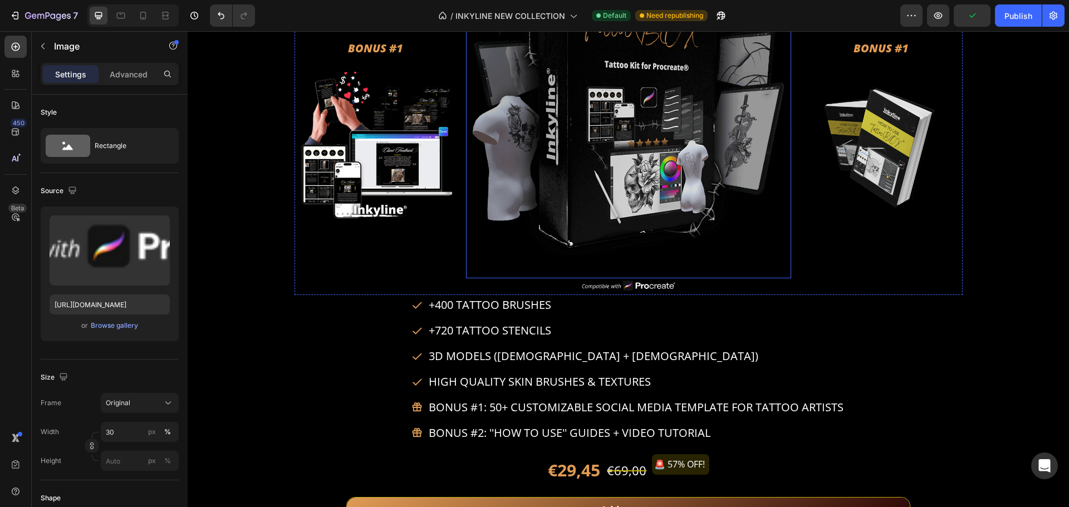
click at [616, 251] on img at bounding box center [628, 118] width 325 height 319
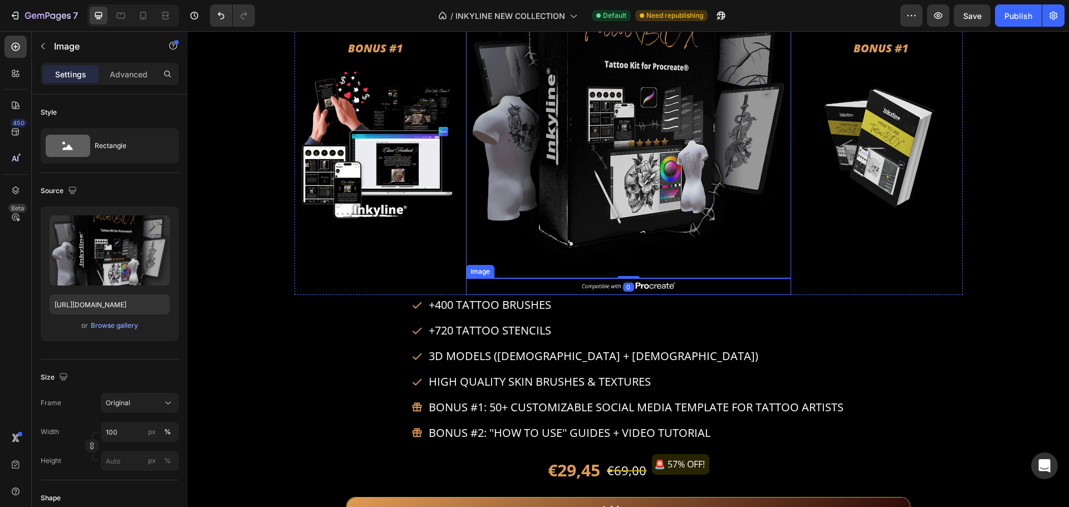
click at [599, 284] on img at bounding box center [628, 286] width 97 height 17
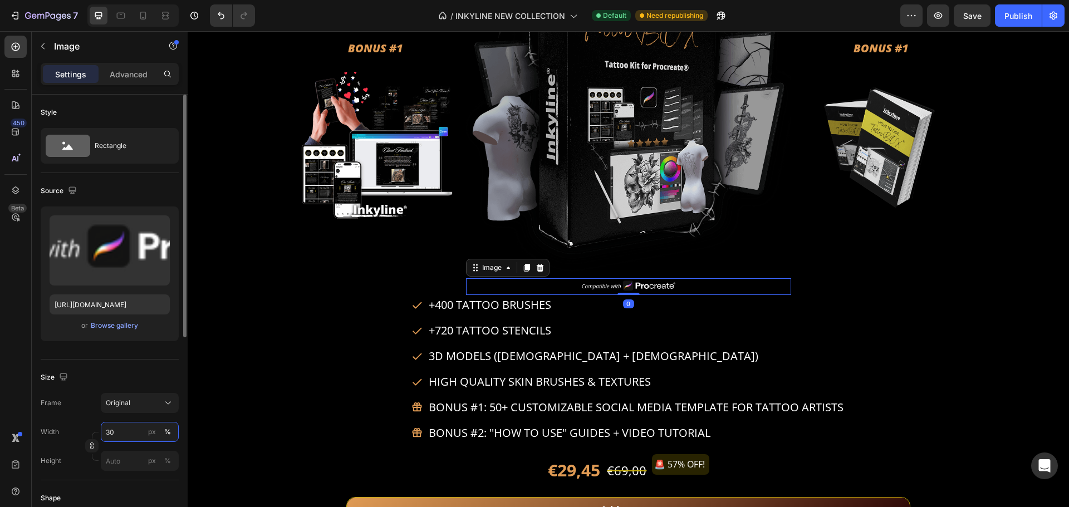
click at [121, 425] on input "30" at bounding box center [140, 432] width 78 height 20
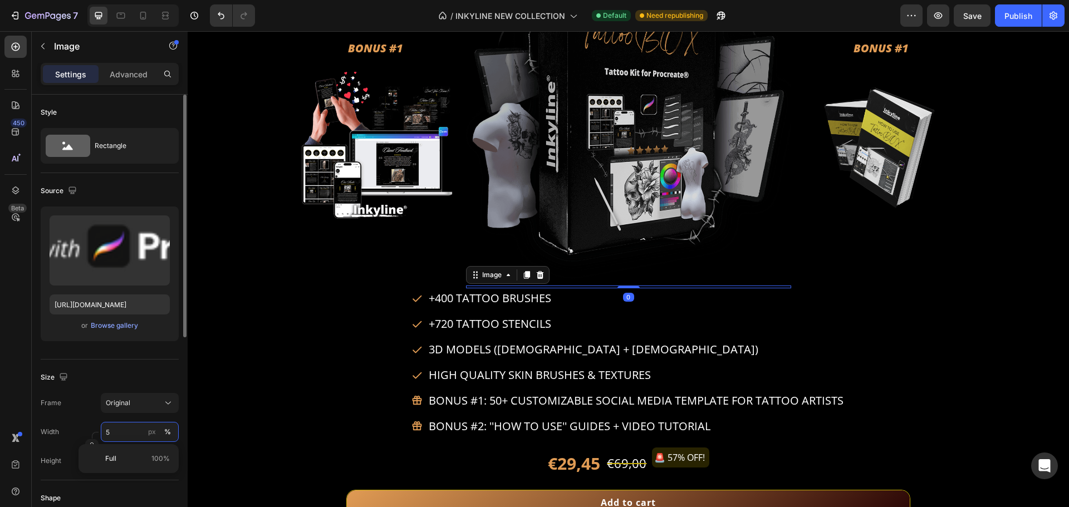
type input "50"
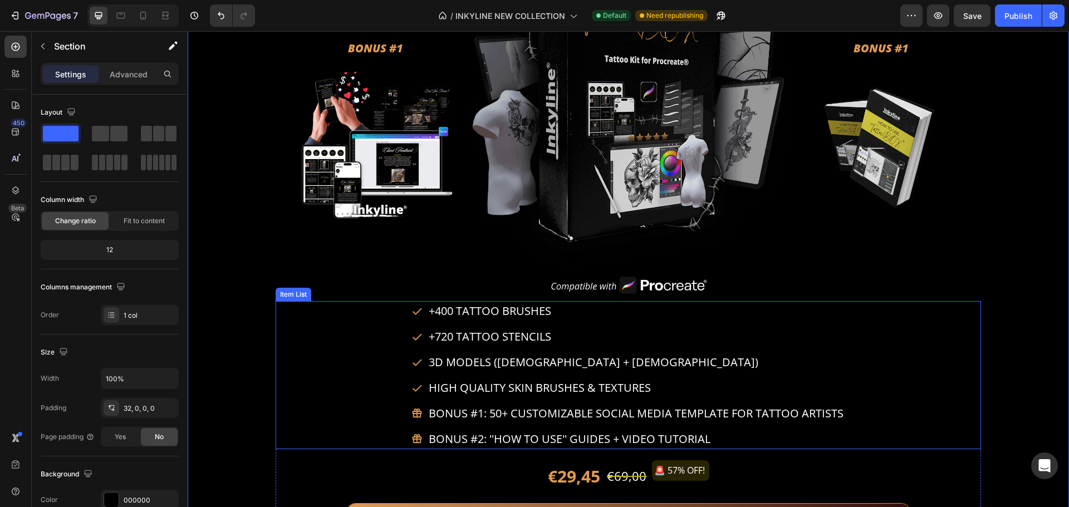
click at [380, 327] on div "+400 TATTOO BRUSHES +720 TATTOO STENCILS 3D MODELS ([DEMOGRAPHIC_DATA] + [DEMOG…" at bounding box center [628, 375] width 705 height 148
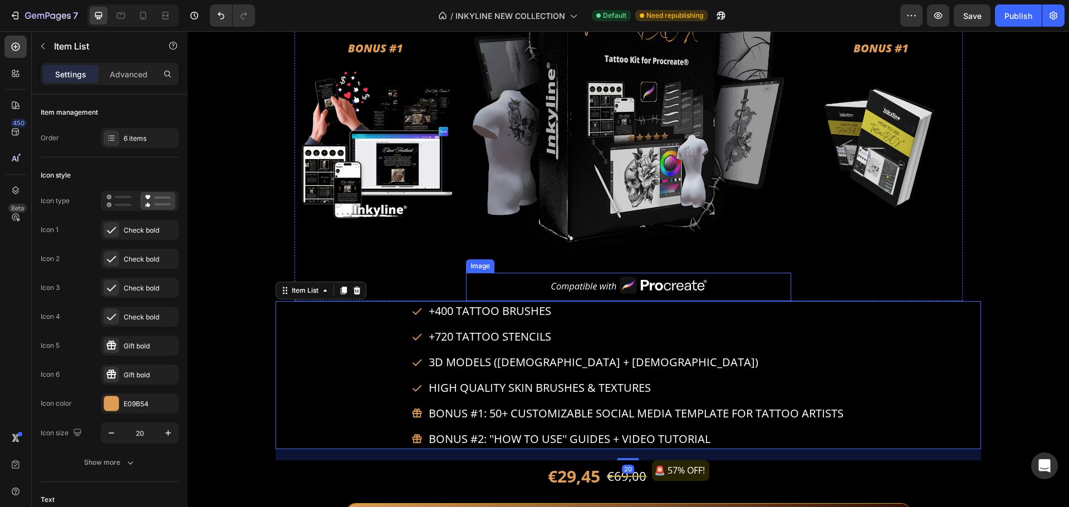
click at [600, 280] on img at bounding box center [628, 287] width 163 height 29
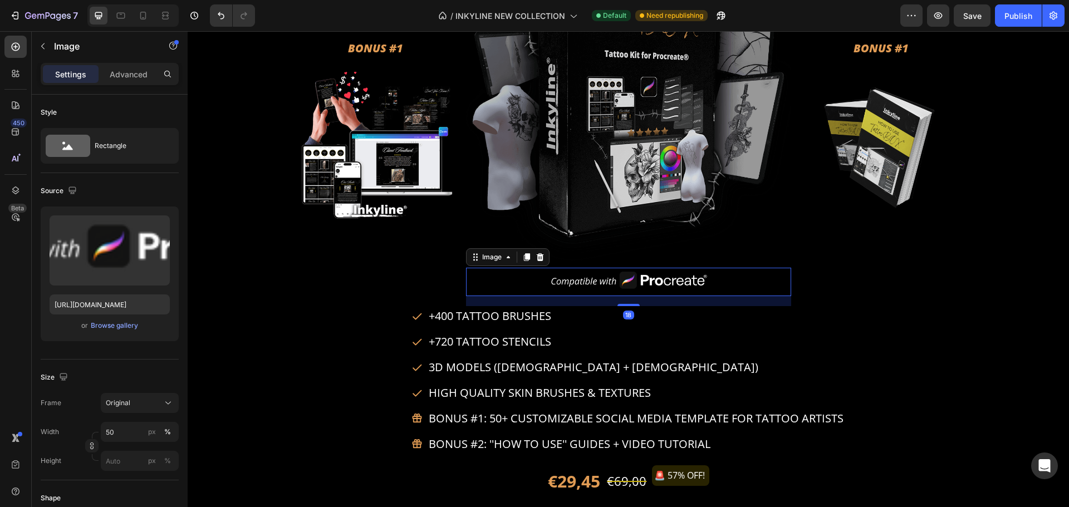
scroll to position [3983, 0]
drag, startPoint x: 625, startPoint y: 297, endPoint x: 634, endPoint y: 309, distance: 14.6
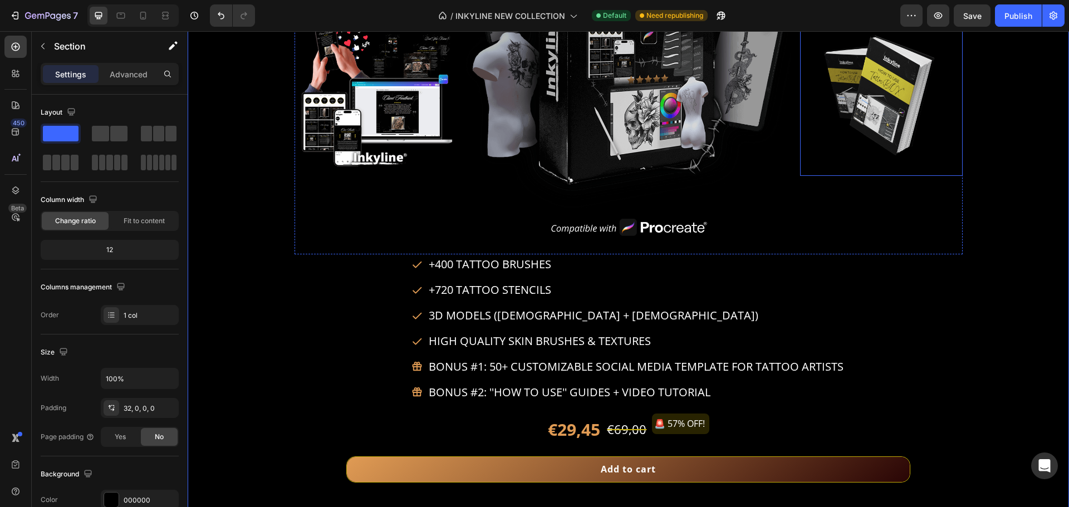
scroll to position [4038, 0]
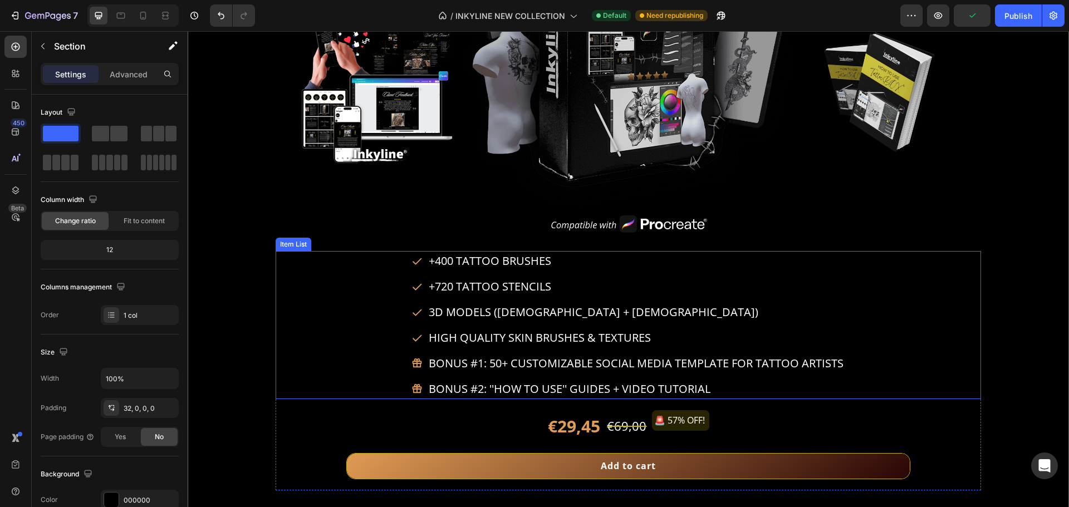
click at [941, 297] on div "+400 TATTOO BRUSHES +720 TATTOO STENCILS 3D MODELS ([DEMOGRAPHIC_DATA] + [DEMOG…" at bounding box center [628, 325] width 705 height 148
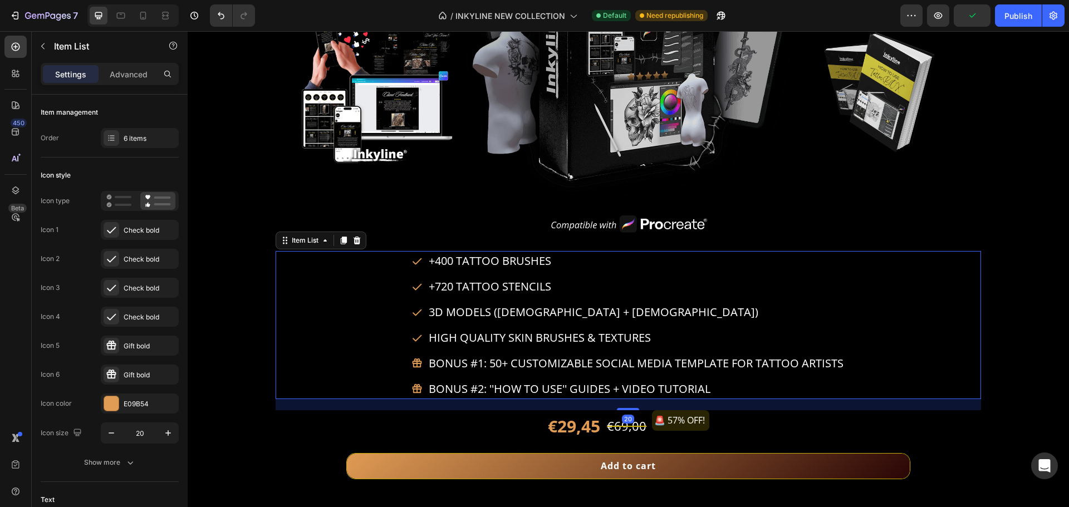
click at [769, 311] on p "3D MODELS ([DEMOGRAPHIC_DATA] + [DEMOGRAPHIC_DATA])" at bounding box center [636, 312] width 415 height 17
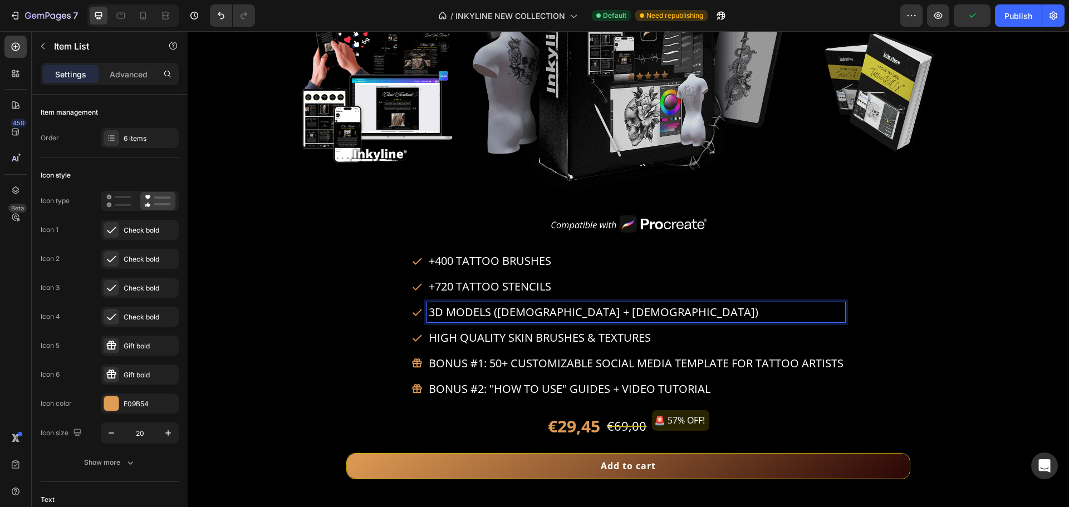
click at [437, 254] on p "+400 TATTOO BRUSHES" at bounding box center [636, 261] width 415 height 17
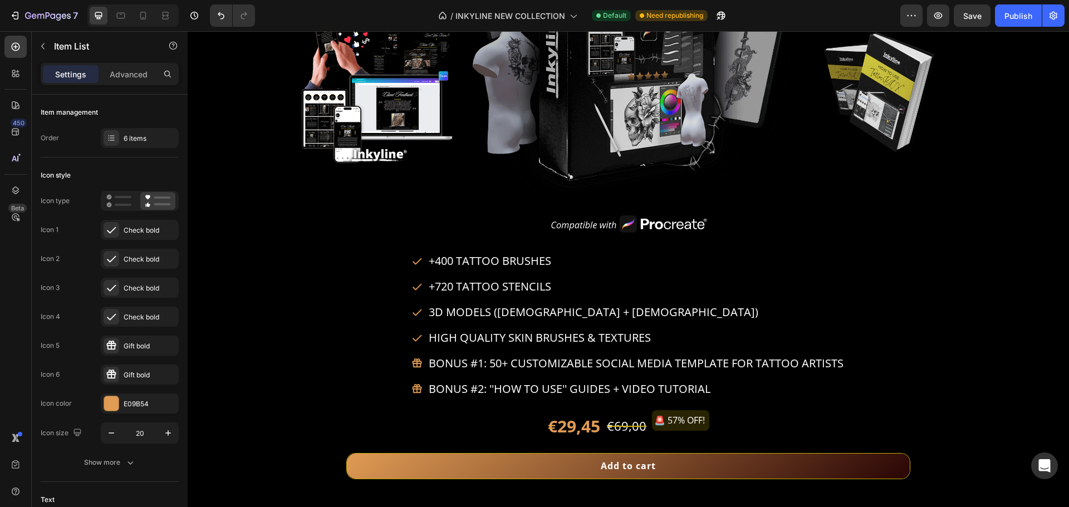
click at [401, 254] on div "+400 TATTOO BRUSHES +720 TATTOO STENCILS 3D MODELS ([DEMOGRAPHIC_DATA] + [DEMOG…" at bounding box center [628, 325] width 705 height 148
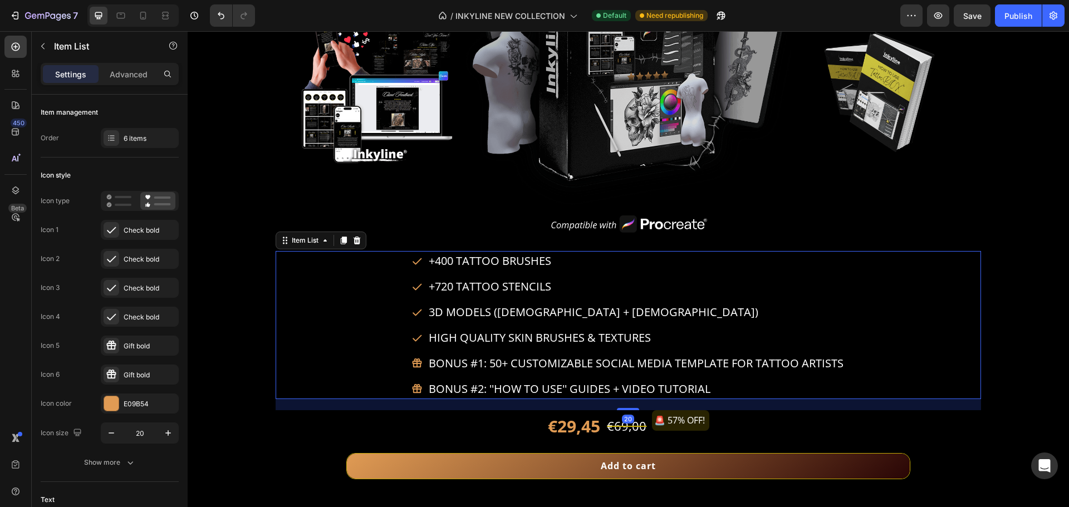
click at [404, 261] on div "+400 TATTOO BRUSHES +720 TATTOO STENCILS 3D MODELS ([DEMOGRAPHIC_DATA] + [DEMOG…" at bounding box center [628, 325] width 705 height 148
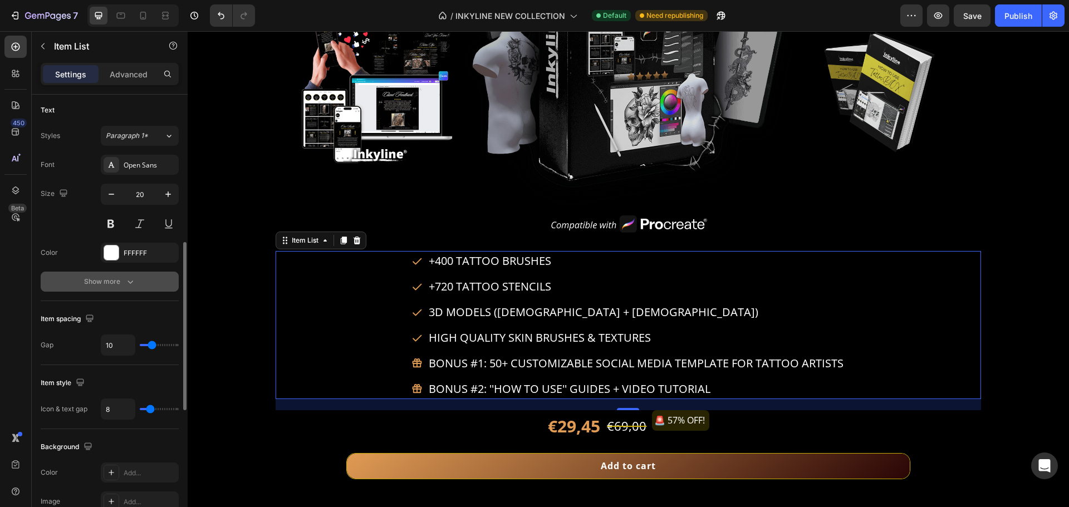
scroll to position [724, 0]
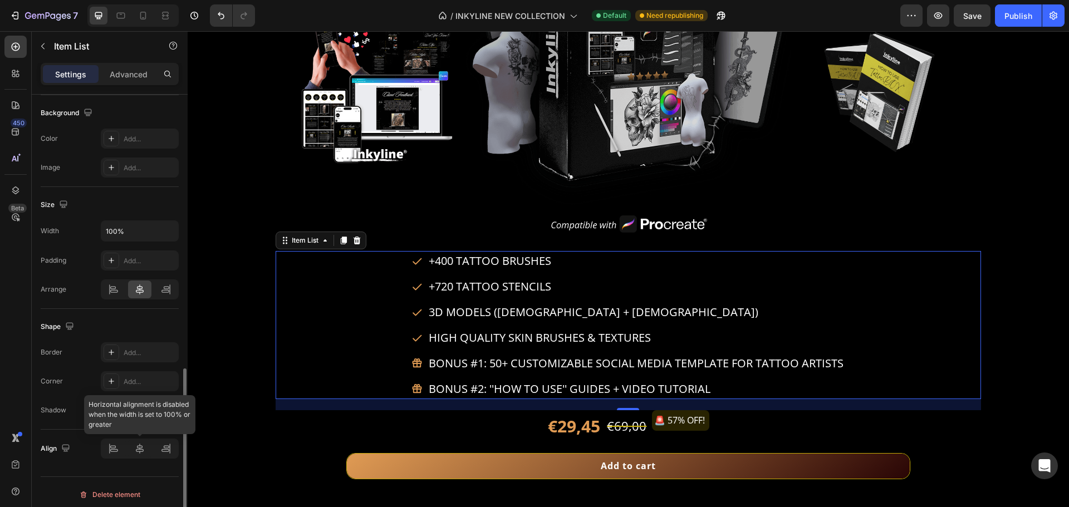
click at [138, 447] on div at bounding box center [140, 449] width 78 height 20
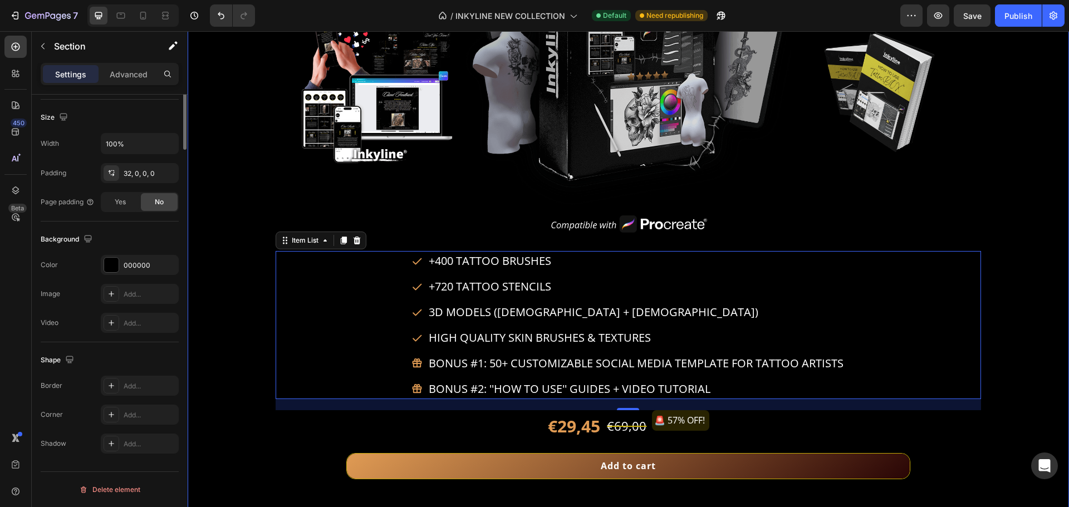
scroll to position [0, 0]
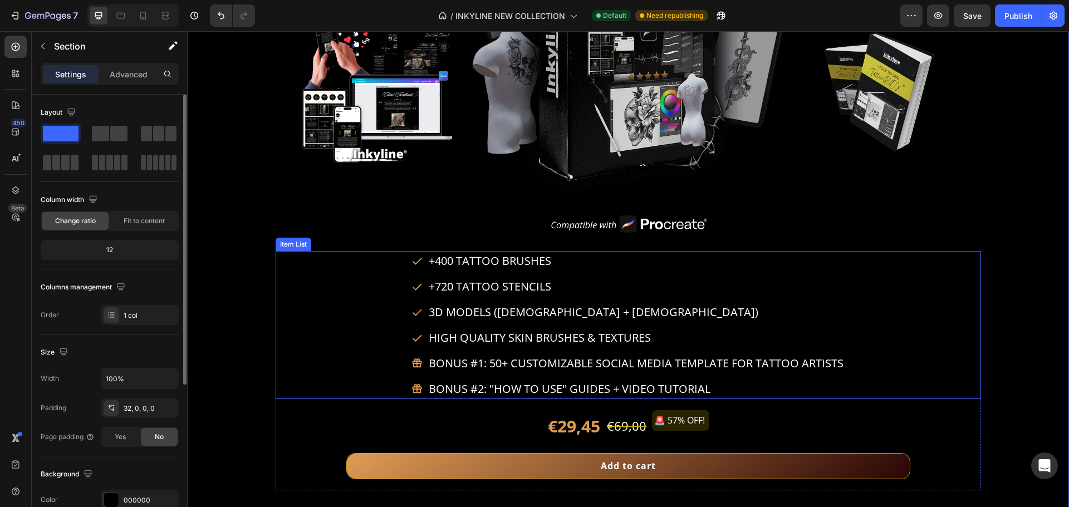
click at [365, 275] on div "+400 TATTOO BRUSHES +720 TATTOO STENCILS 3D MODELS ([DEMOGRAPHIC_DATA] + [DEMOG…" at bounding box center [628, 325] width 705 height 148
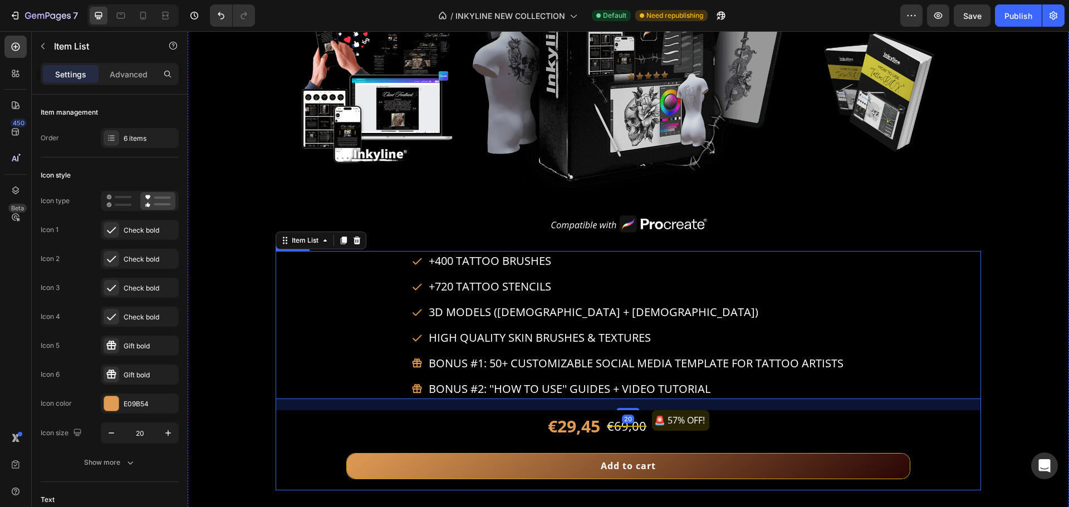
click at [279, 413] on div "€29,45 Product Price Product Price €69,00 Product Price Product Price 🚨 57% OFF…" at bounding box center [628, 450] width 705 height 80
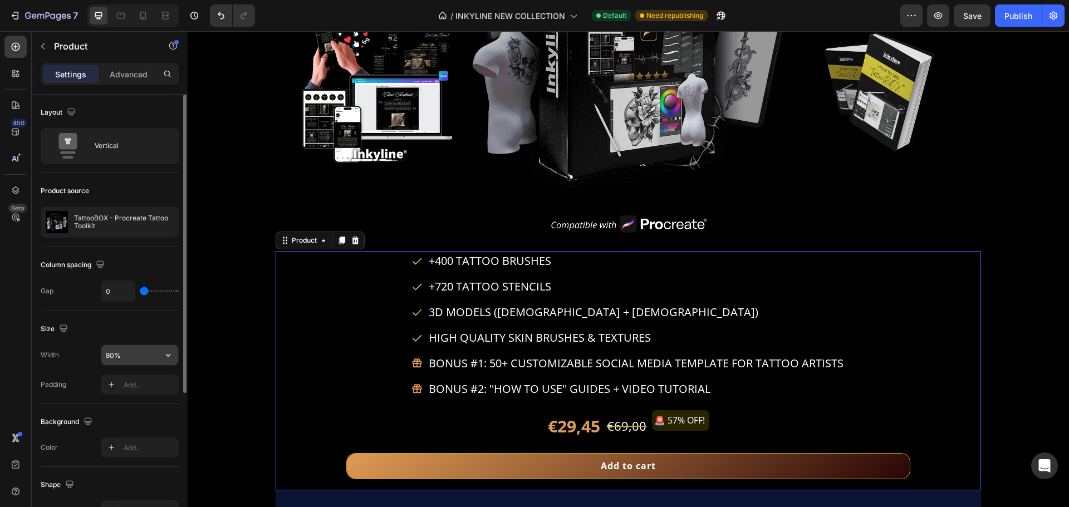
click at [109, 360] on input "80%" at bounding box center [139, 355] width 77 height 20
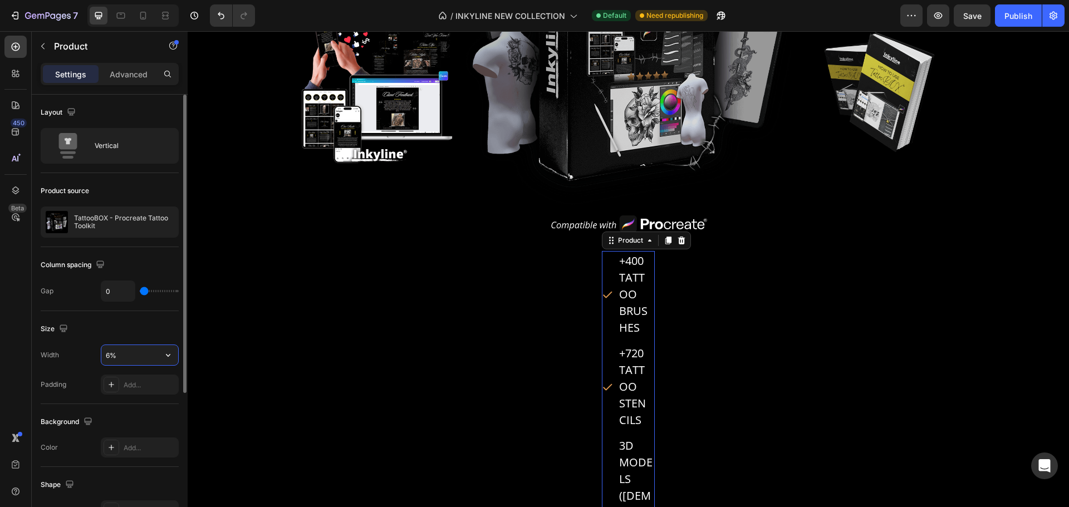
type input "60%"
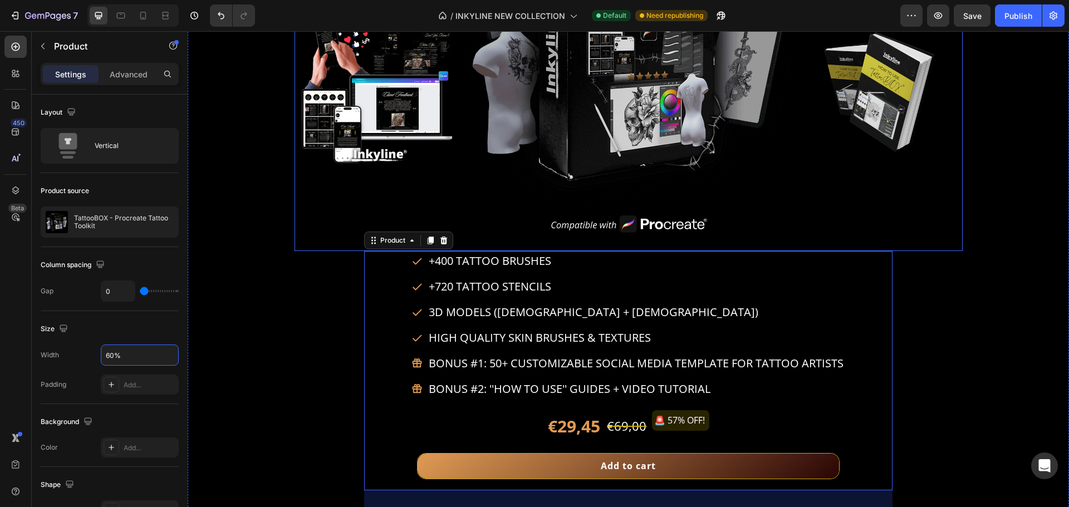
click at [300, 216] on div "BONUS #1 Heading Image" at bounding box center [376, 72] width 163 height 359
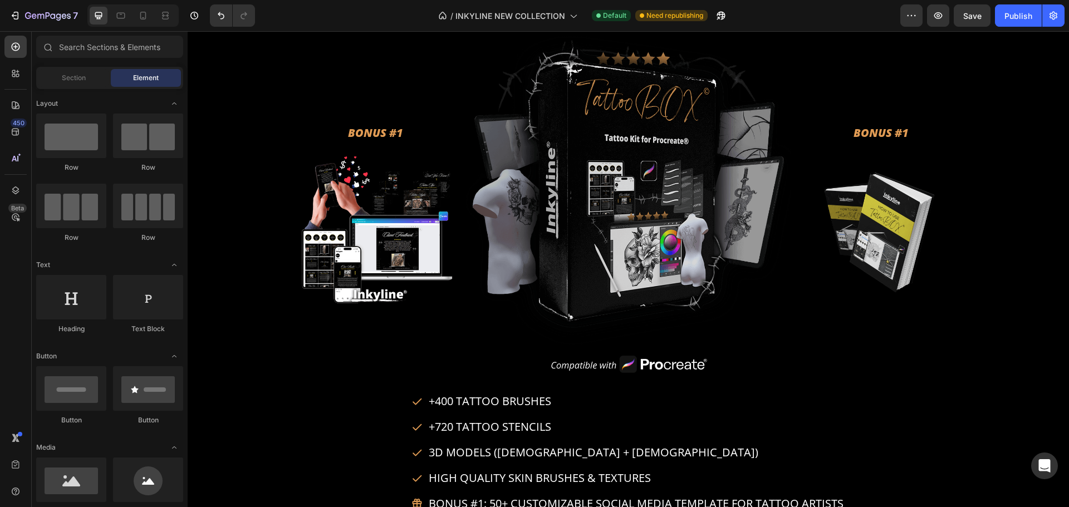
scroll to position [3803, 0]
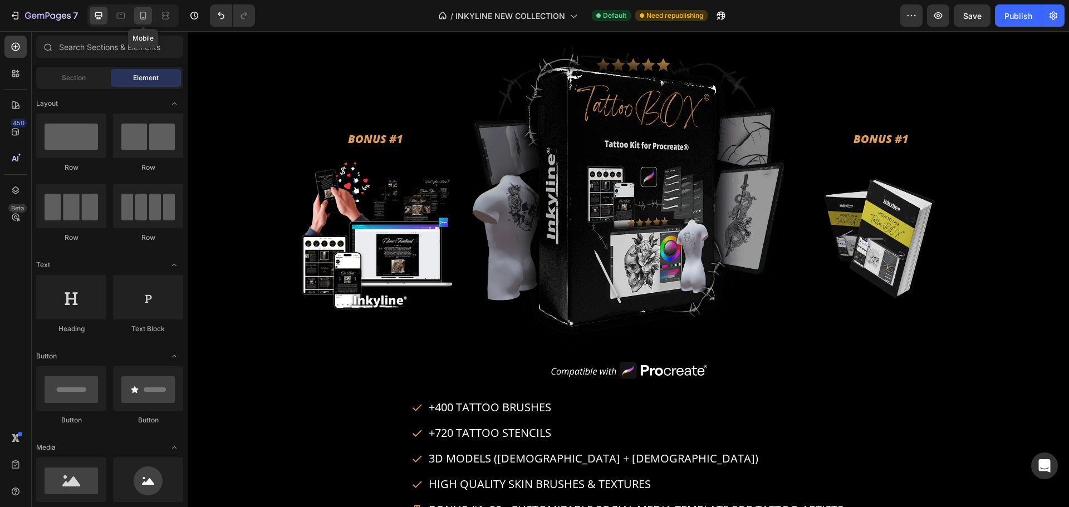
click at [145, 17] on icon at bounding box center [143, 16] width 6 height 8
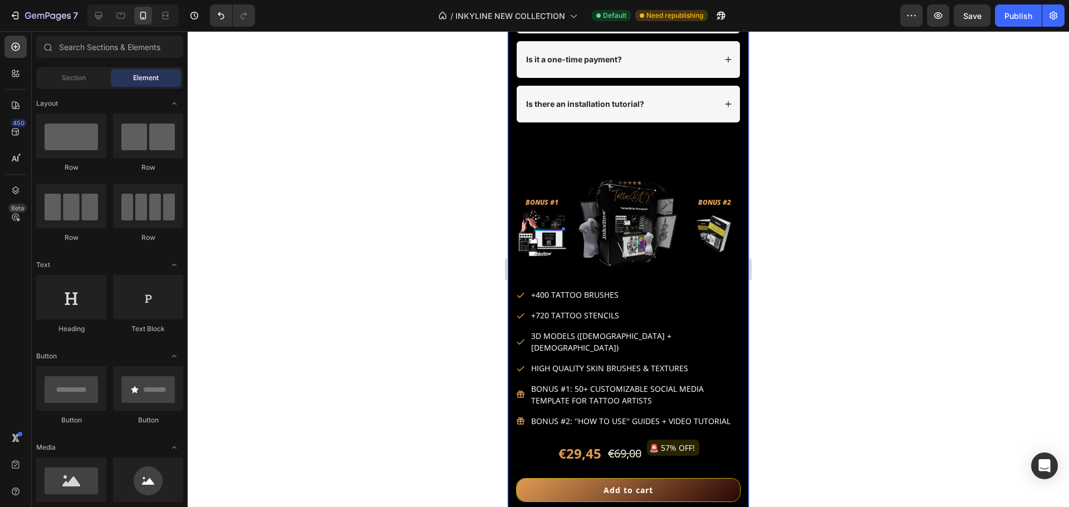
scroll to position [4894, 0]
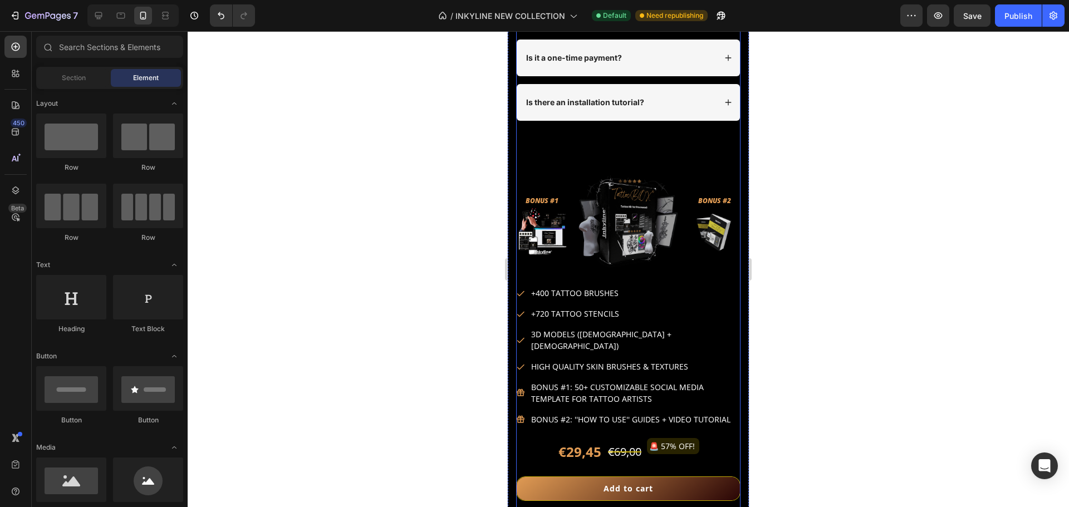
click at [662, 279] on div "FAQs Heading Row How do I receive the bundle? Is it suitable for non-tattoo art…" at bounding box center [628, 166] width 224 height 692
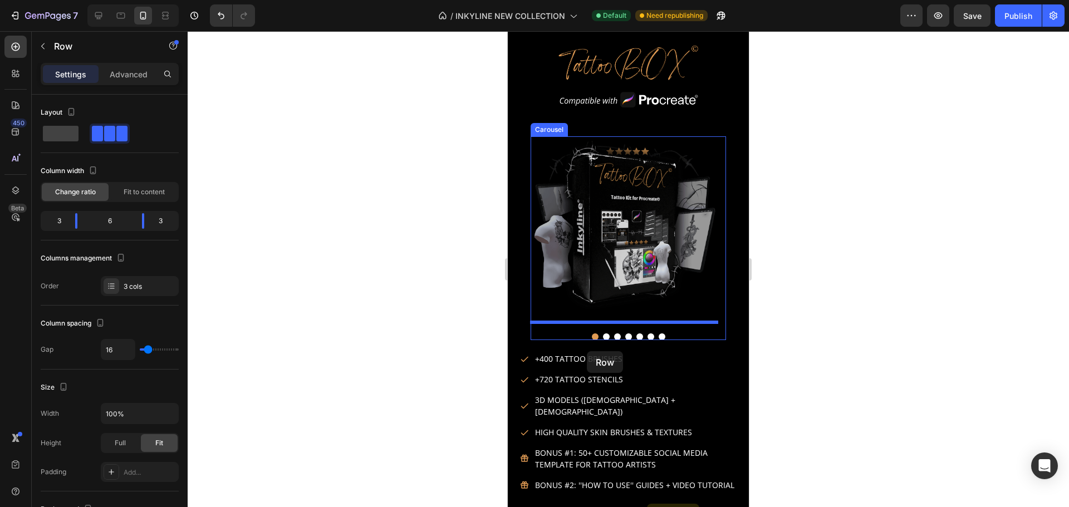
scroll to position [3979, 0]
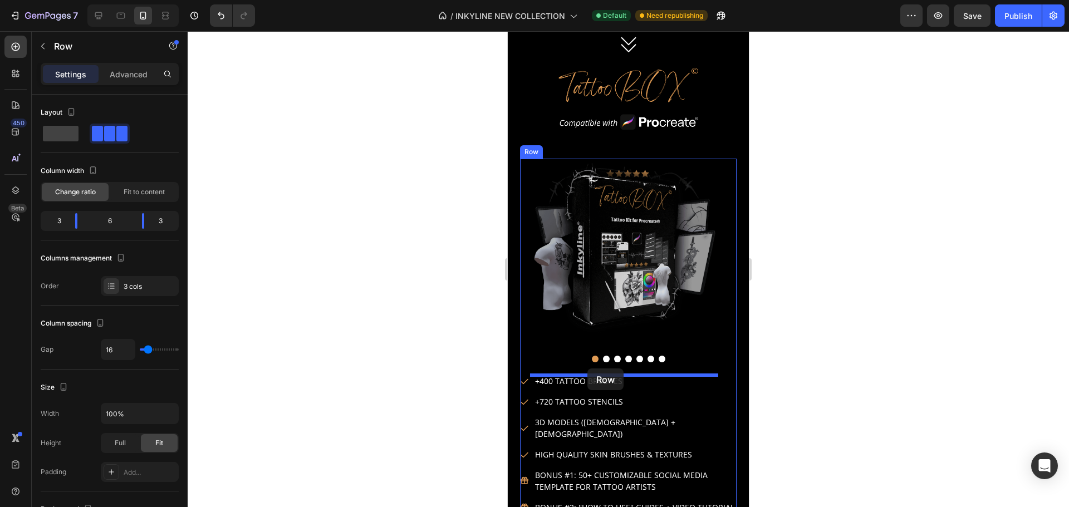
drag, startPoint x: 527, startPoint y: 168, endPoint x: 587, endPoint y: 369, distance: 209.5
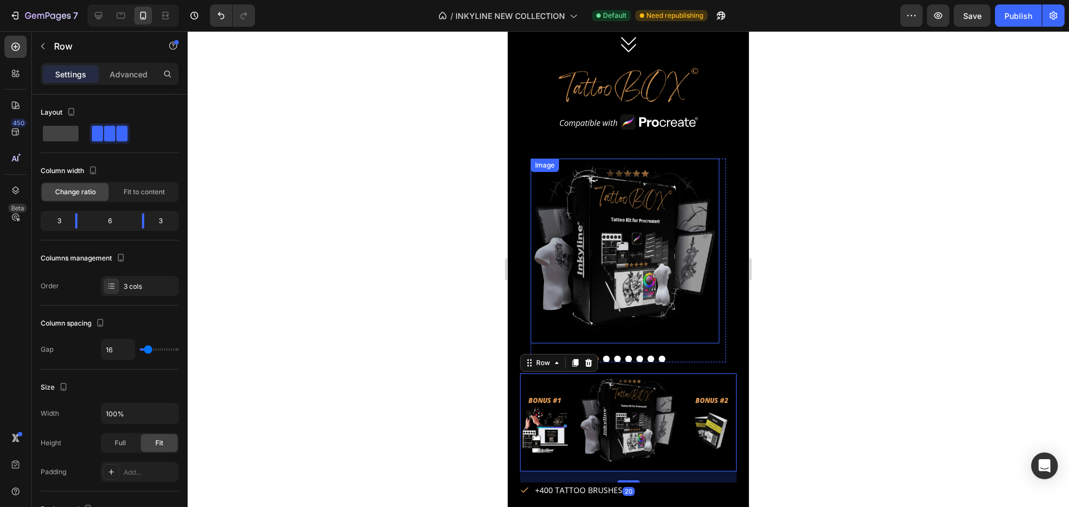
click at [714, 167] on img at bounding box center [625, 251] width 189 height 185
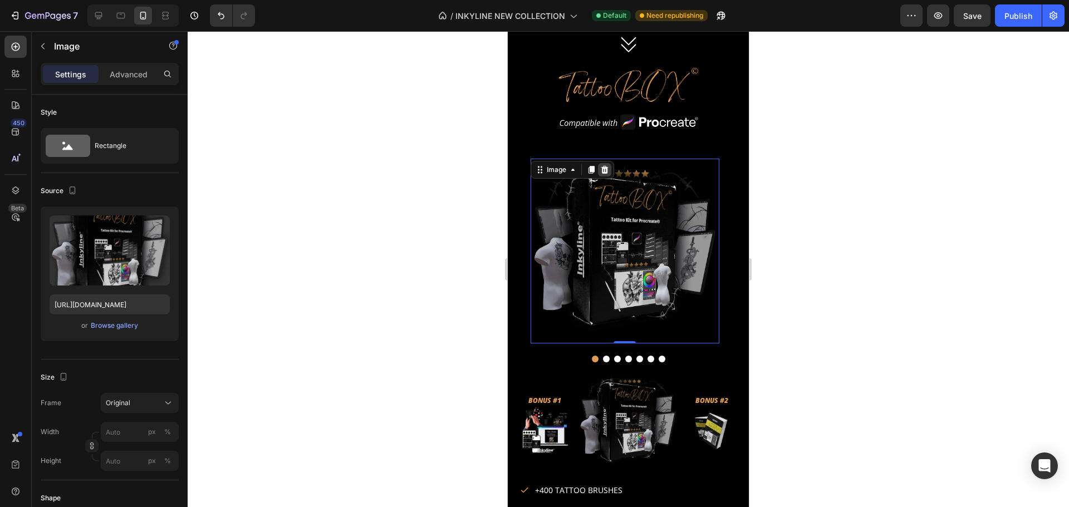
click at [604, 170] on icon at bounding box center [604, 170] width 7 height 8
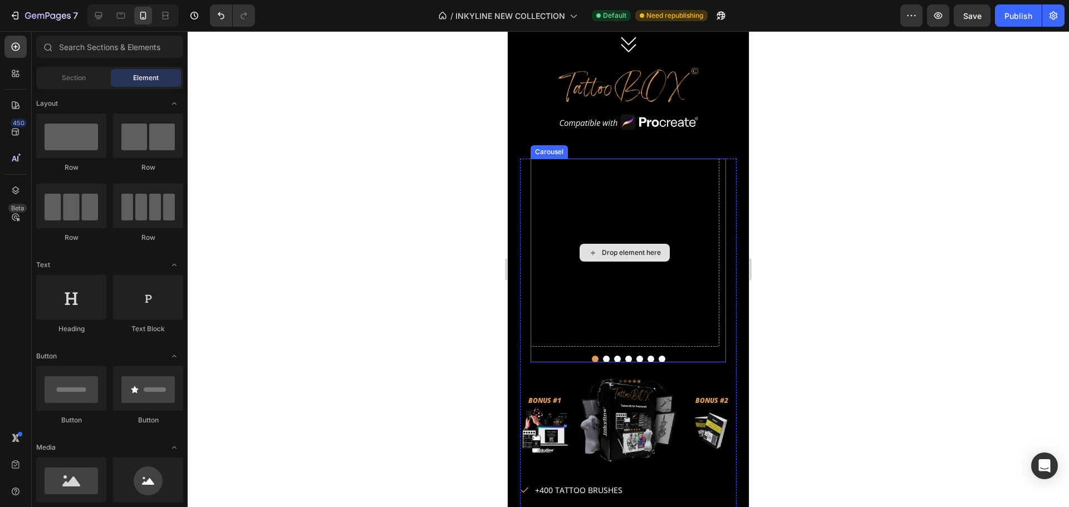
click at [559, 340] on div "Drop element here" at bounding box center [625, 253] width 189 height 189
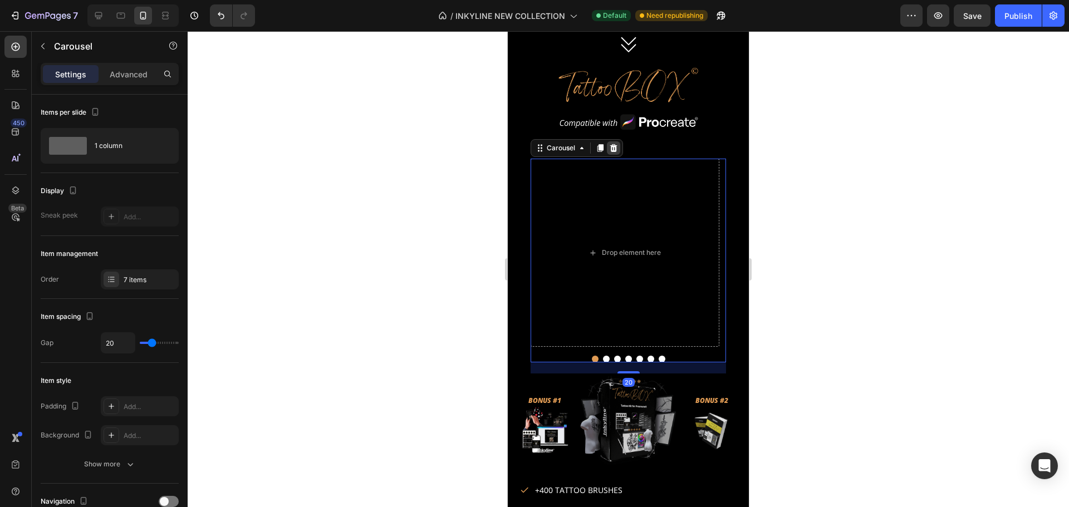
click at [610, 146] on icon at bounding box center [613, 148] width 7 height 8
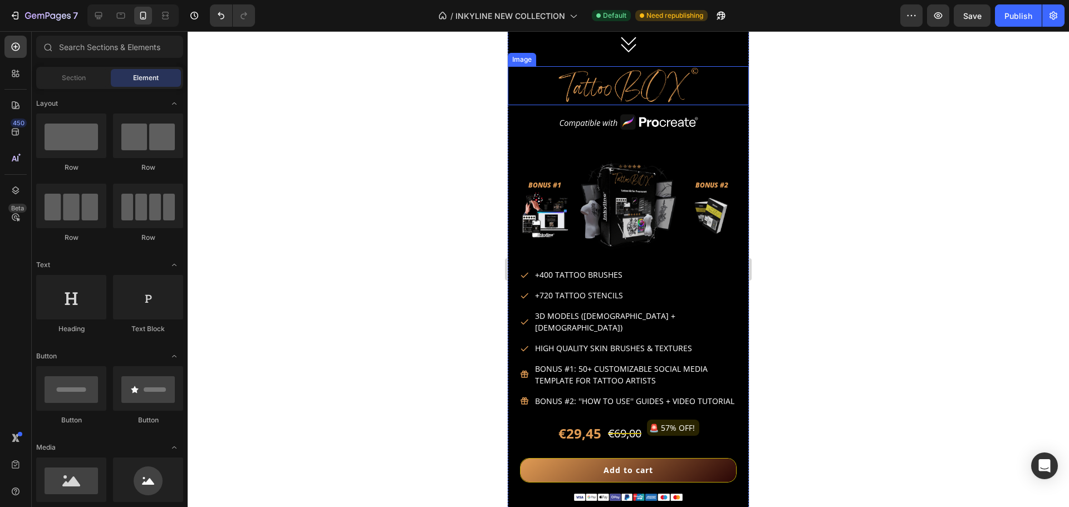
click at [611, 94] on img at bounding box center [628, 85] width 145 height 39
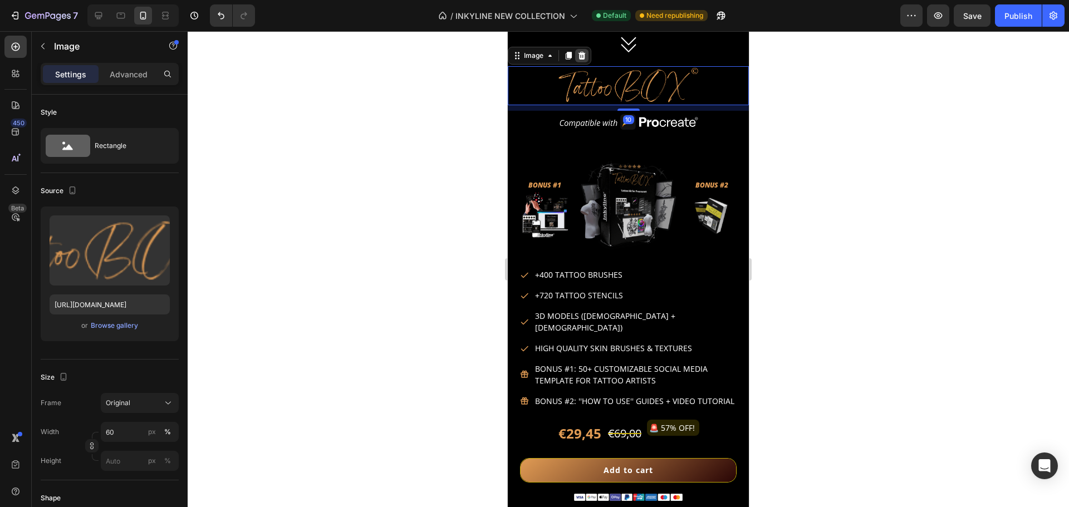
click at [585, 58] on icon at bounding box center [582, 56] width 7 height 8
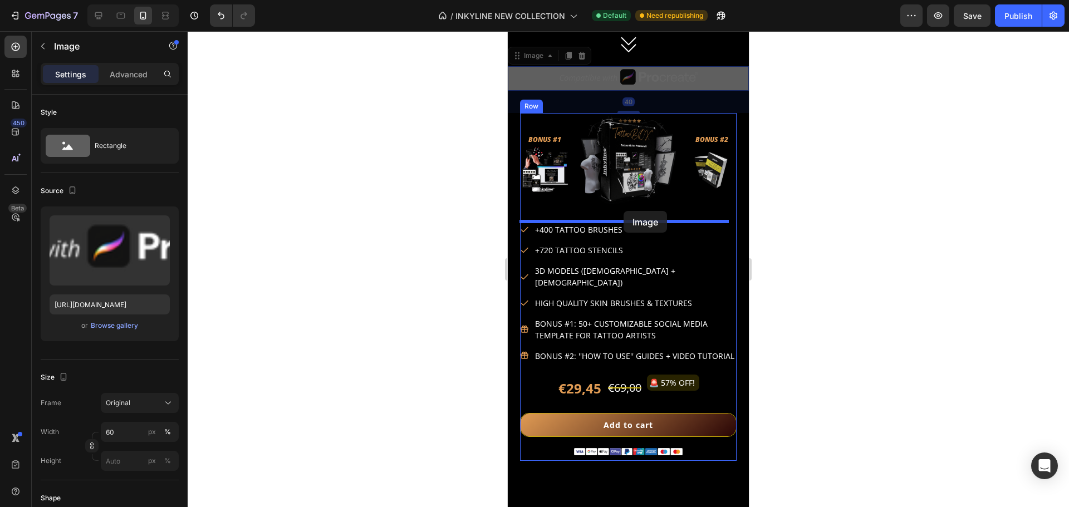
drag, startPoint x: 644, startPoint y: 77, endPoint x: 624, endPoint y: 211, distance: 135.7
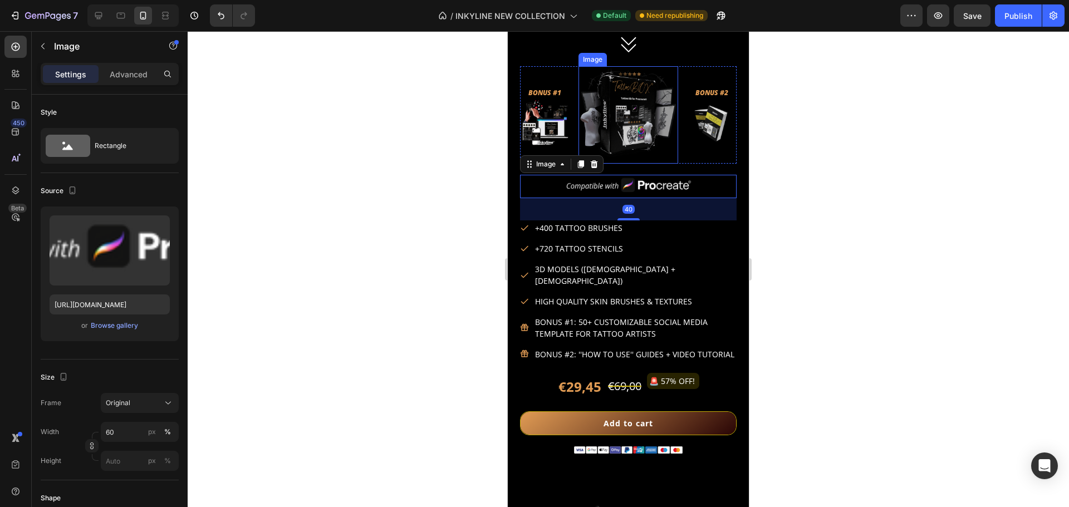
click at [669, 143] on img at bounding box center [629, 114] width 100 height 97
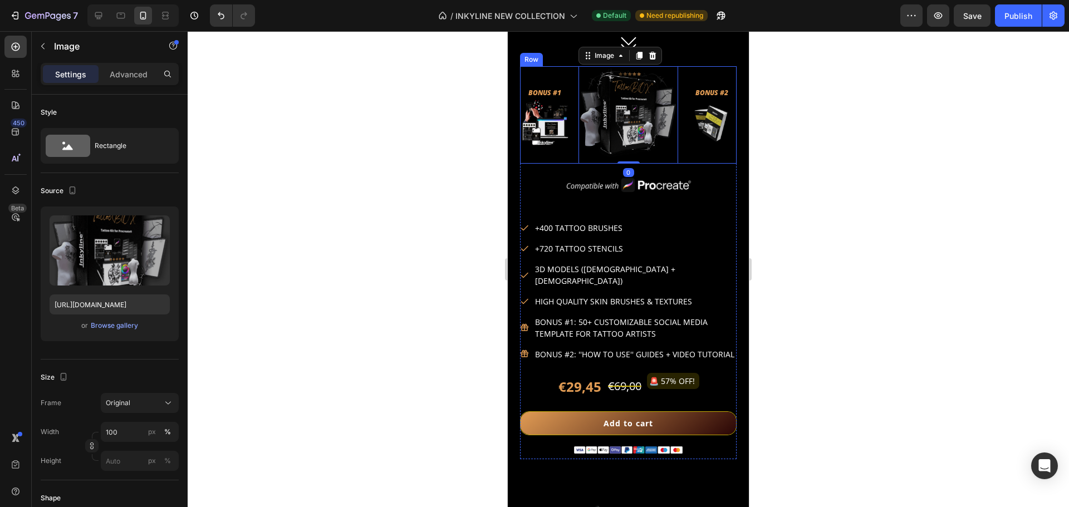
click at [674, 149] on div "BONUS #1 Heading Image Image 0 BONUS #2 Heading Image Row" at bounding box center [628, 114] width 217 height 97
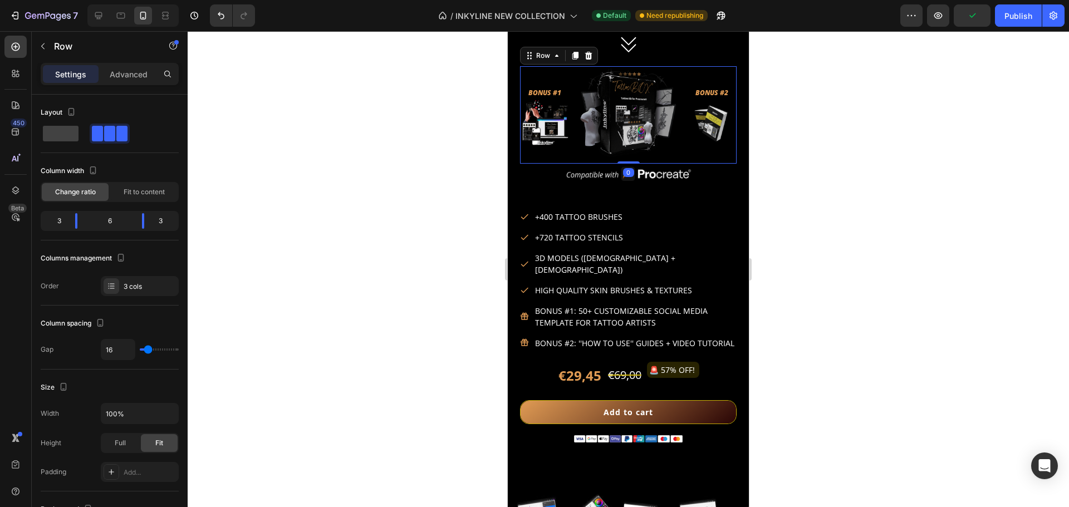
click at [630, 149] on div "BONUS #1 Heading Image Image BONUS #2 Heading Image Row 0" at bounding box center [628, 114] width 217 height 97
click at [827, 151] on div at bounding box center [629, 269] width 882 height 476
